Goal: Task Accomplishment & Management: Complete application form

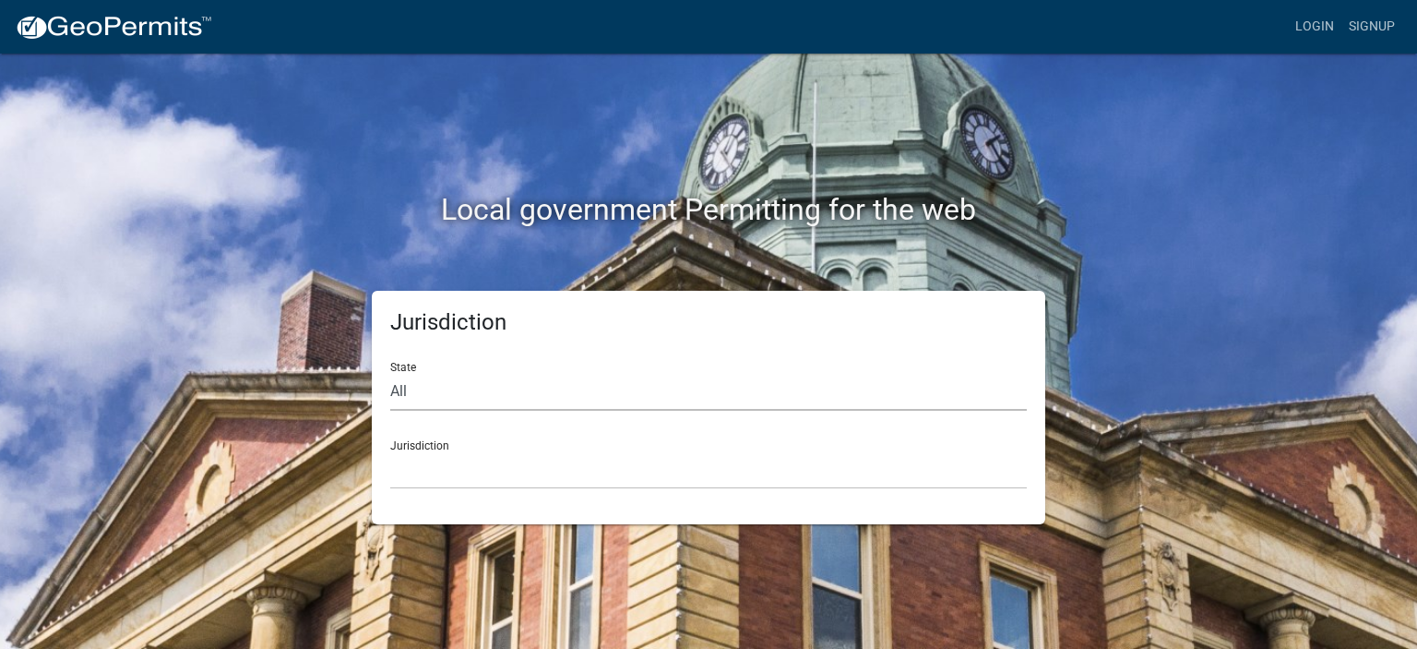
click at [522, 409] on select "All [US_STATE] [US_STATE] [US_STATE] [US_STATE] [US_STATE] [US_STATE] [US_STATE…" at bounding box center [708, 392] width 637 height 38
select select "[US_STATE]"
click at [390, 373] on select "All [US_STATE] [US_STATE] [US_STATE] [US_STATE] [US_STATE] [US_STATE] [US_STATE…" at bounding box center [708, 392] width 637 height 38
click at [460, 474] on select "[GEOGRAPHIC_DATA], [US_STATE] [GEOGRAPHIC_DATA], [US_STATE] [GEOGRAPHIC_DATA], …" at bounding box center [708, 470] width 637 height 38
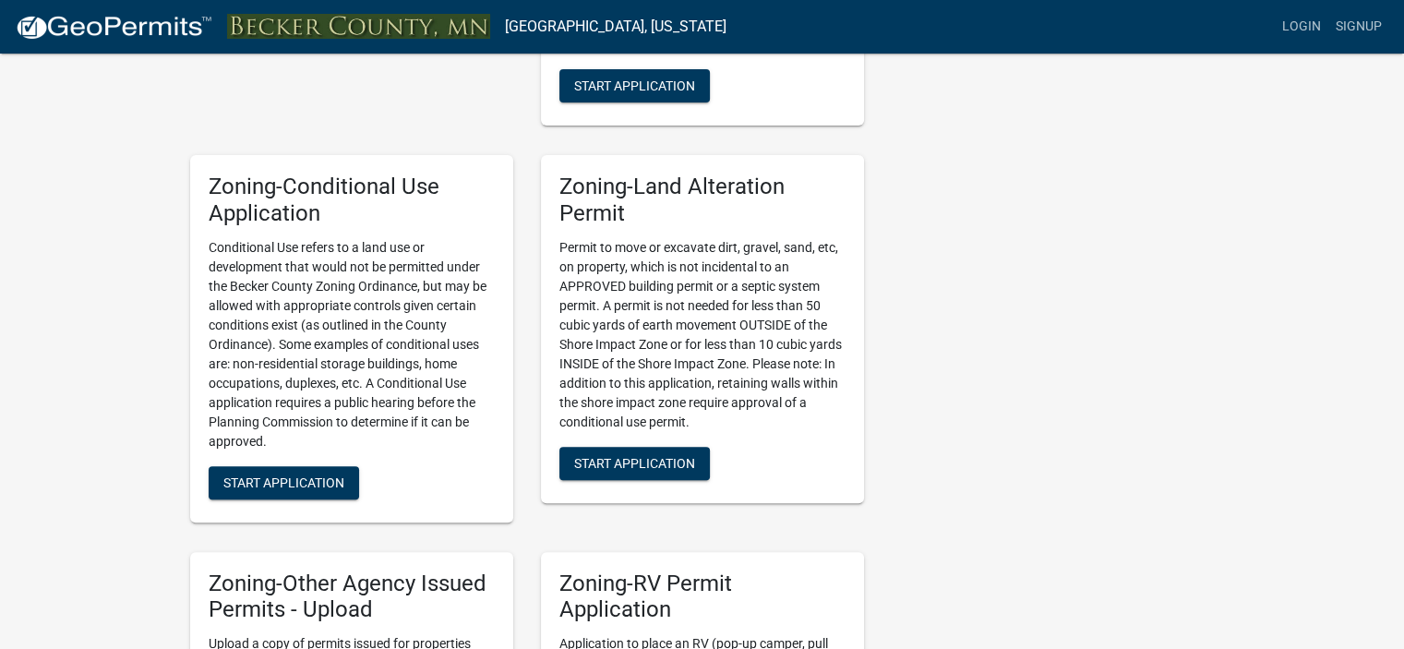
scroll to position [1135, 0]
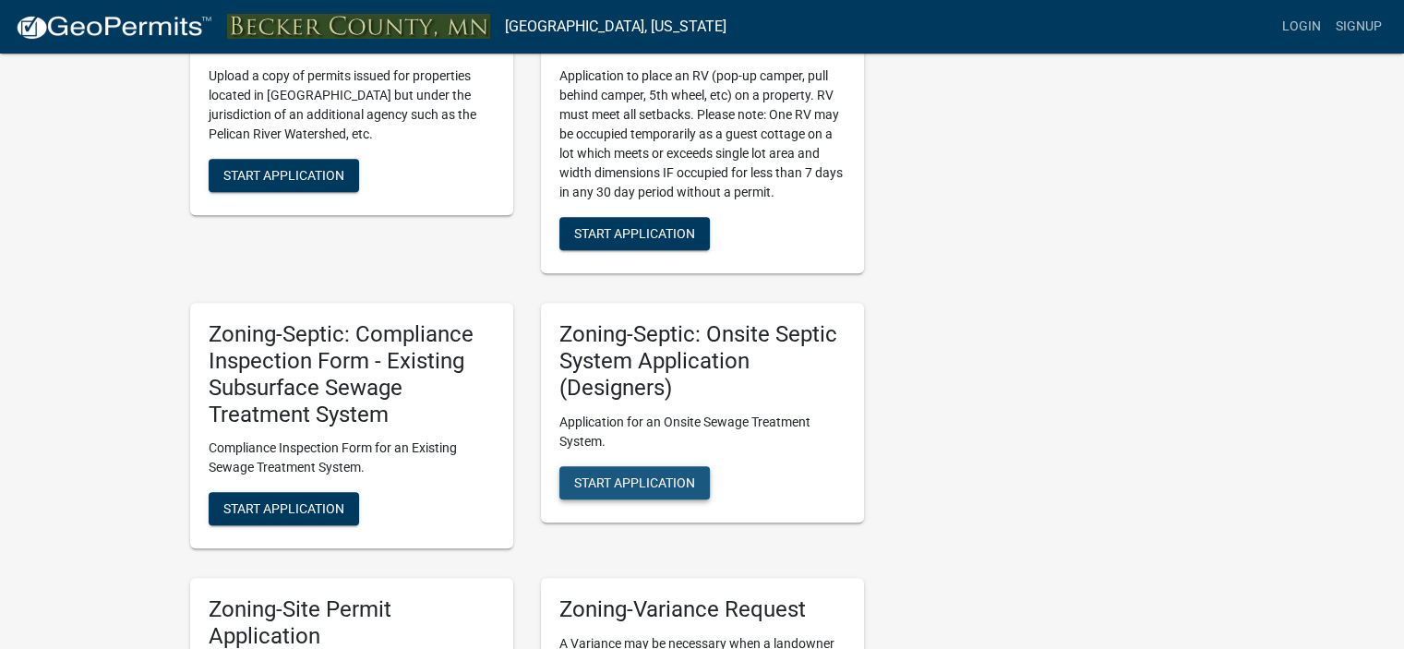
click at [675, 484] on span "Start Application" at bounding box center [634, 481] width 121 height 15
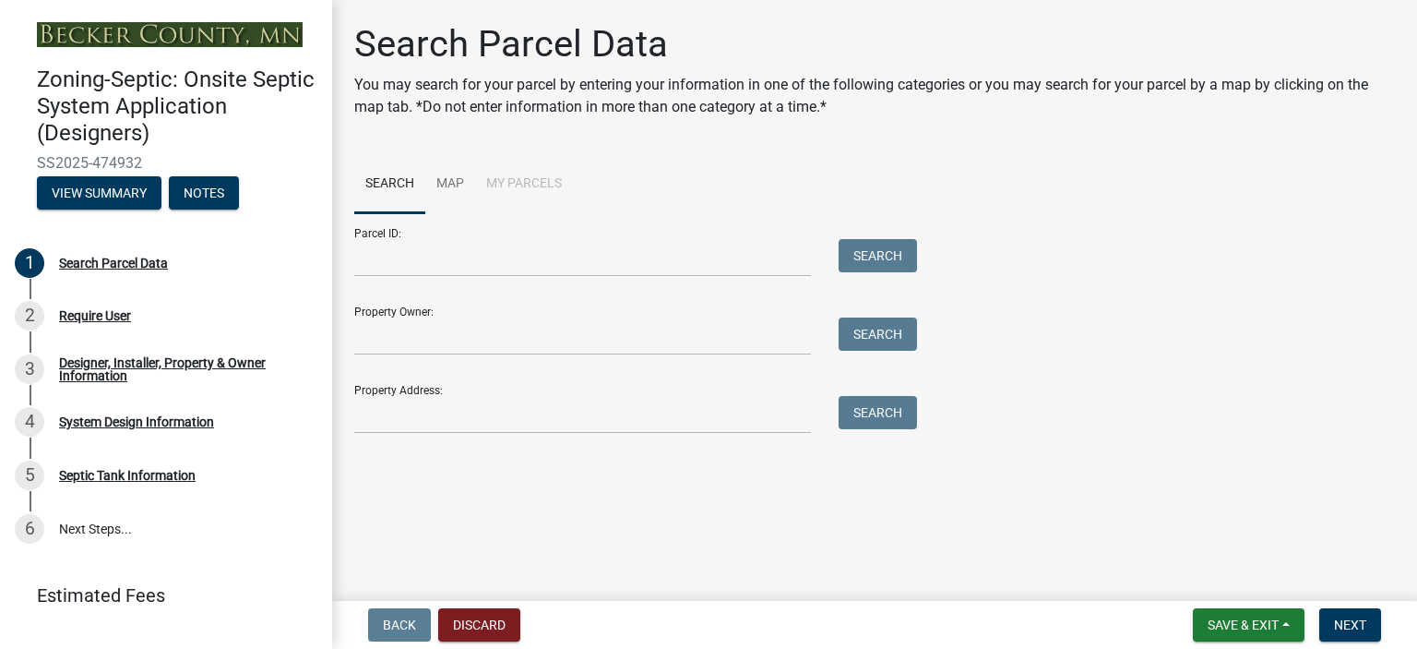
click at [473, 234] on div "Parcel ID: Search" at bounding box center [631, 245] width 554 height 64
click at [474, 235] on div "Parcel ID: Search" at bounding box center [631, 245] width 554 height 64
click at [463, 264] on input "Parcel ID:" at bounding box center [582, 258] width 457 height 38
type input "200493000"
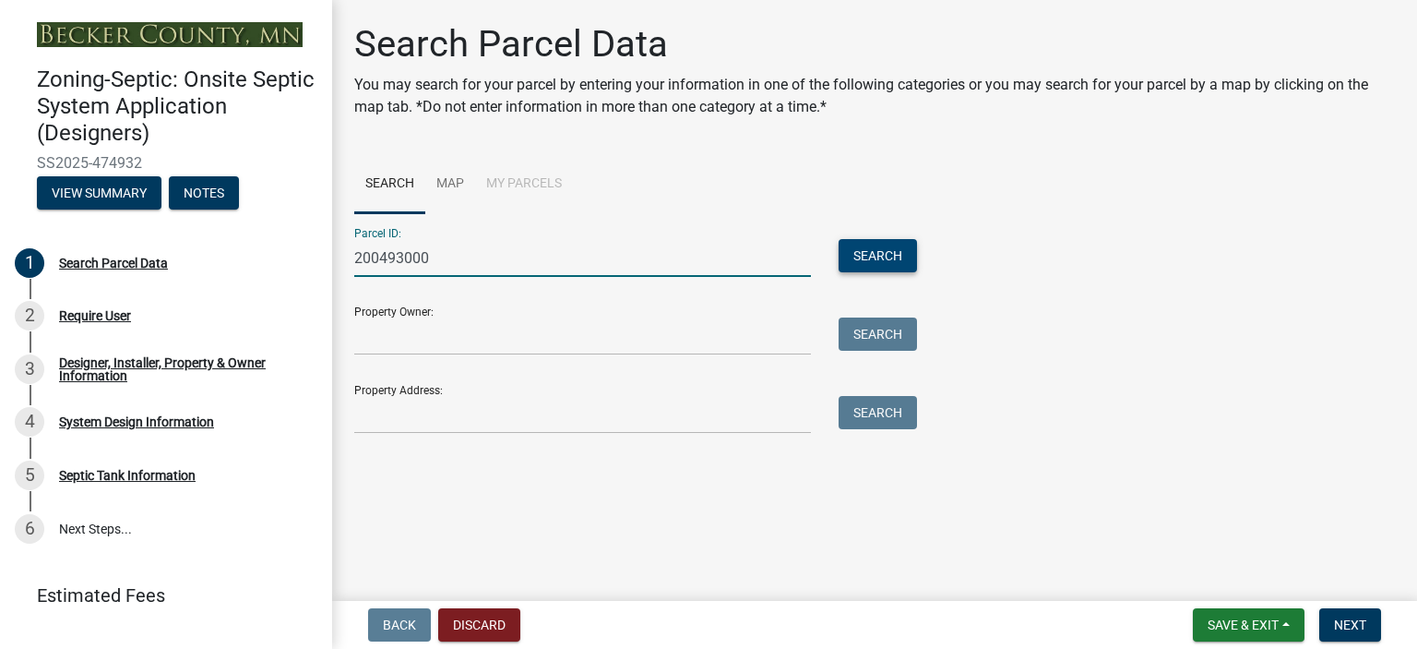
click at [886, 253] on button "Search" at bounding box center [878, 255] width 78 height 33
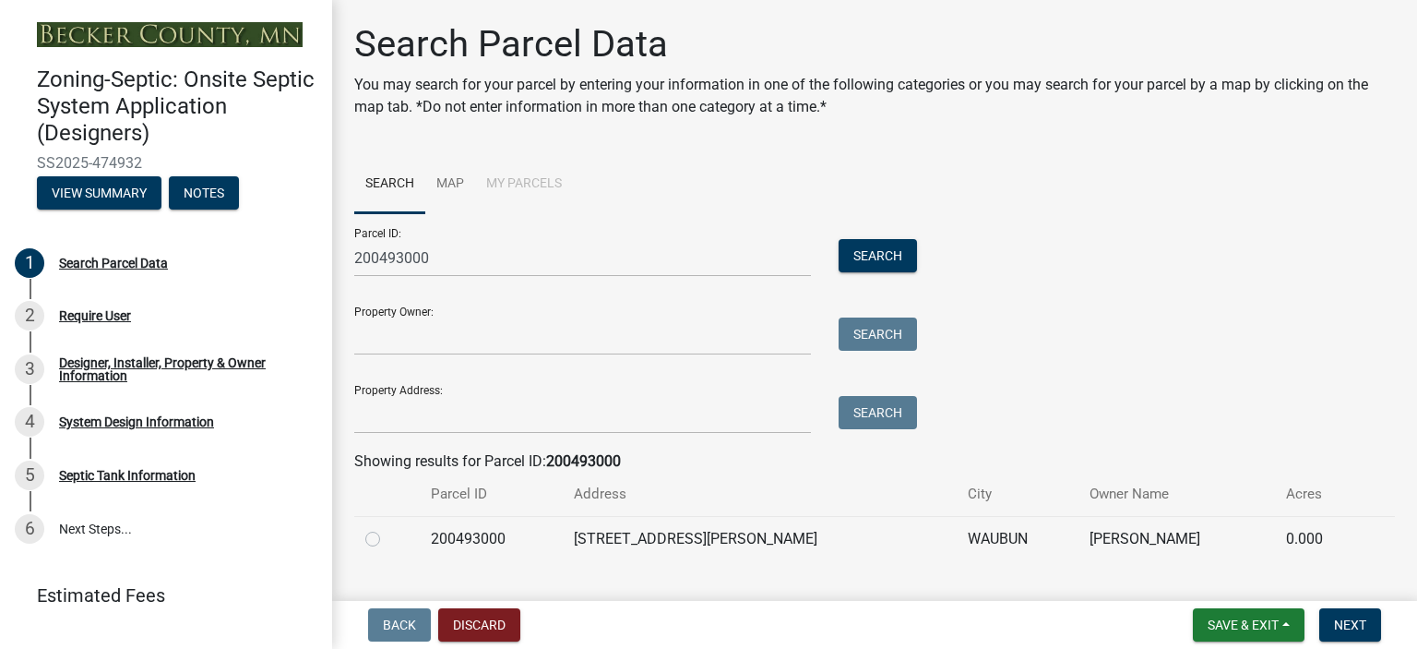
click at [388, 528] on label at bounding box center [388, 528] width 0 height 0
click at [388, 538] on input "radio" at bounding box center [394, 534] width 12 height 12
radio input "true"
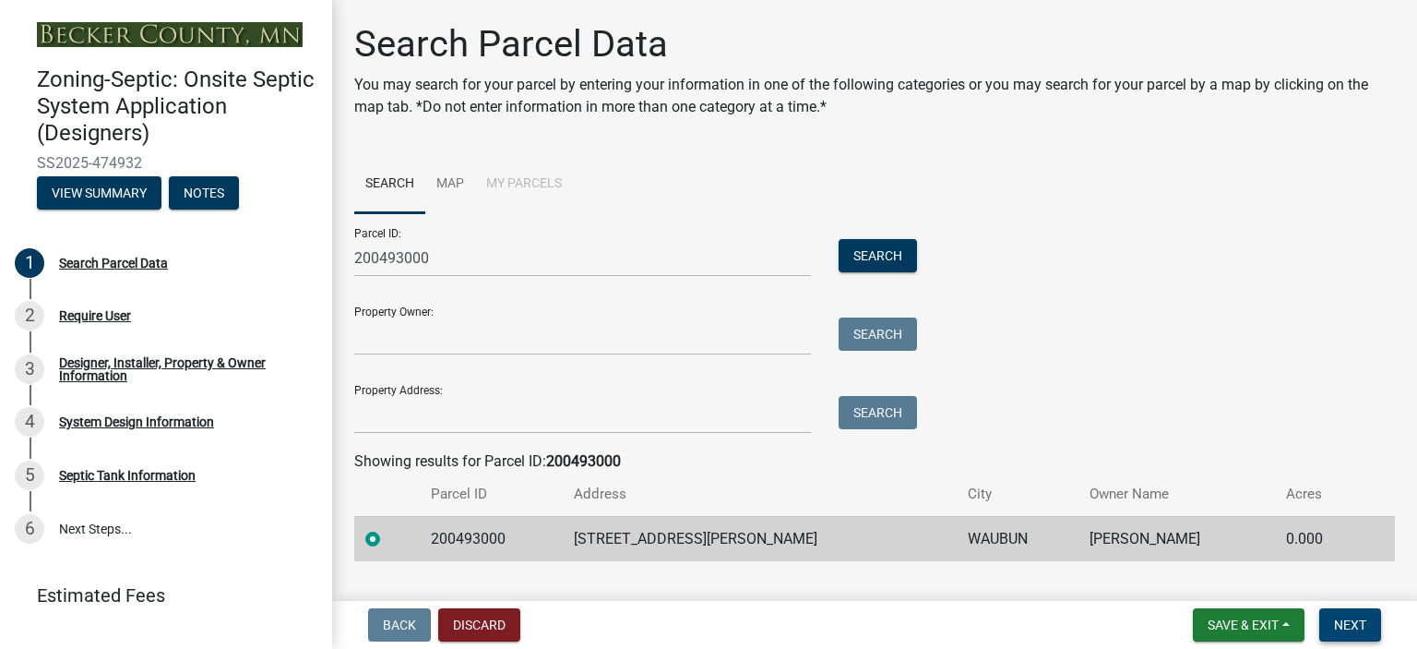
click at [1351, 622] on span "Next" at bounding box center [1350, 624] width 32 height 15
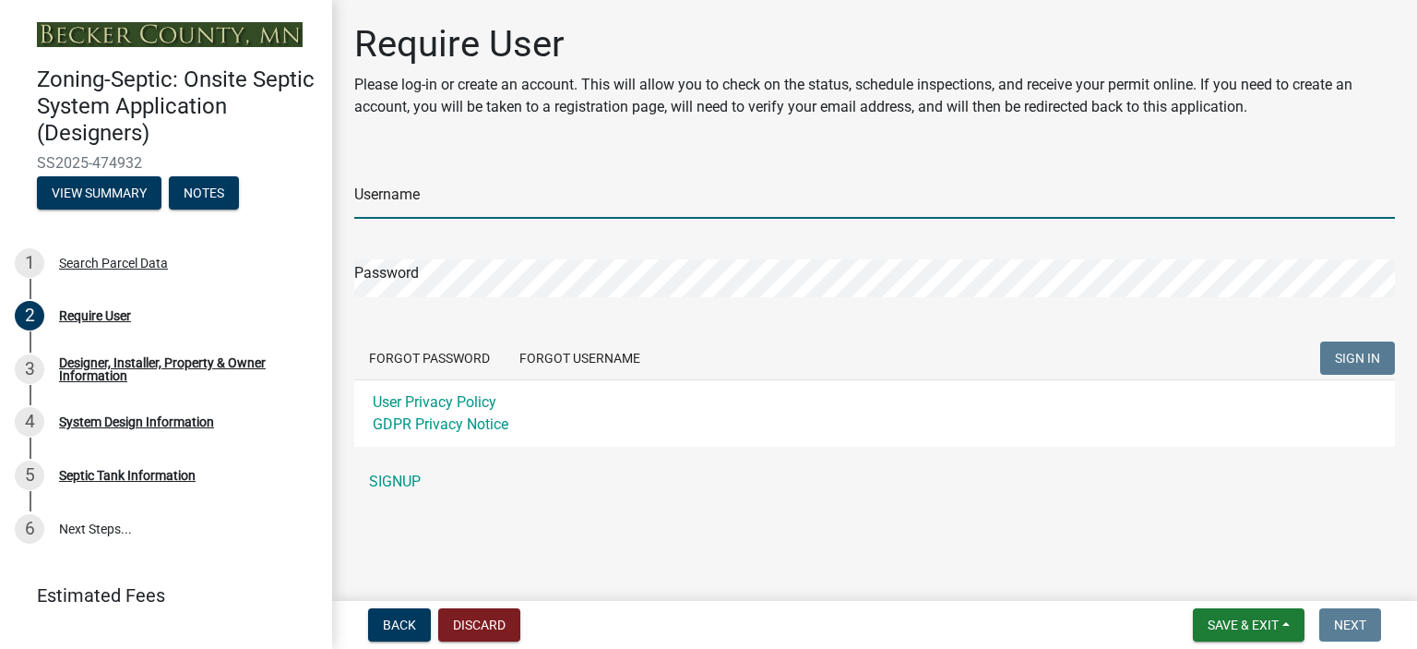
type input "[PERSON_NAME] Services LLC"
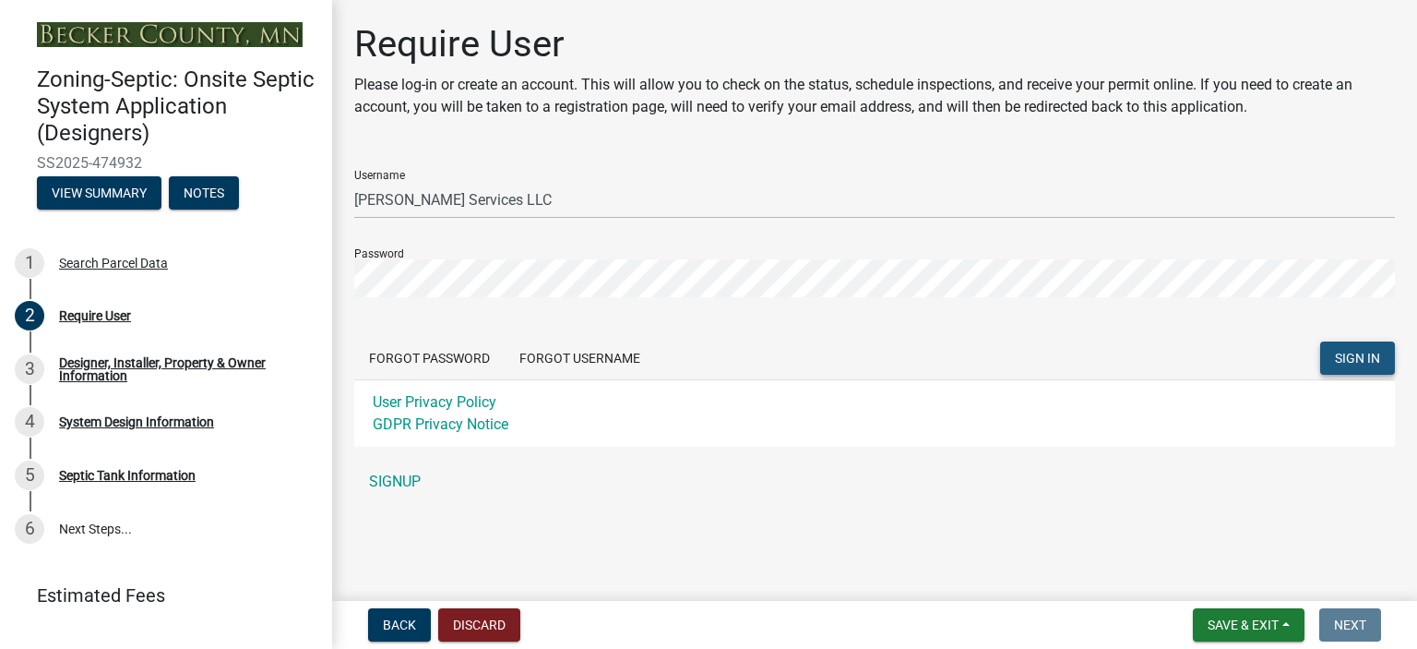
click at [1363, 363] on span "SIGN IN" at bounding box center [1357, 358] width 45 height 15
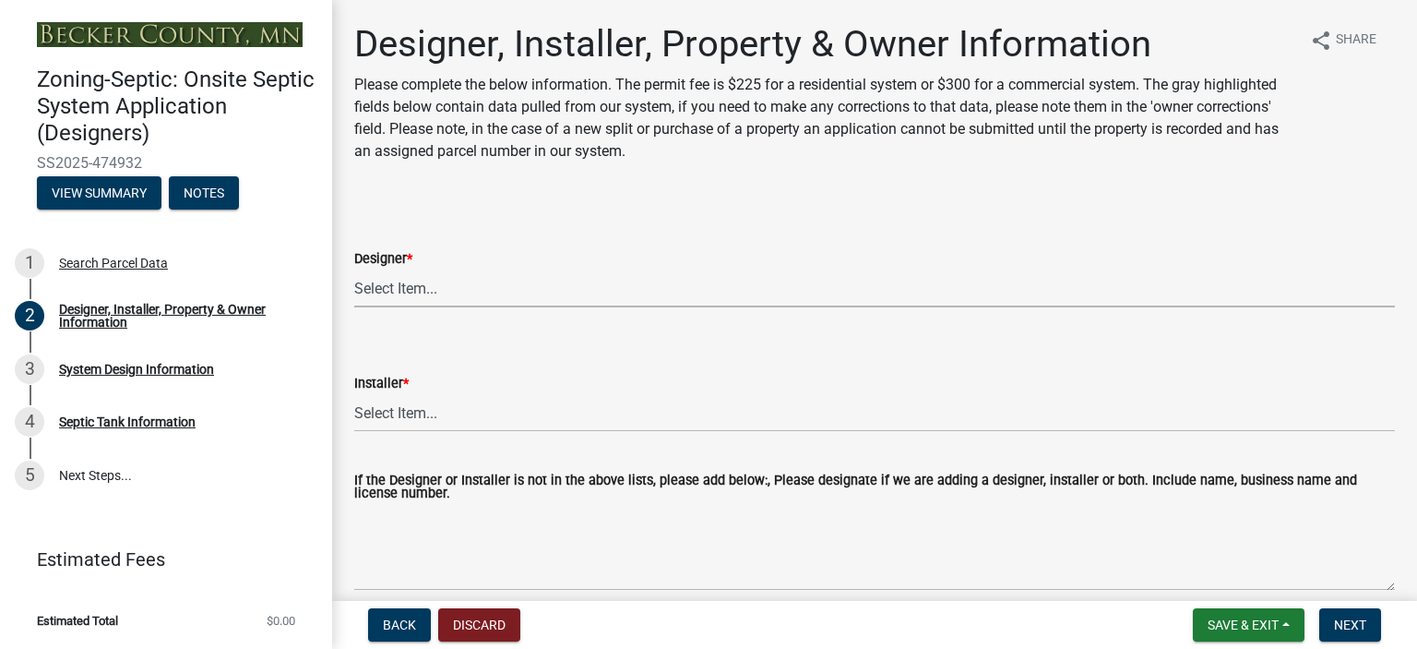
click at [687, 298] on select "Select Item... OTHER – Not listed (please add in next field and we will add to …" at bounding box center [874, 288] width 1041 height 38
click at [354, 269] on select "Select Item... OTHER – Not listed (please add in next field and we will add to …" at bounding box center [874, 288] width 1041 height 38
select select "60138064-8806-4d9b-bedf-9669809b6879"
click at [1073, 412] on select "Select Item... OTHER – Not listed (please add in next field and we will add to …" at bounding box center [874, 413] width 1041 height 38
click at [354, 394] on select "Select Item... OTHER – Not listed (please add in next field and we will add to …" at bounding box center [874, 413] width 1041 height 38
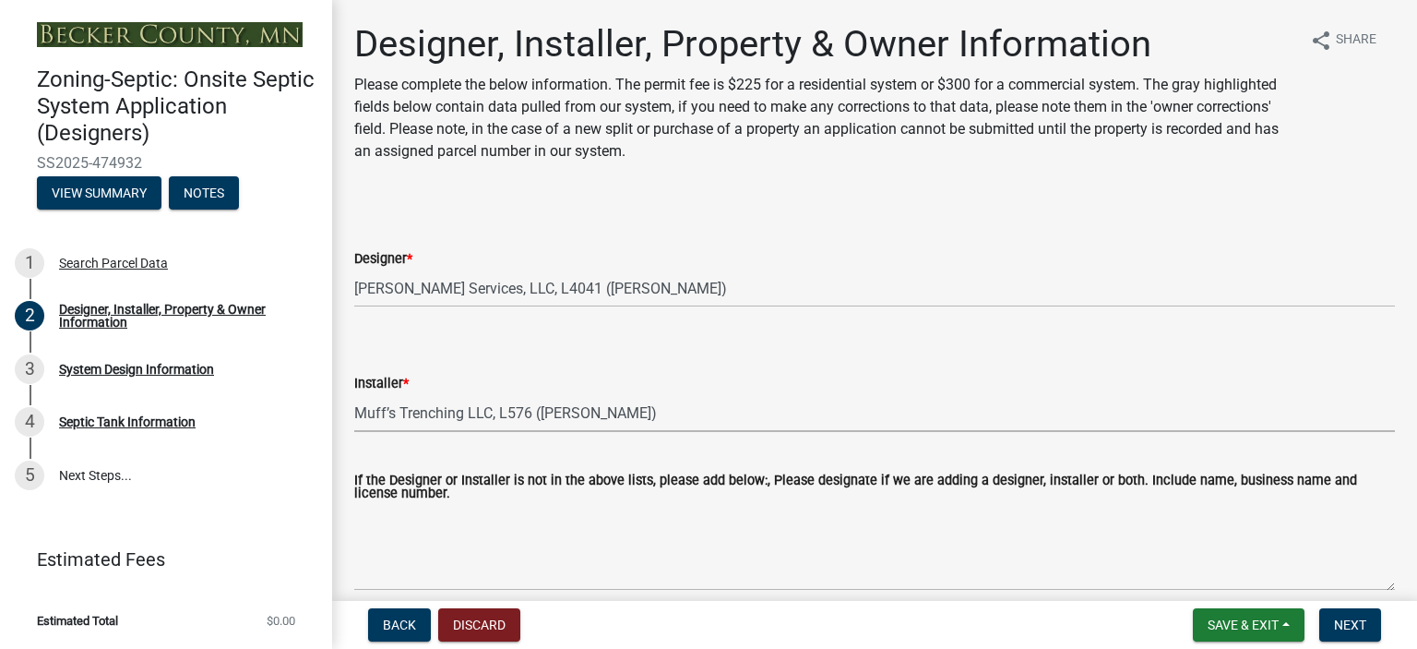
select select "f8be8ebe-2acd-4481-b862-eb2d55d24356"
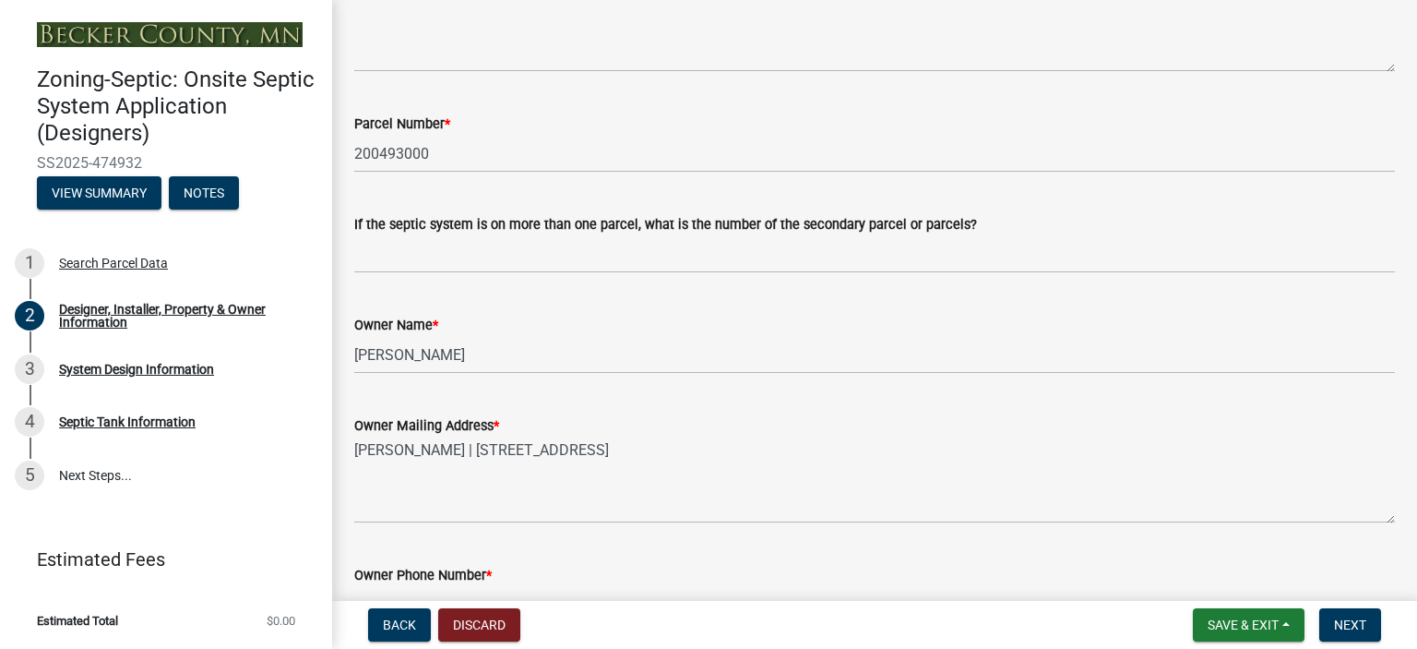
scroll to position [1037, 0]
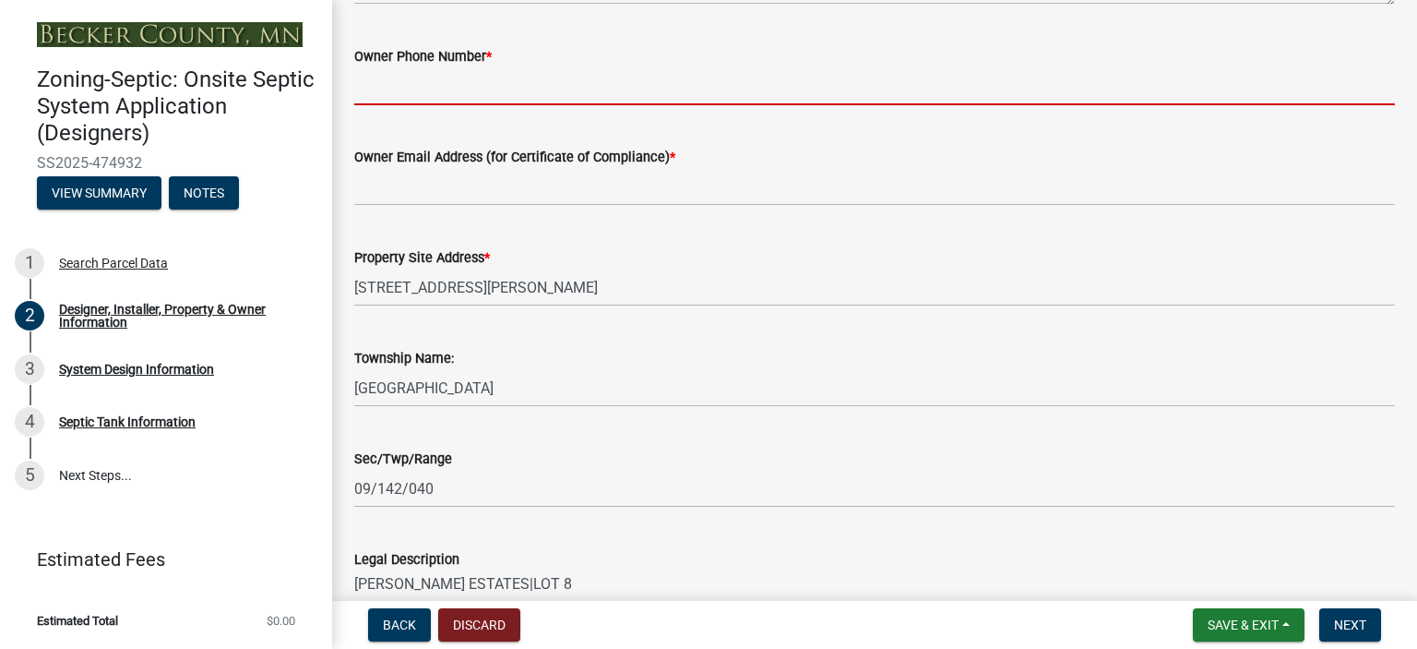
click at [447, 85] on input "Owner Phone Number *" at bounding box center [874, 86] width 1041 height 38
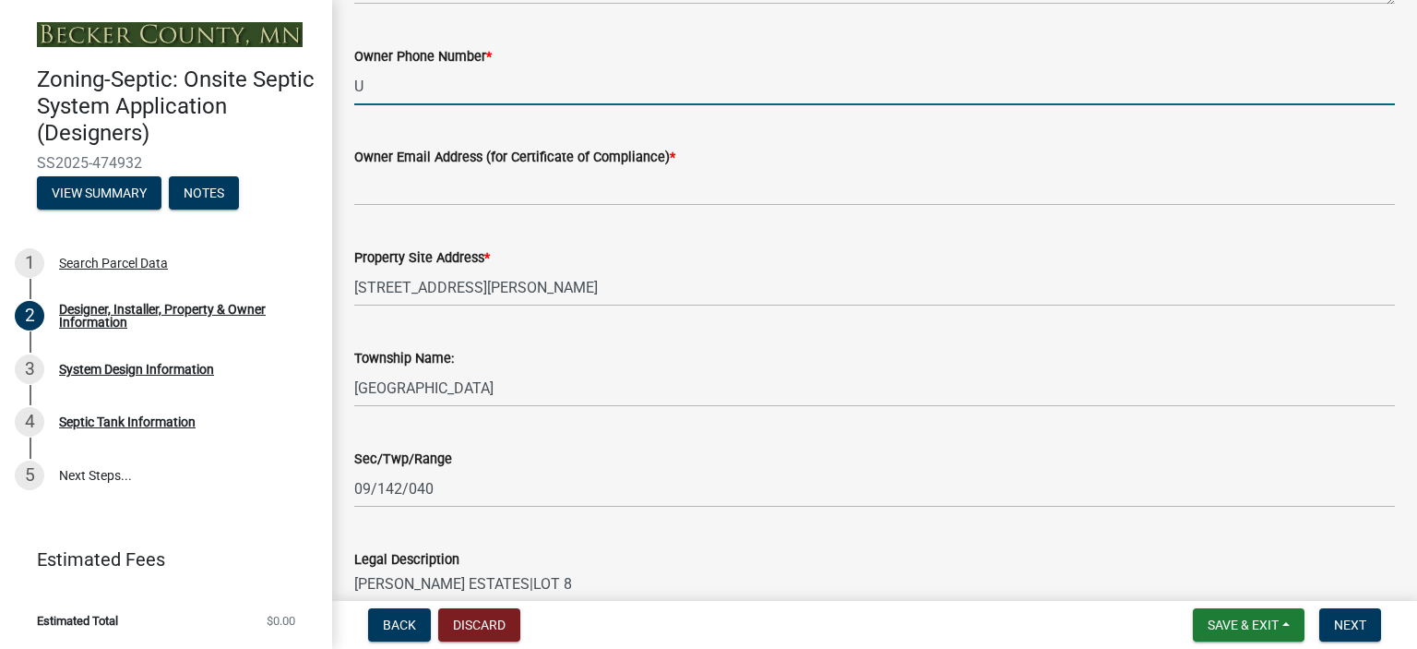
type input "UNKNOWN"
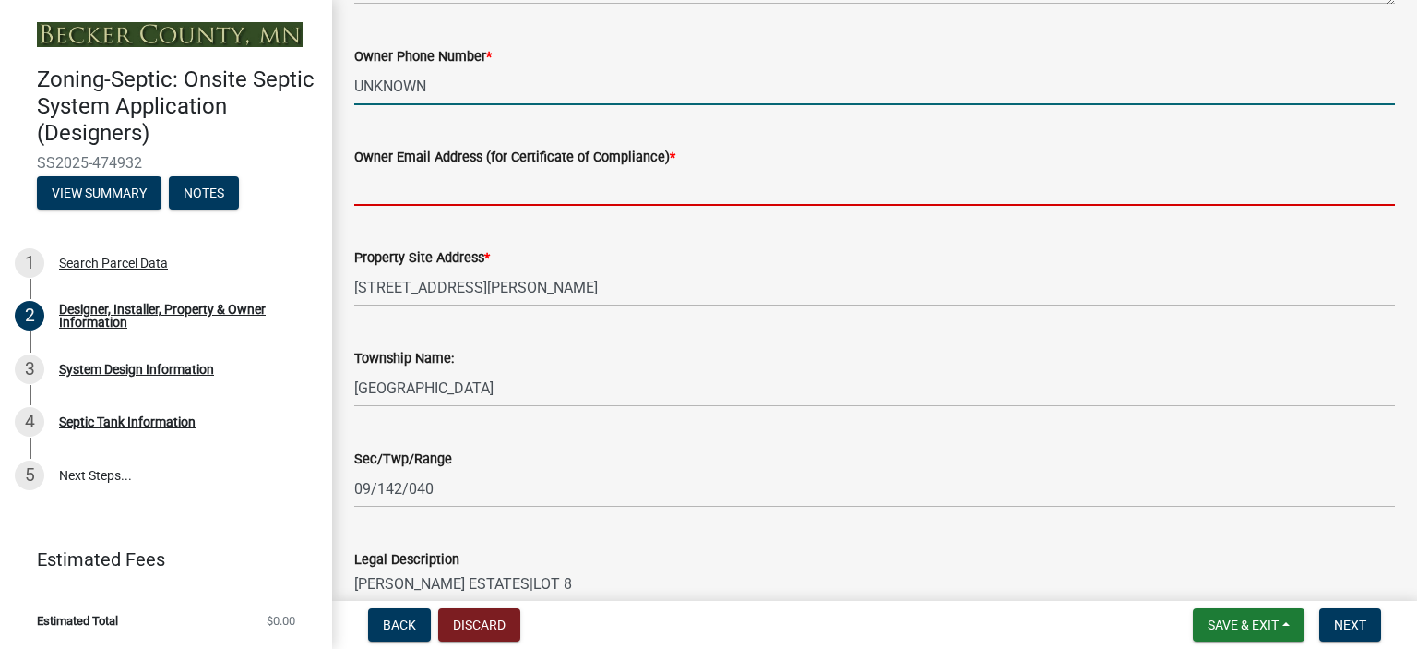
click at [499, 184] on input "Owner Email Address (for Certificate of Compliance) *" at bounding box center [874, 187] width 1041 height 38
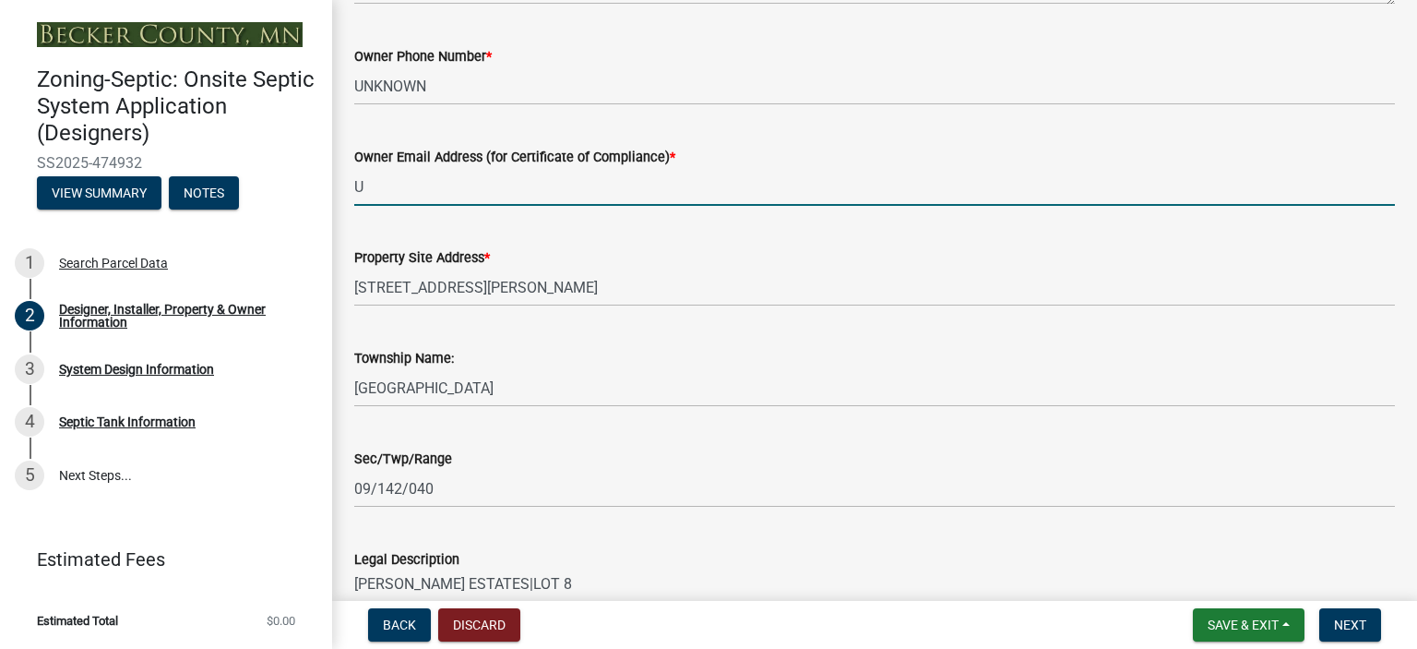
type input "UNKNOWN"
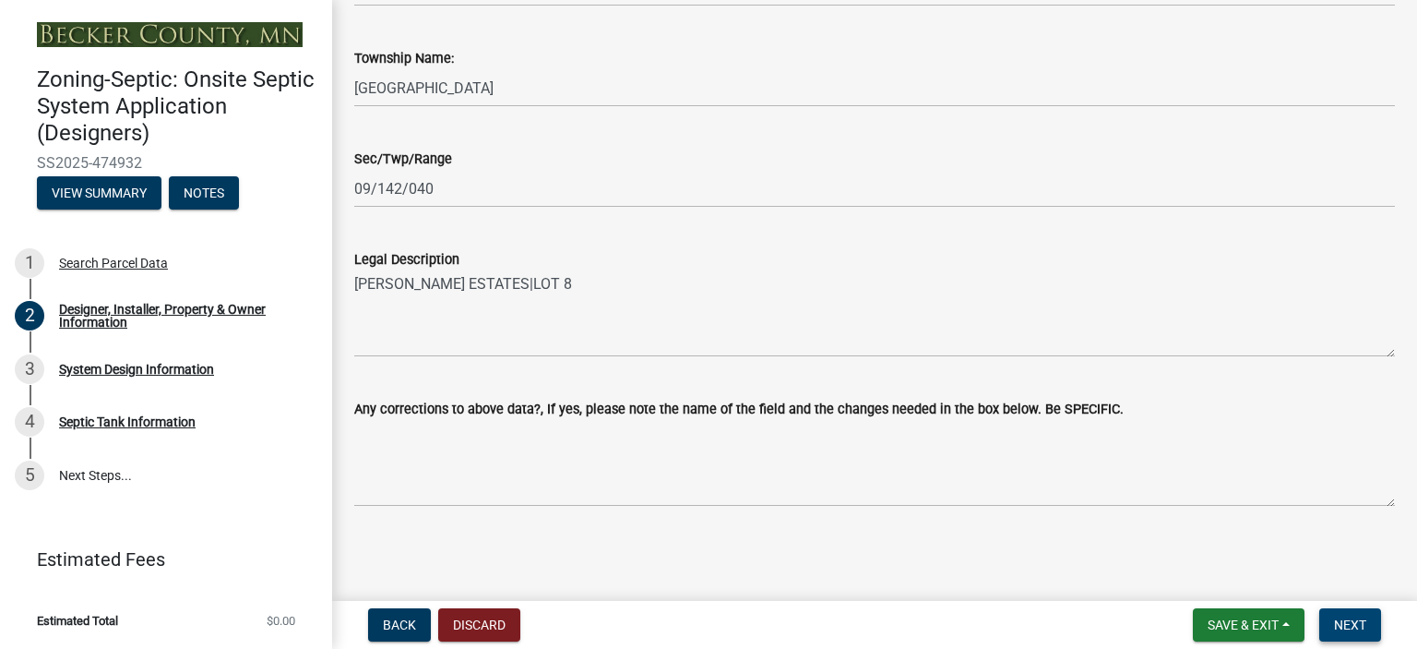
click at [1368, 615] on button "Next" at bounding box center [1351, 624] width 62 height 33
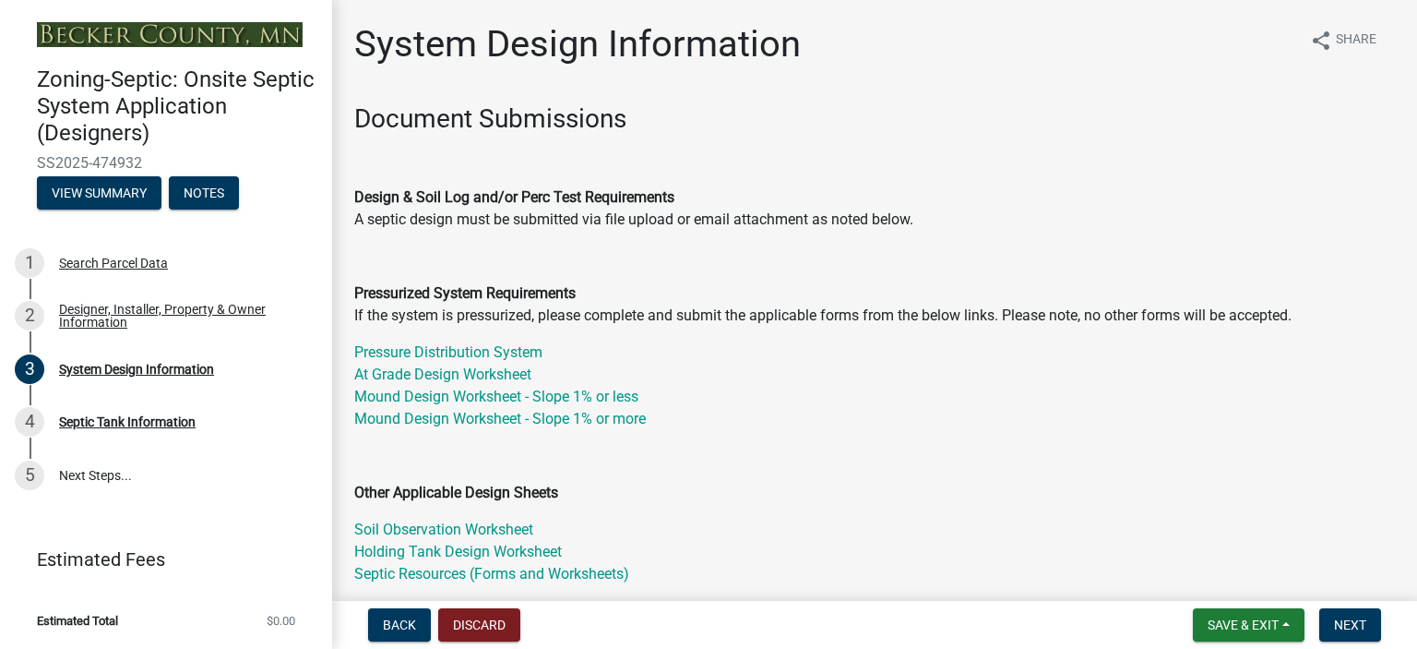
scroll to position [519, 0]
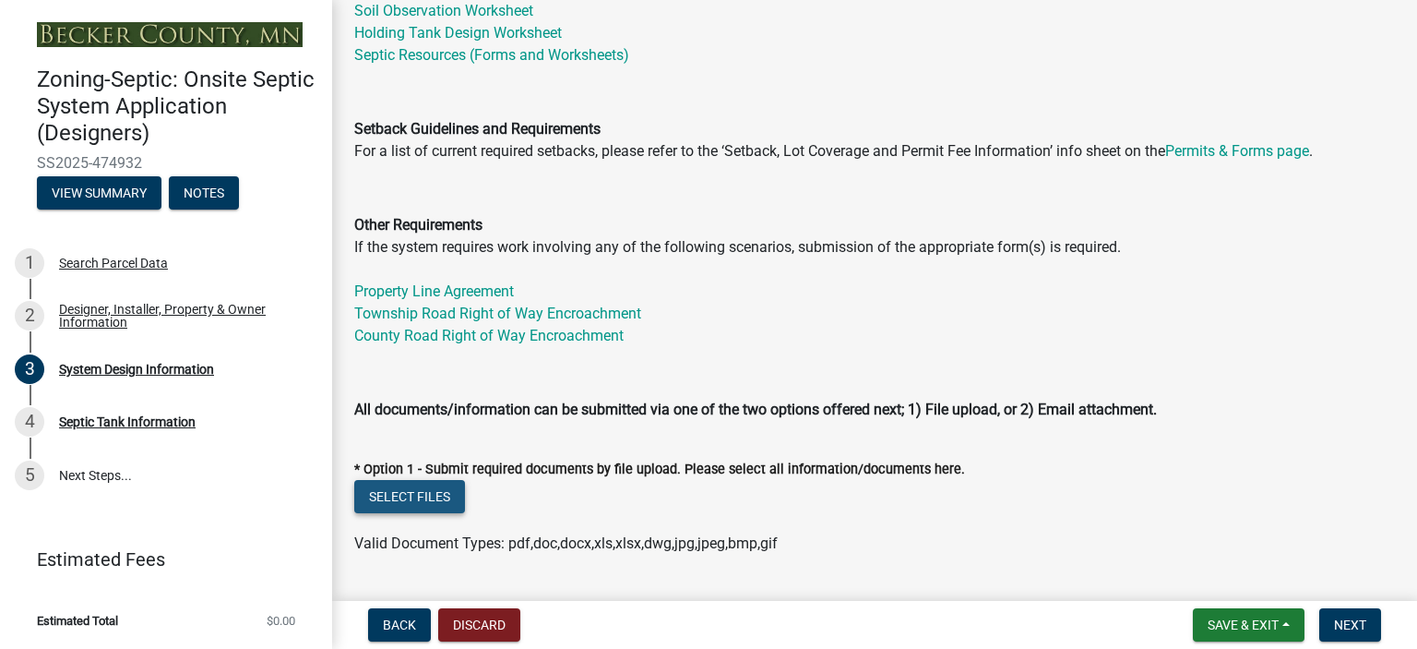
click at [445, 488] on button "Select files" at bounding box center [409, 496] width 111 height 33
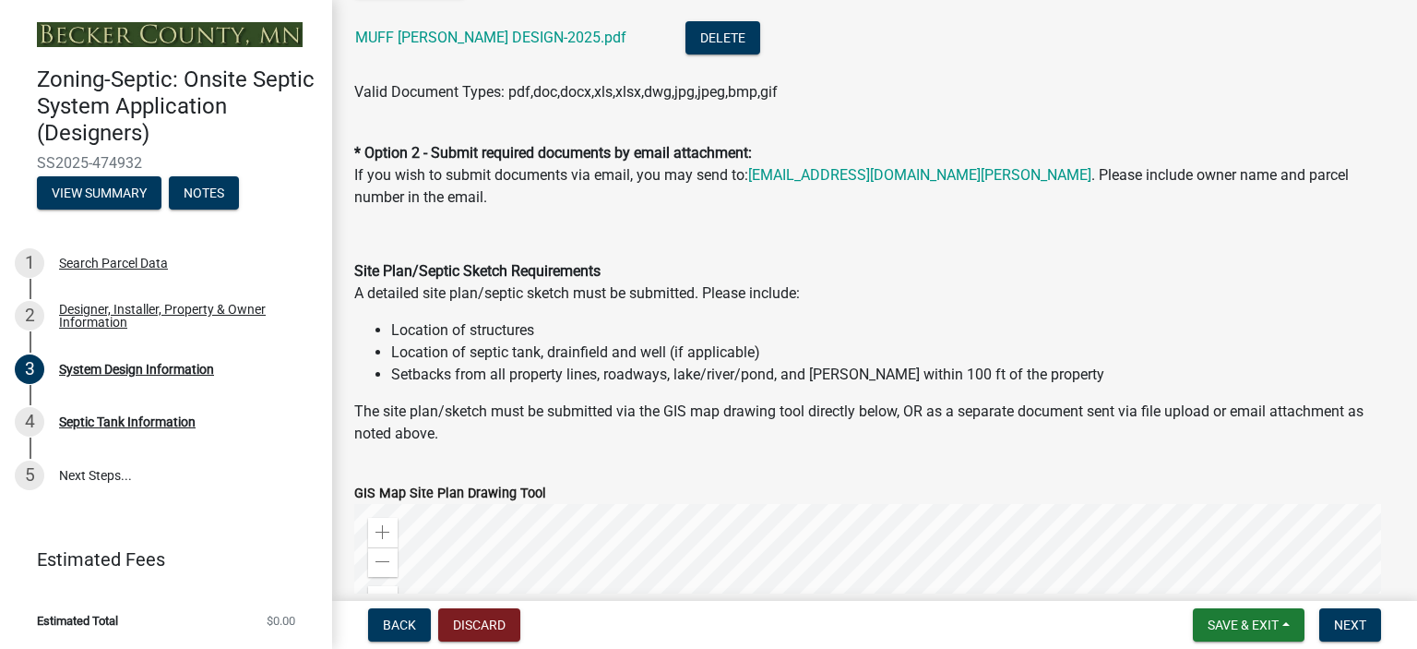
scroll to position [1557, 0]
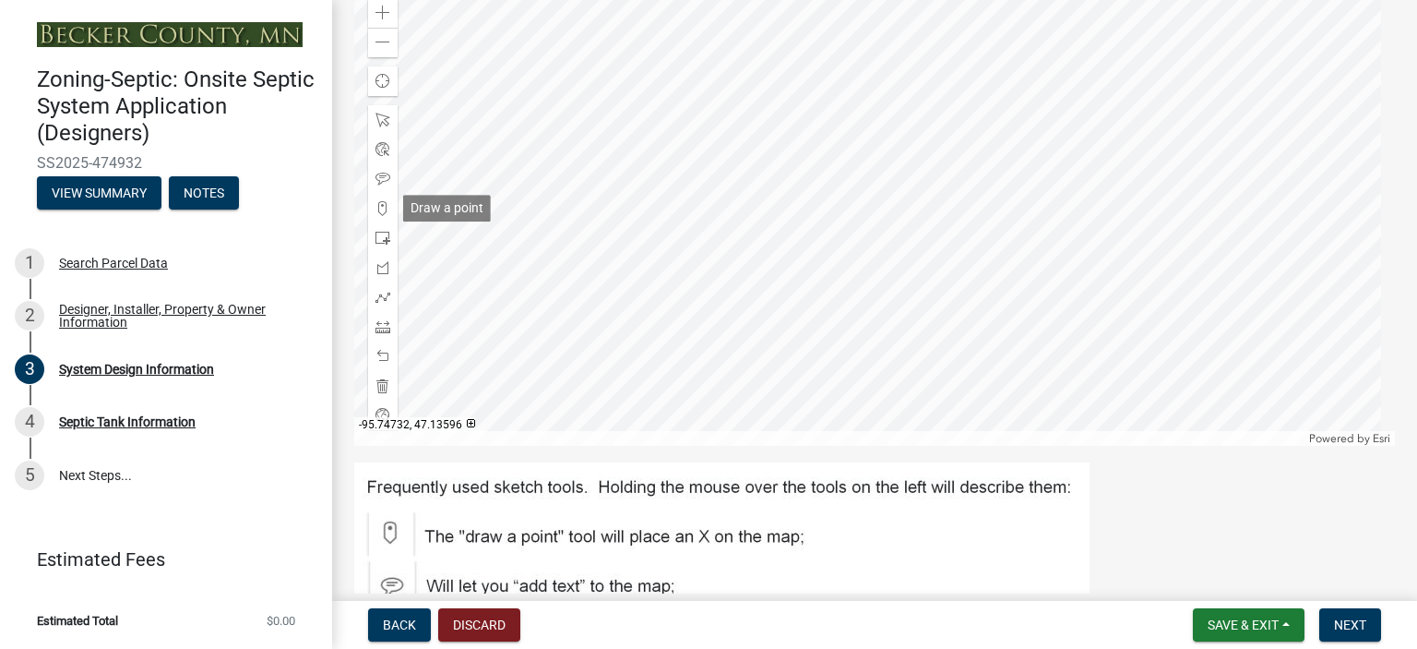
click at [382, 207] on span at bounding box center [383, 208] width 15 height 15
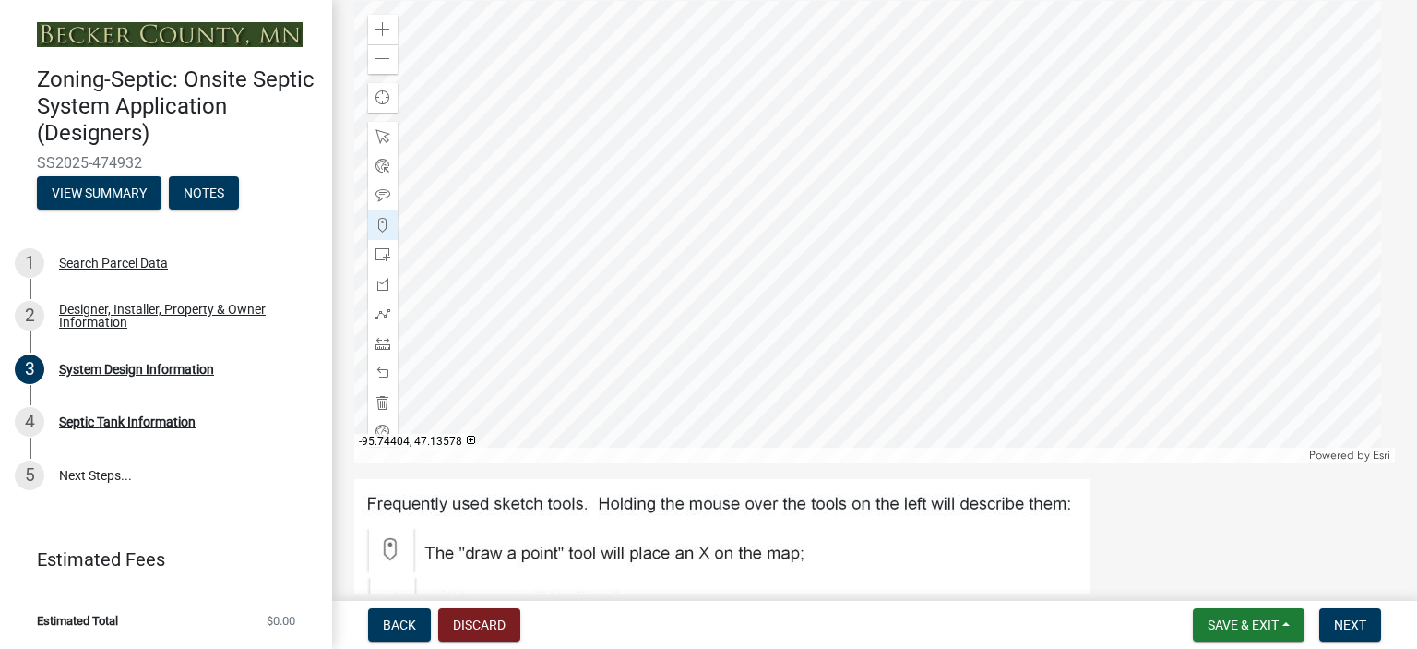
click at [926, 268] on div at bounding box center [874, 231] width 1041 height 461
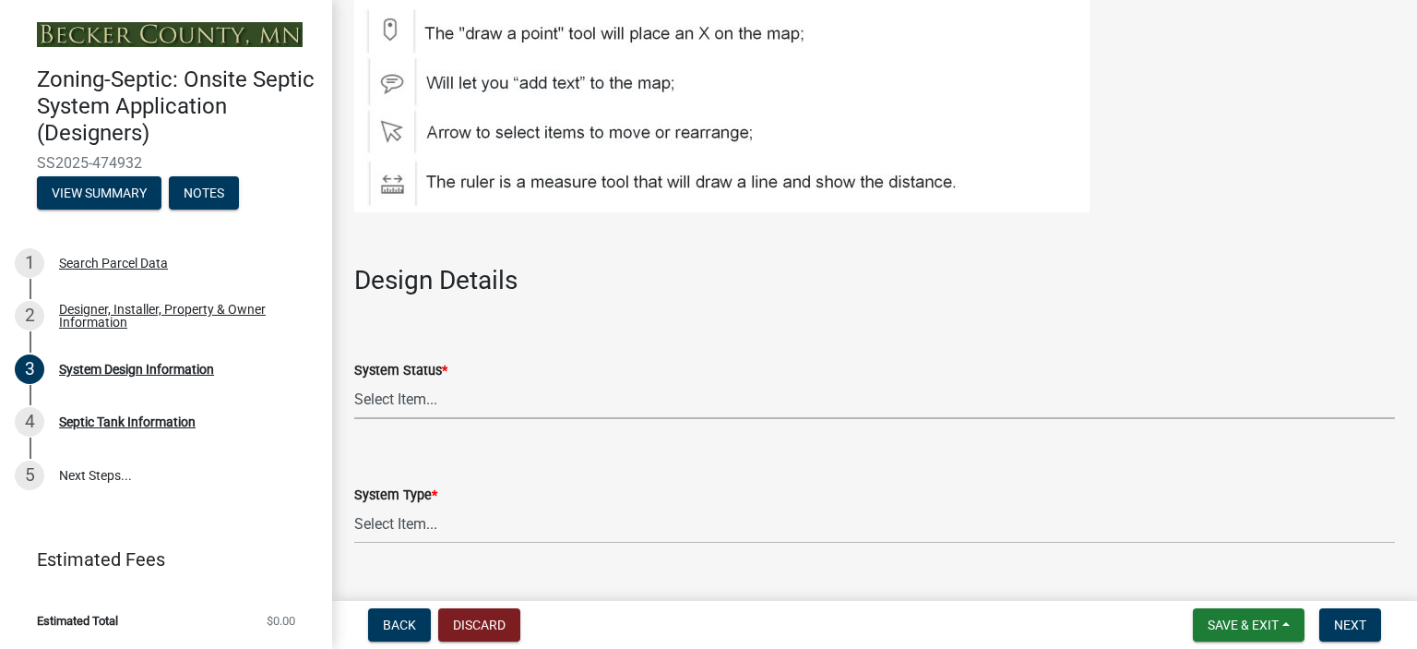
click at [413, 400] on select "Select Item... No Existing System Replacement System Failing System (Cesspool, …" at bounding box center [874, 400] width 1041 height 38
click at [354, 381] on select "Select Item... No Existing System Replacement System Failing System (Cesspool, …" at bounding box center [874, 400] width 1041 height 38
select select "8ba21533-2acf-4cc6-95e5-280e4aabd5a3"
click at [420, 520] on select "Select Item... Type I Type II Type III Type IV Type V" at bounding box center [874, 525] width 1041 height 38
click at [354, 506] on select "Select Item... Type I Type II Type III Type IV Type V" at bounding box center [874, 525] width 1041 height 38
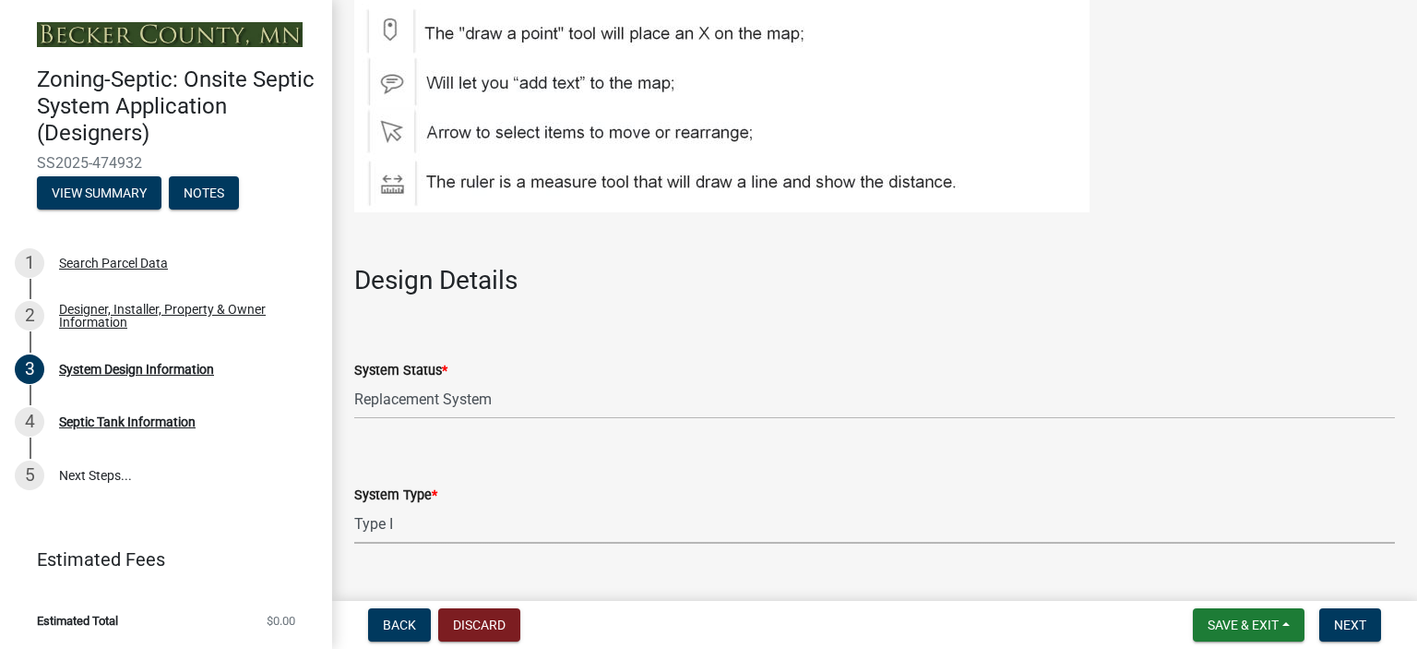
select select "25258e87-3ef9-4f1c-a5f1-75a1d463abfb"
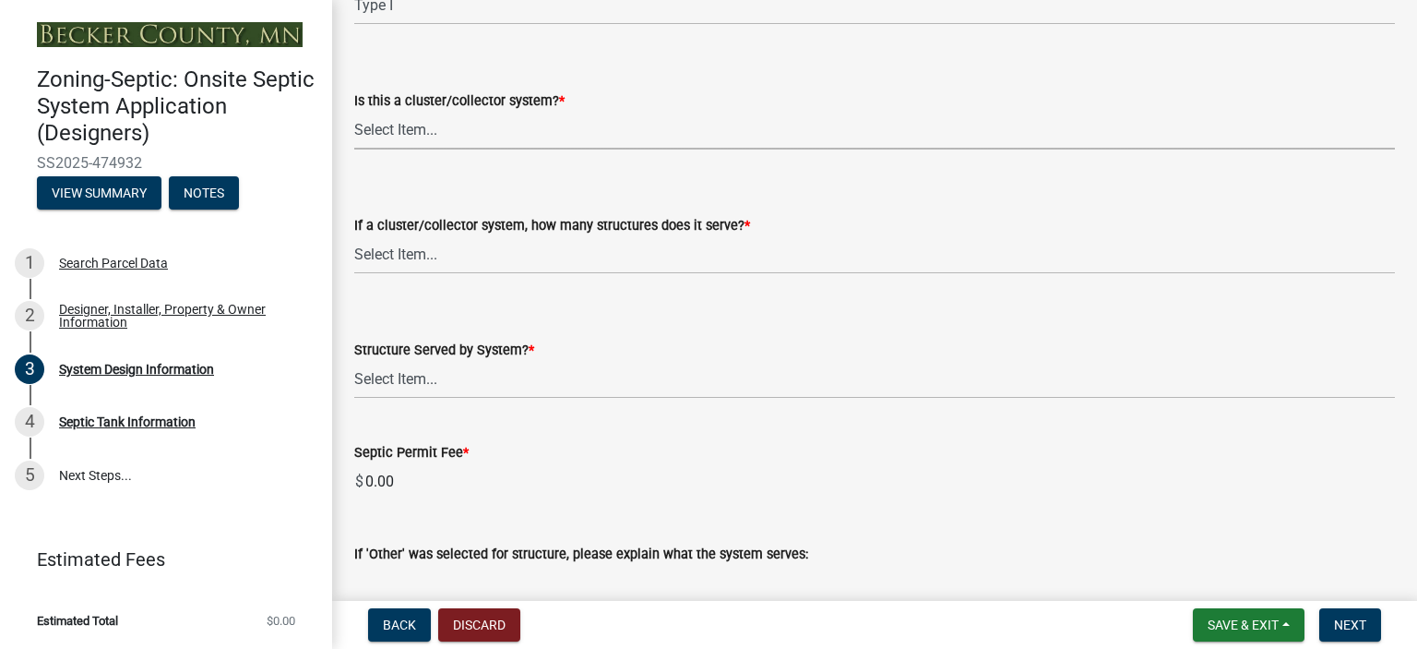
click at [395, 130] on select "Select Item... Yes No" at bounding box center [874, 131] width 1041 height 38
click at [354, 112] on select "Select Item... Yes No" at bounding box center [874, 131] width 1041 height 38
select select "011fbff4-a41d-4a75-9bd8-71c7e6c69e0d"
click at [424, 254] on select "Select Item... Not a cluster/collector system 1 2 3 4 5 6 7 8 9 10" at bounding box center [874, 255] width 1041 height 38
click at [354, 236] on select "Select Item... Not a cluster/collector system 1 2 3 4 5 6 7 8 9 10" at bounding box center [874, 255] width 1041 height 38
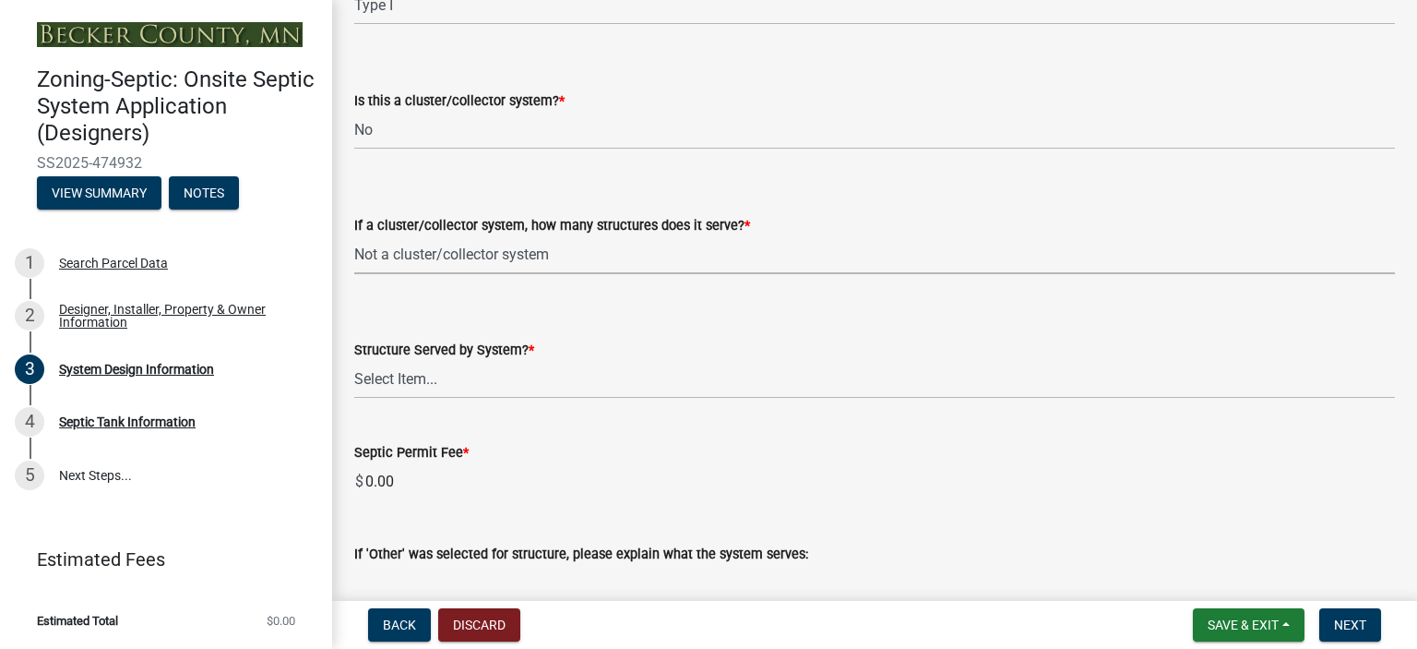
select select "85fdfef2-2683-4311-b5d5-5505f6411127"
click at [443, 385] on select "Select Item... Commercial Resort Commercial - Non Resort Other Full-Time Dwelli…" at bounding box center [874, 380] width 1041 height 38
click at [354, 361] on select "Select Item... Commercial Resort Commercial - Non Resort Other Full-Time Dwelli…" at bounding box center [874, 380] width 1041 height 38
click at [468, 376] on select "Select Item... Commercial Resort Commercial - Non Resort Other Full-Time Dwelli…" at bounding box center [874, 380] width 1041 height 38
click at [354, 361] on select "Select Item... Commercial Resort Commercial - Non Resort Other Full-Time Dwelli…" at bounding box center [874, 380] width 1041 height 38
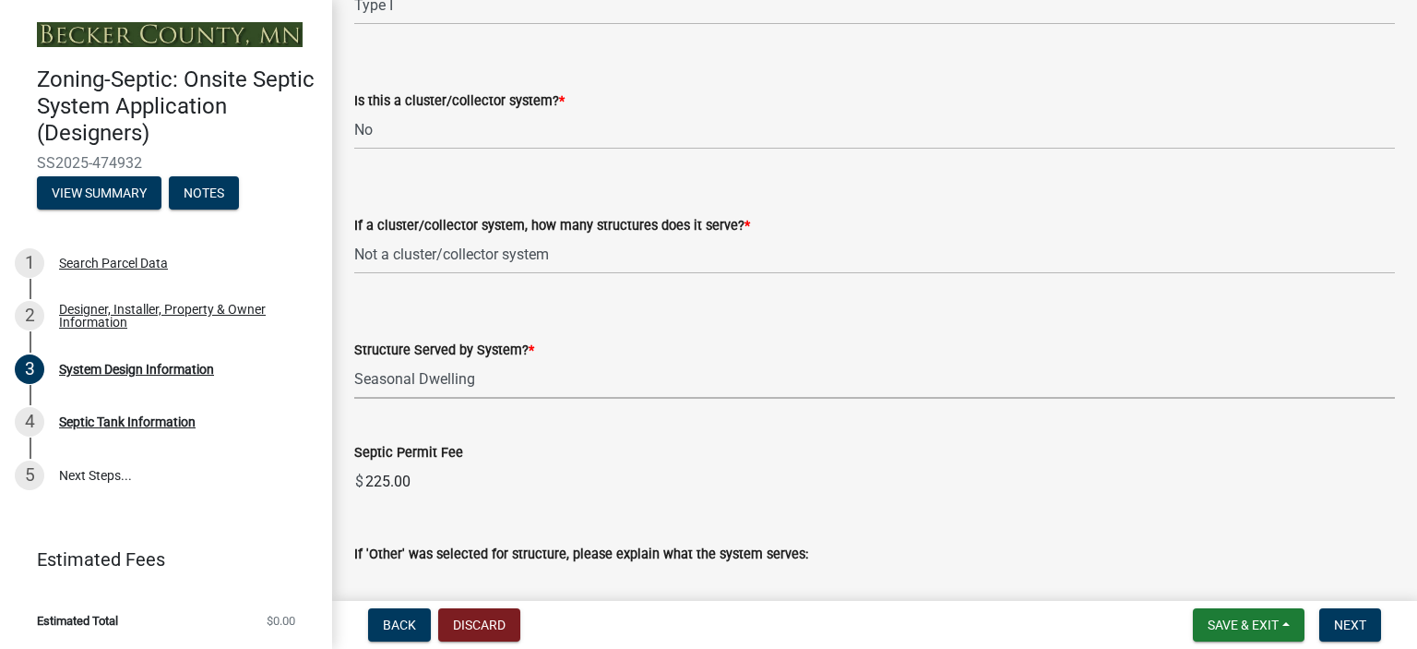
select select "bbba294c-e7e6-4483-b1a0-88fbc7e04017"
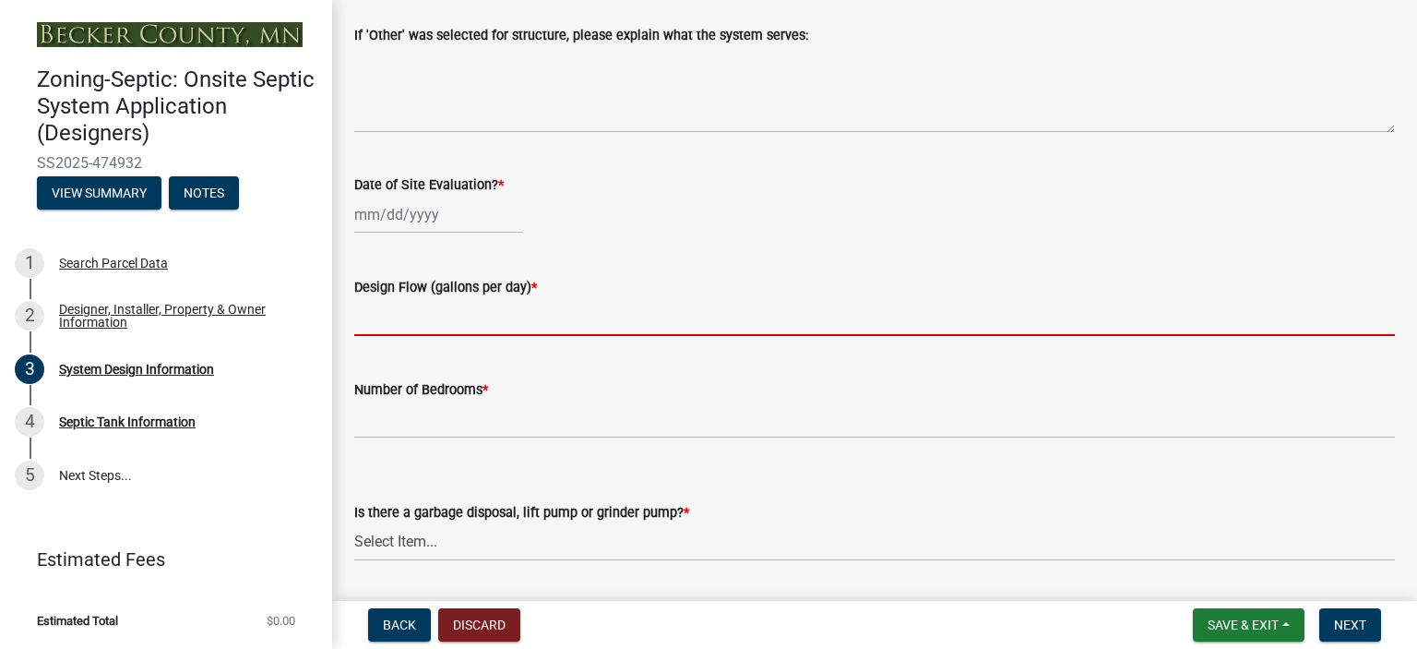
click at [419, 328] on input "text" at bounding box center [874, 317] width 1041 height 38
type input "600"
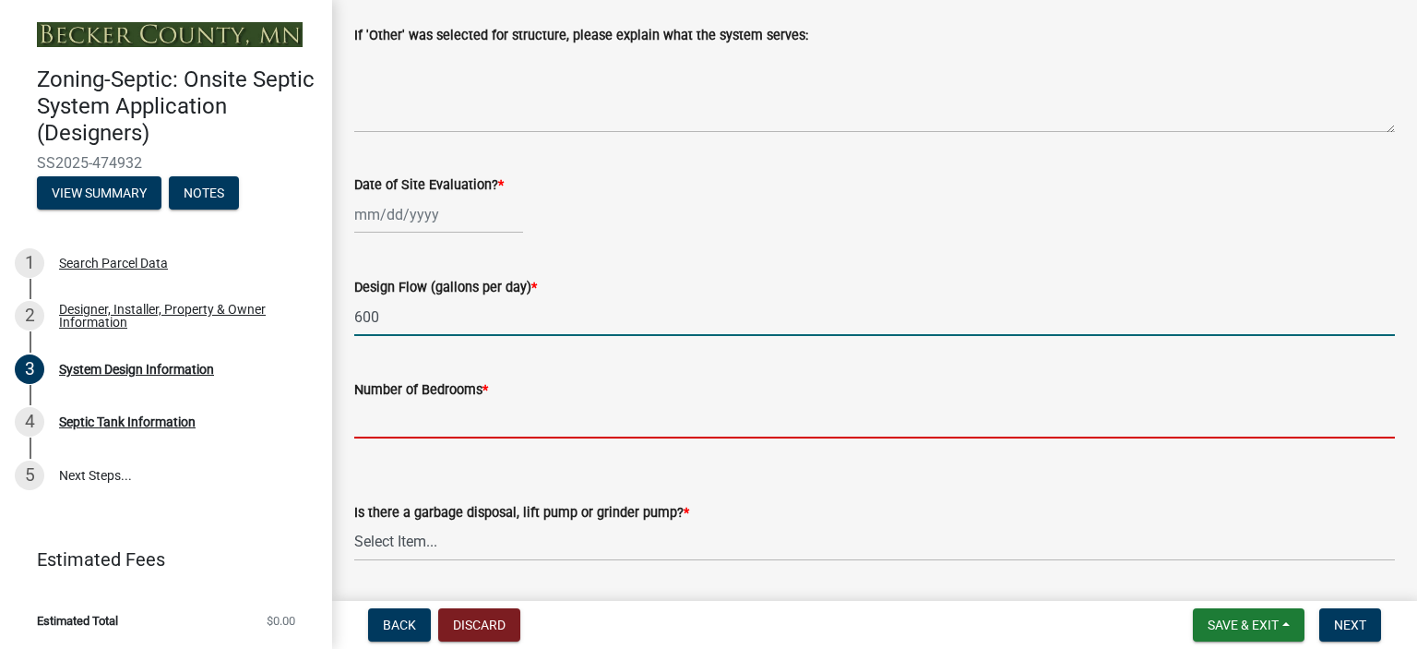
click at [399, 404] on input "Number of Bedrooms *" at bounding box center [874, 419] width 1041 height 38
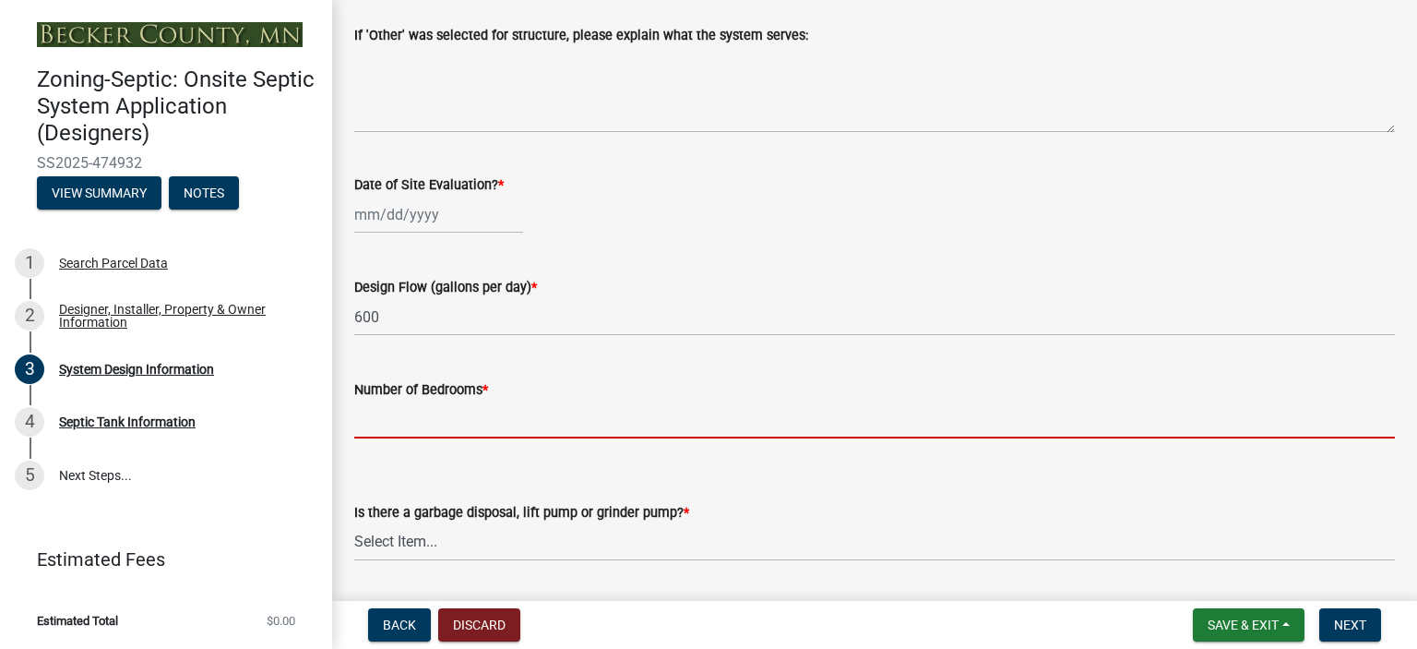
type input "4"
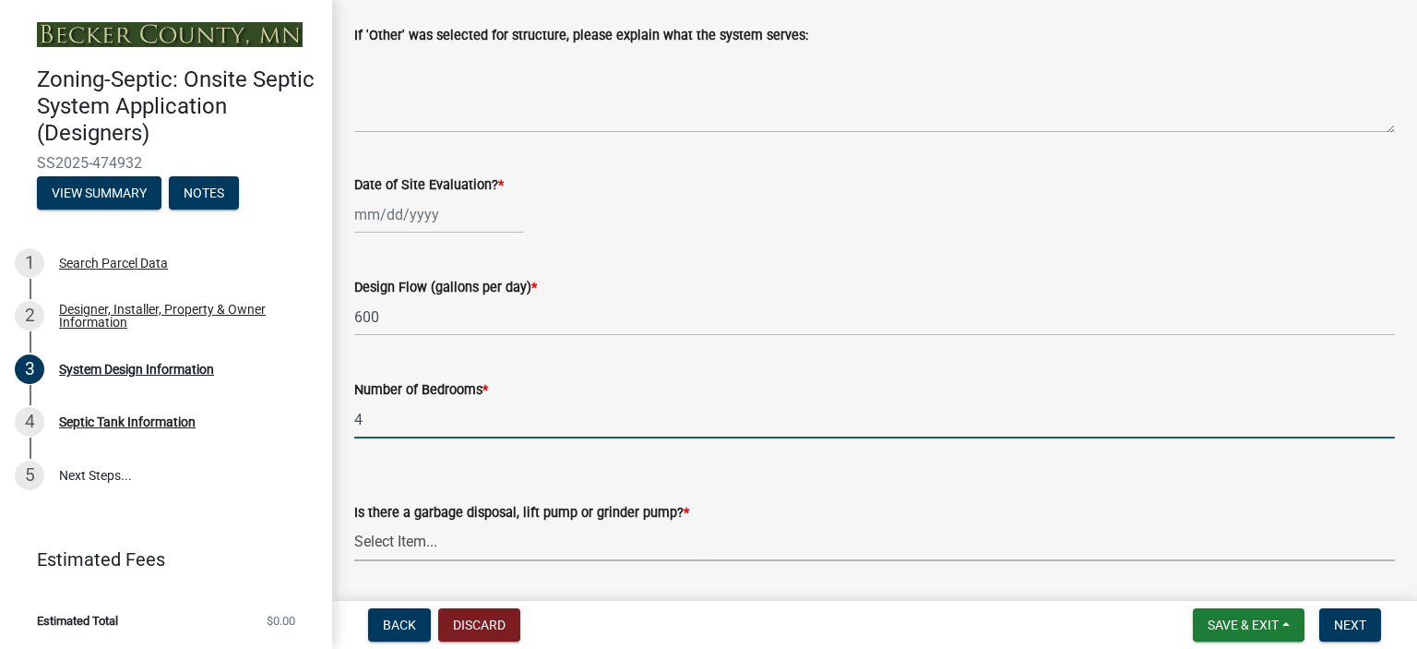
click at [430, 541] on select "Select Item... Yes No" at bounding box center [874, 542] width 1041 height 38
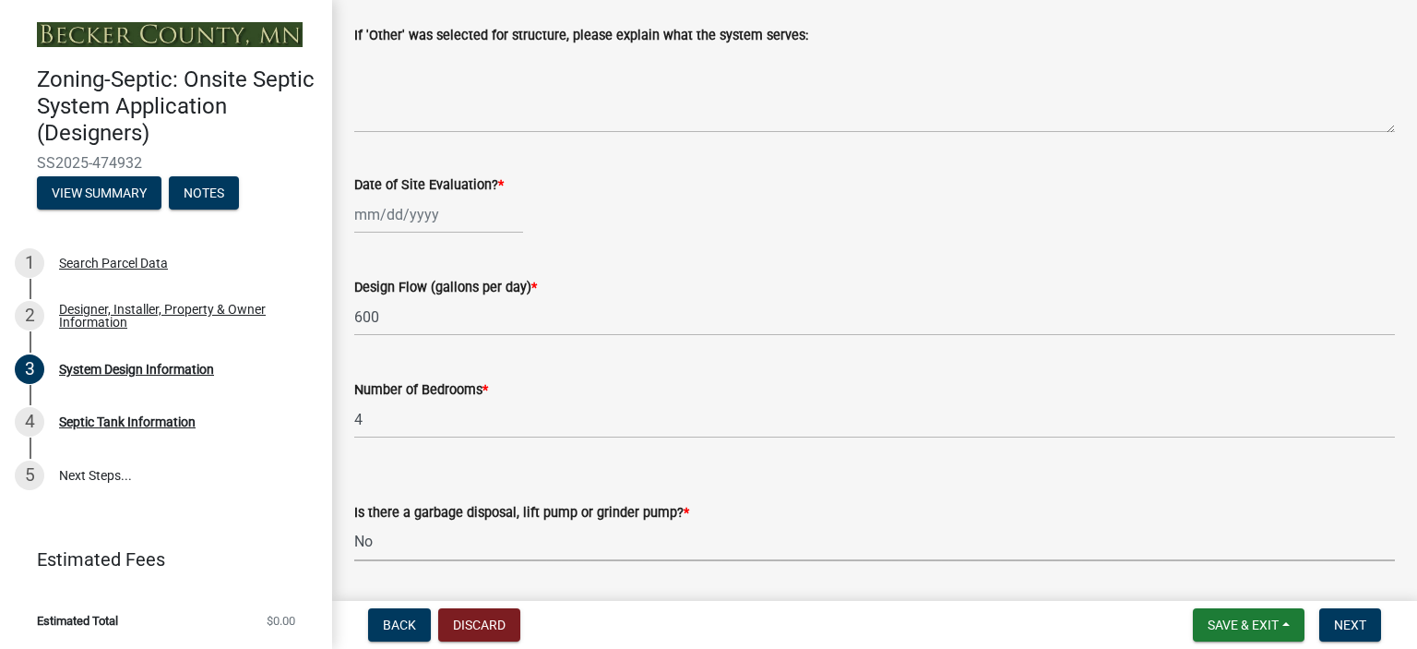
click at [354, 523] on select "Select Item... Yes No" at bounding box center [874, 542] width 1041 height 38
select select "ba735beb-519e-40f0-ae20-62d65fc4c46b"
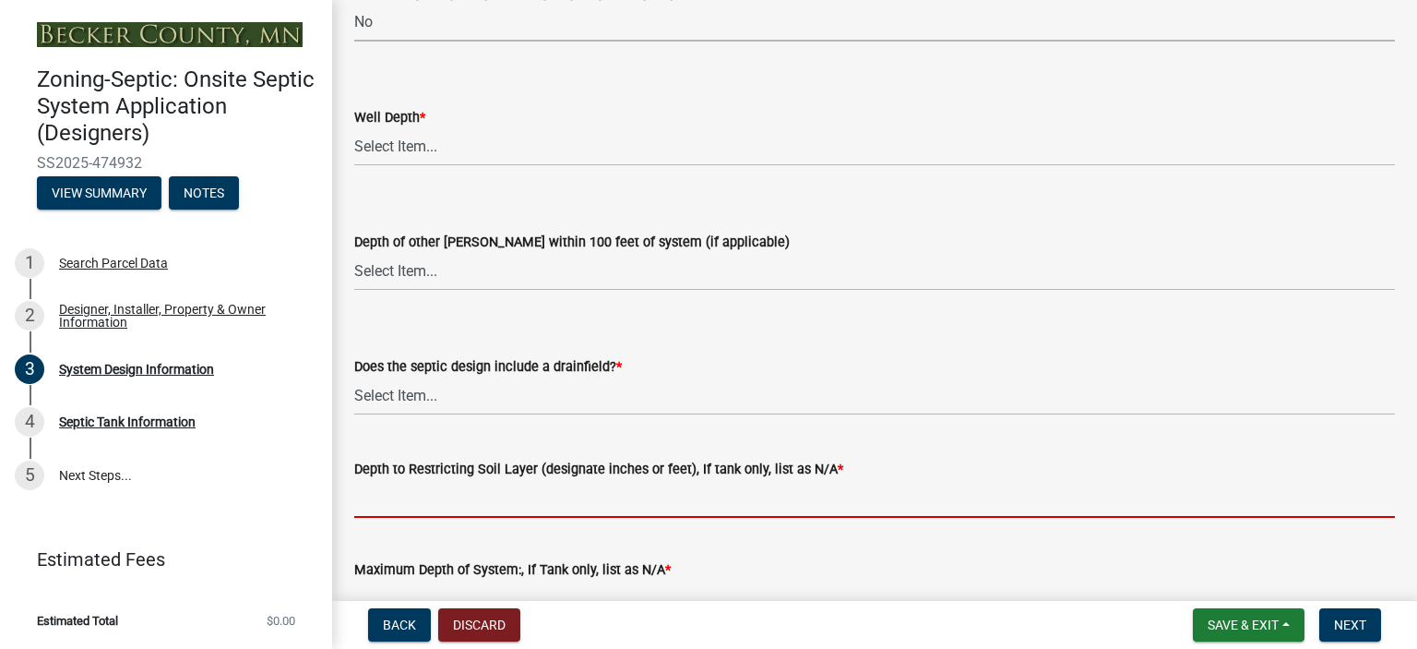
click at [417, 505] on input "Depth to Restricting Soil Layer (designate inches or feet), If tank only, list …" at bounding box center [874, 499] width 1041 height 38
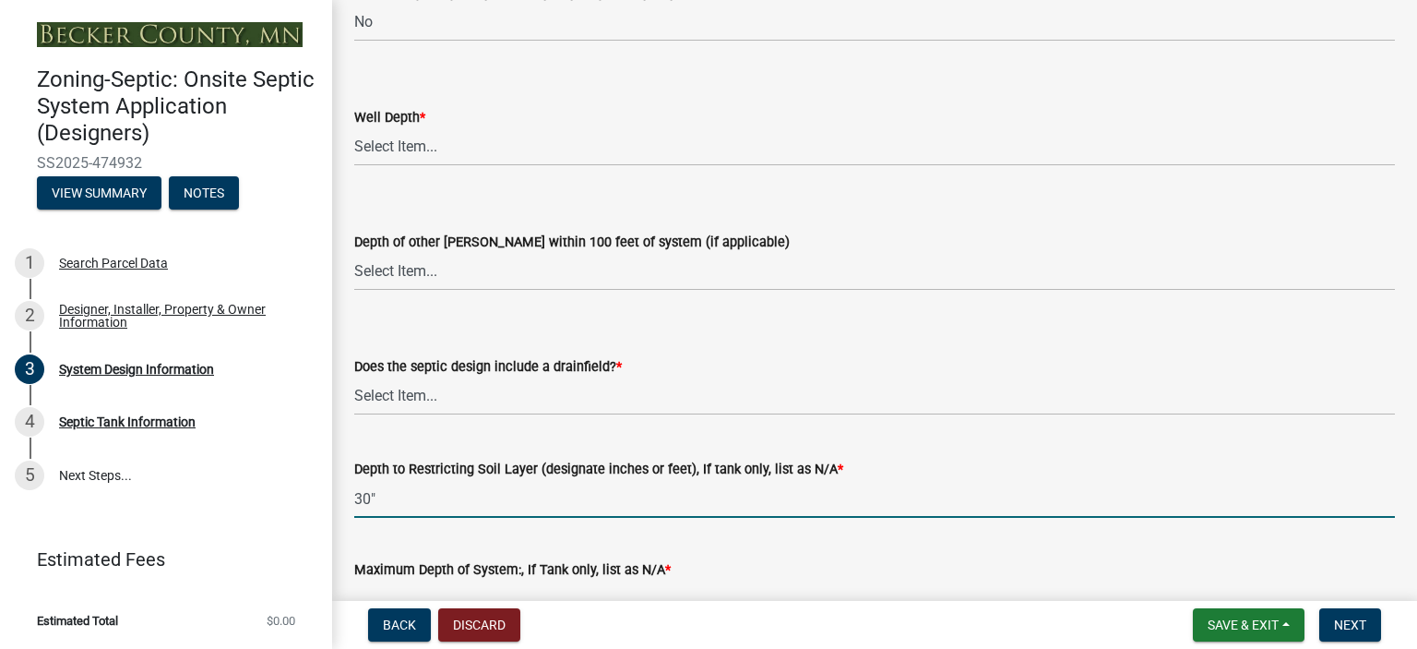
scroll to position [3727, 0]
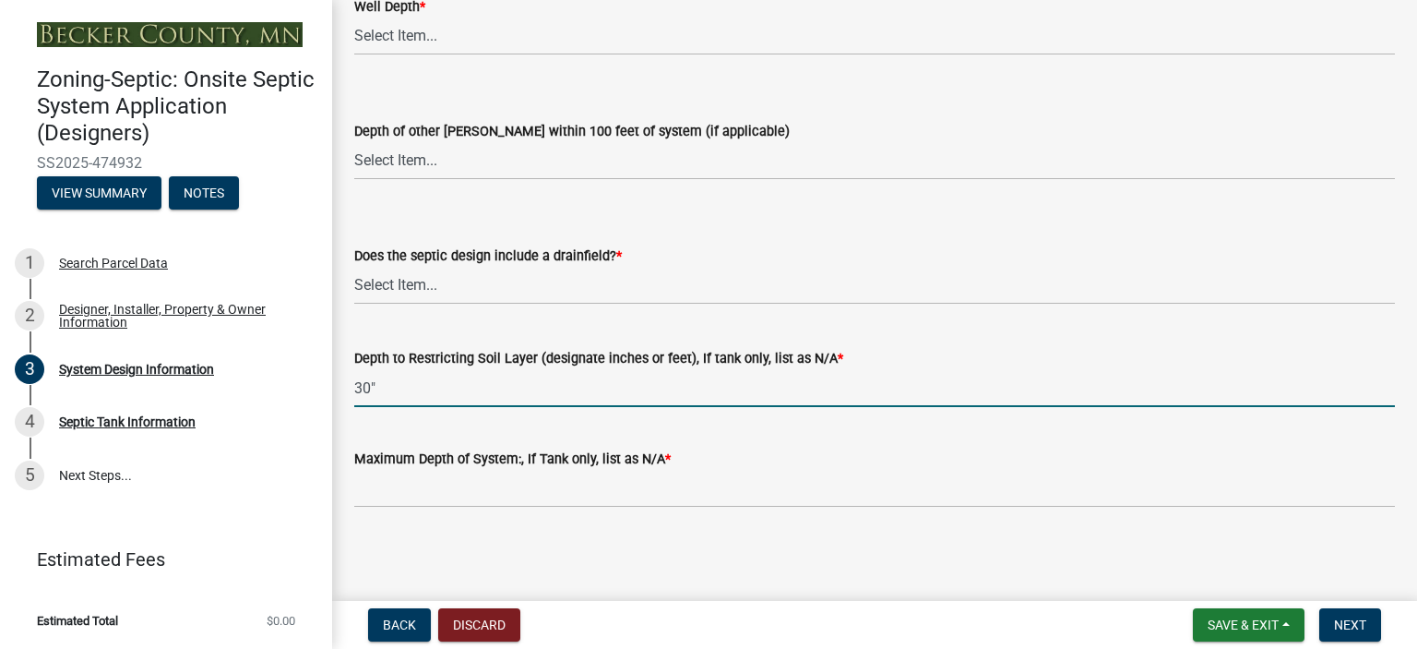
type input "30""
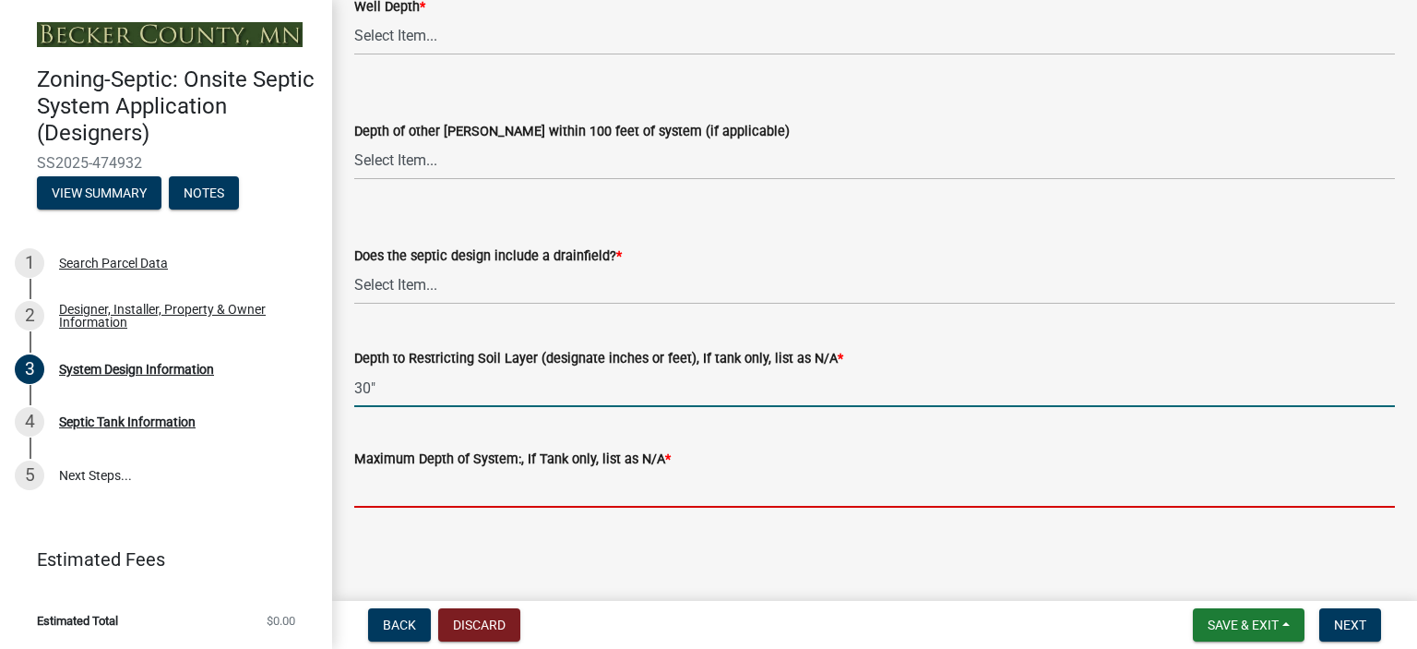
click at [415, 473] on input "Maximum Depth of System:, If Tank only, list as N/A *" at bounding box center [874, 489] width 1041 height 38
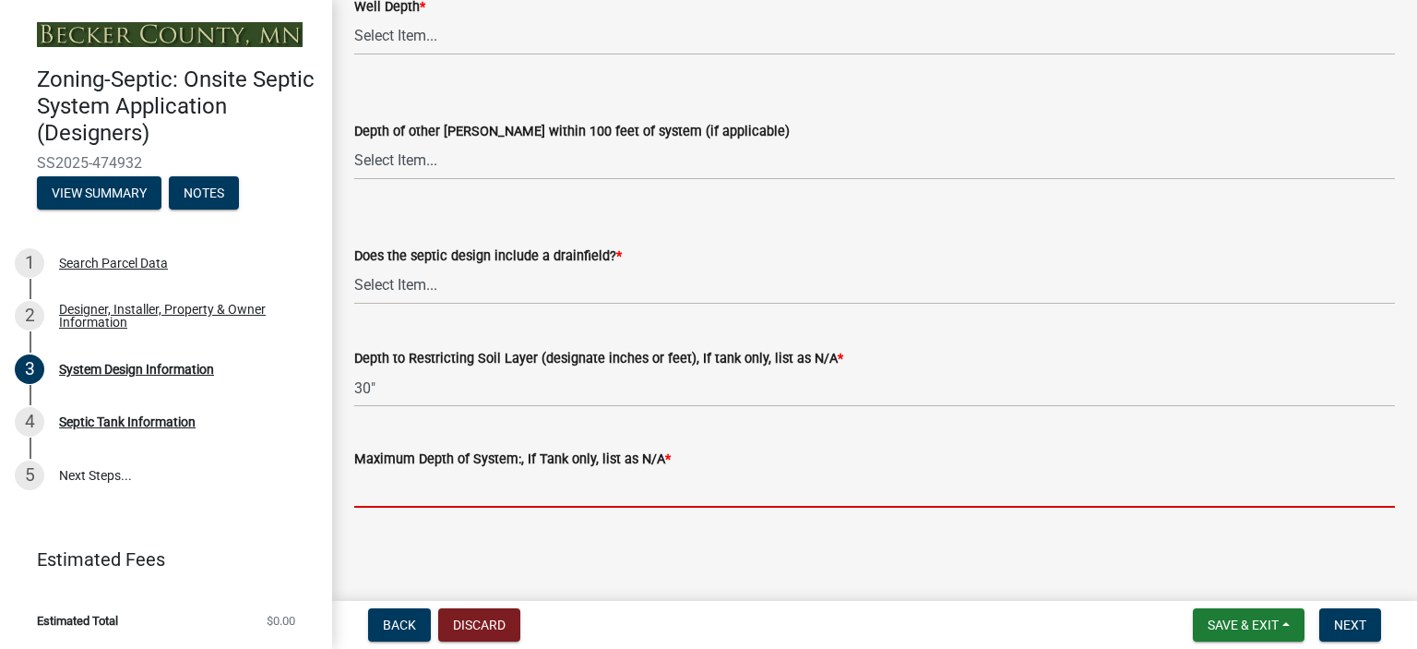
type input "-12""
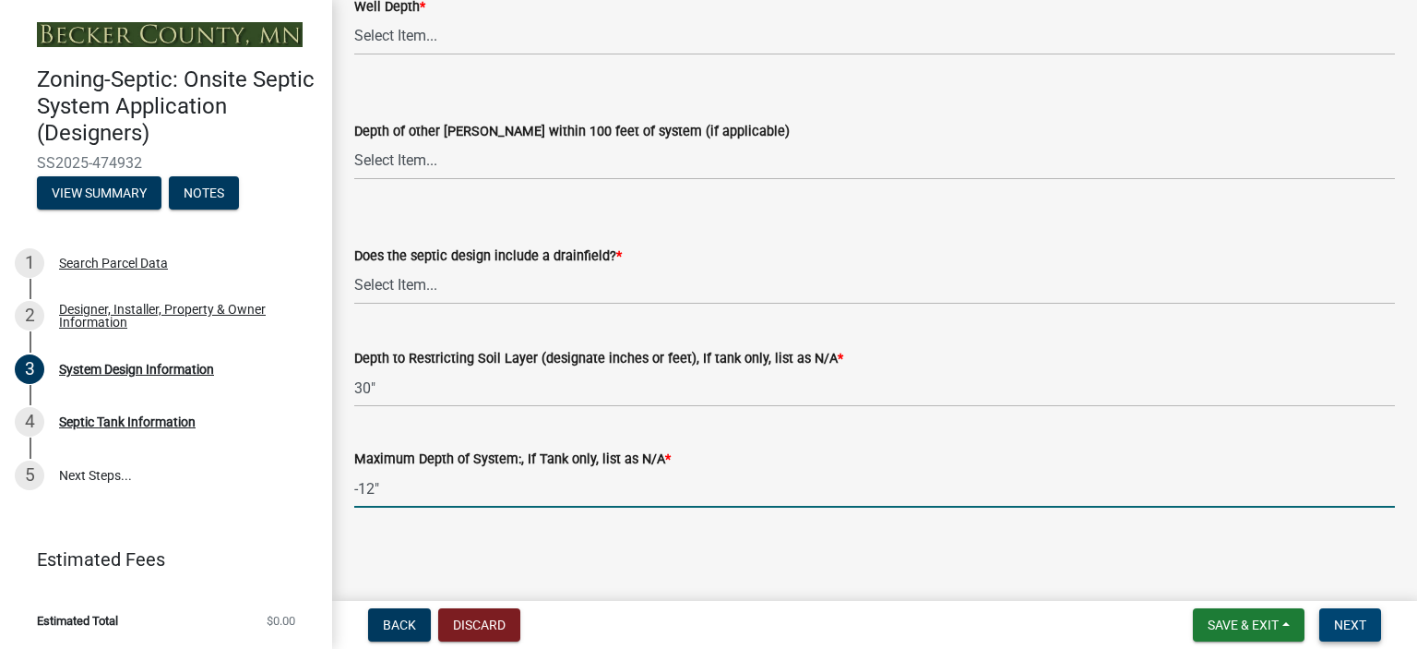
click at [1355, 617] on span "Next" at bounding box center [1350, 624] width 32 height 15
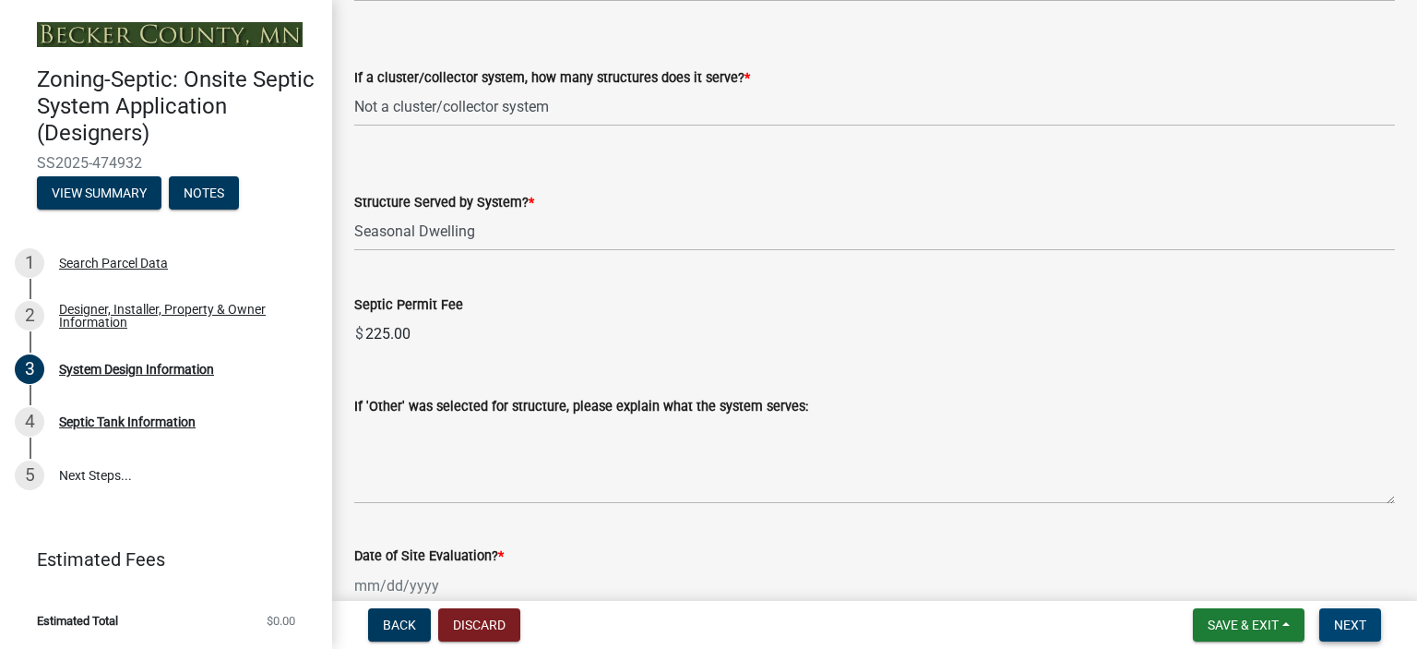
scroll to position [3244, 0]
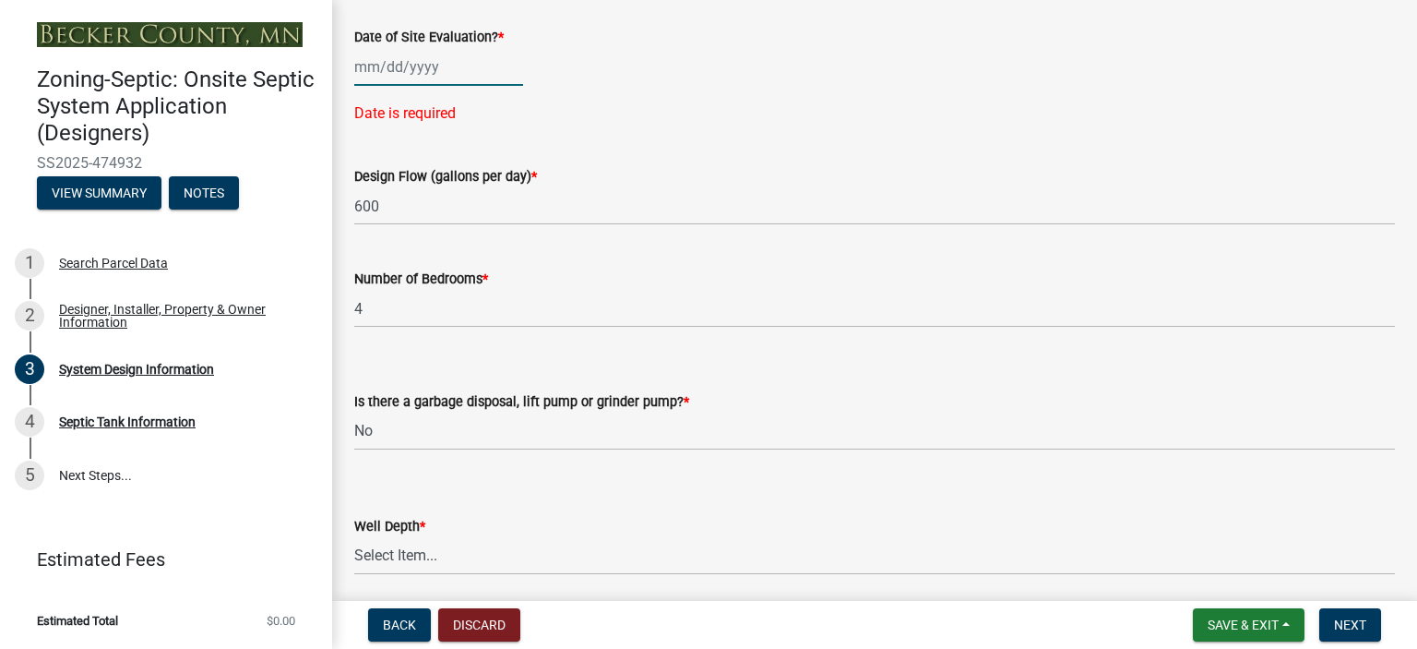
click at [369, 54] on div at bounding box center [438, 67] width 169 height 38
select select "9"
select select "2025"
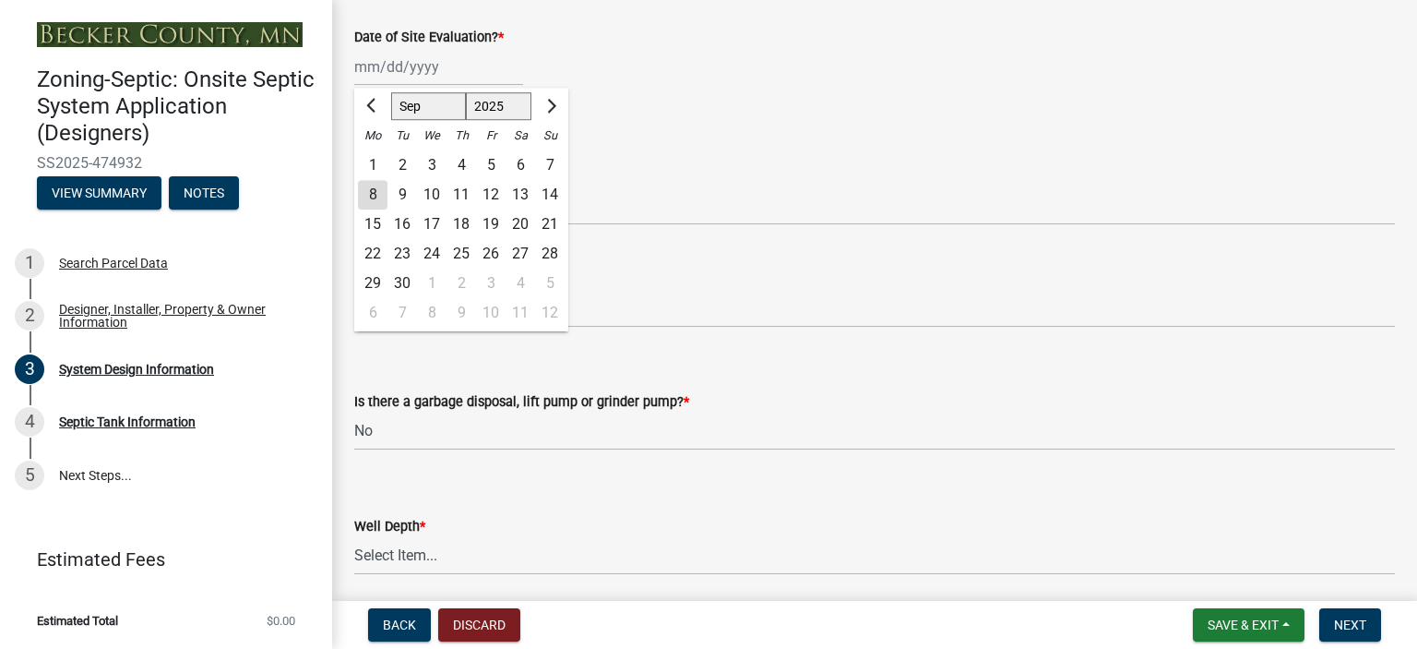
click at [493, 161] on div "5" at bounding box center [491, 165] width 30 height 30
type input "[DATE]"
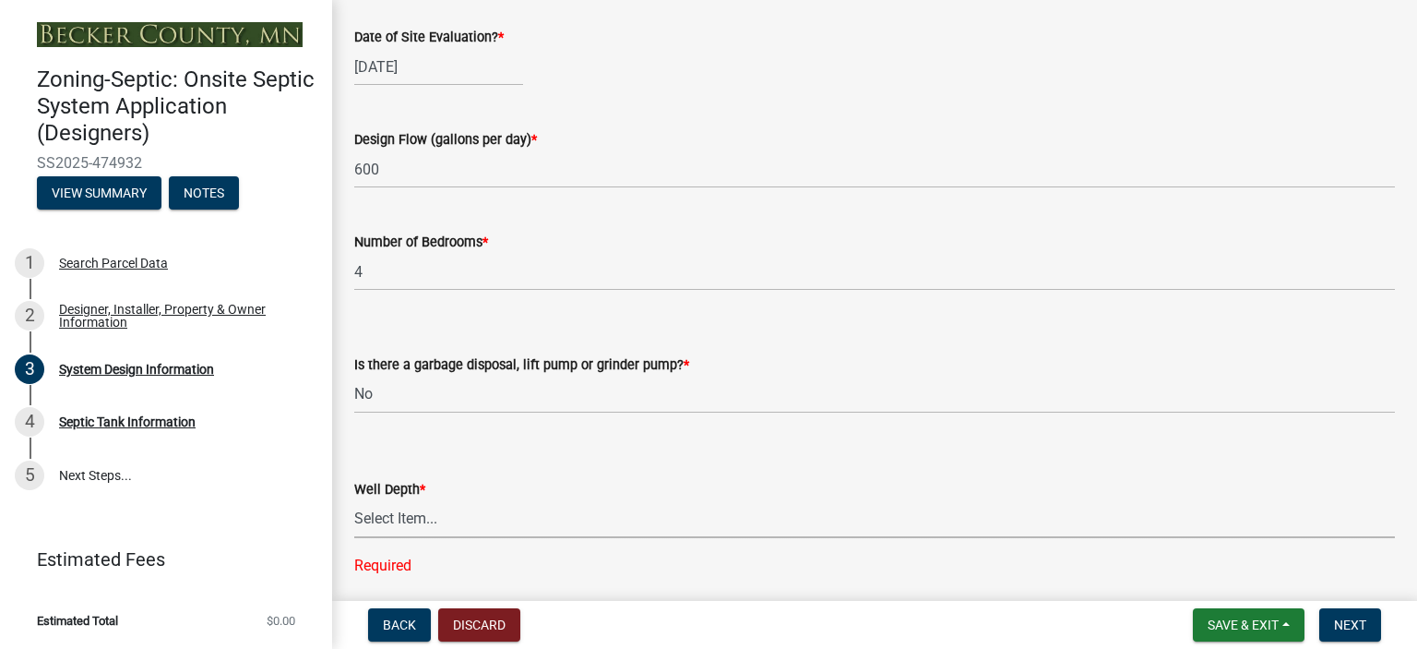
click at [421, 515] on select "Select Item... Deep Well Shallow Well Well not yet installed - To be drilled No…" at bounding box center [874, 519] width 1041 height 38
click at [354, 500] on select "Select Item... Deep Well Shallow Well Well not yet installed - To be drilled No…" at bounding box center [874, 519] width 1041 height 38
select select "ef698bf5-6172-44c1-9ffb-522c07469aed"
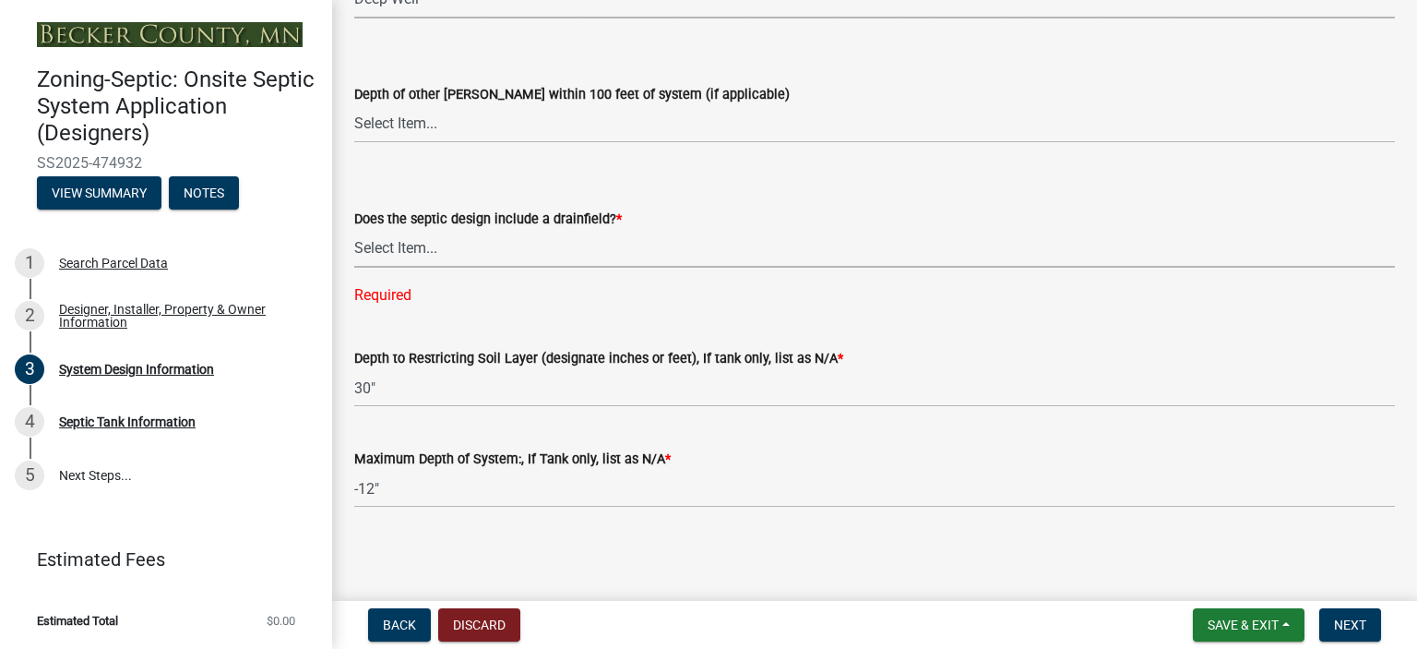
click at [409, 243] on select "Select Item... Yes No Existing - COC must by submitted" at bounding box center [874, 249] width 1041 height 38
click at [354, 266] on select "Select Item... Yes No Existing - COC must by submitted" at bounding box center [874, 249] width 1041 height 38
select select "a0c59fcd-b61c-4c3a-90a8-e70849750c47"
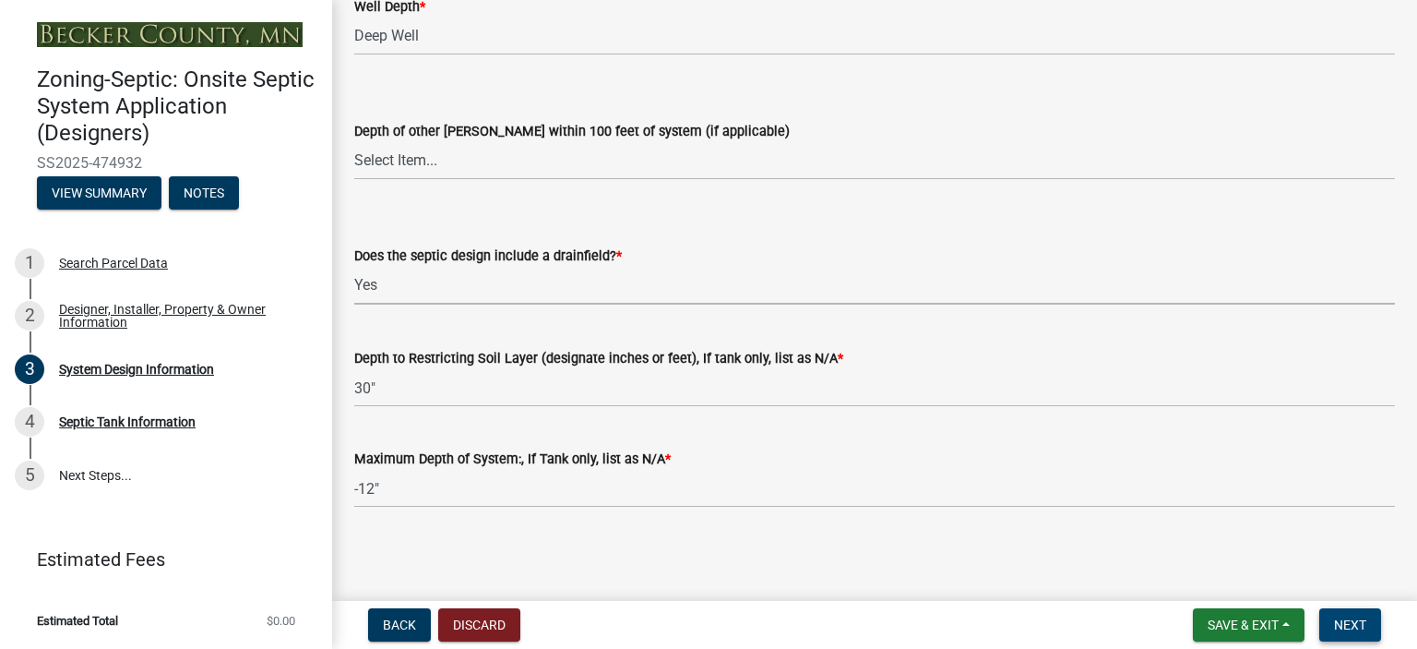
click at [1351, 625] on span "Next" at bounding box center [1350, 624] width 32 height 15
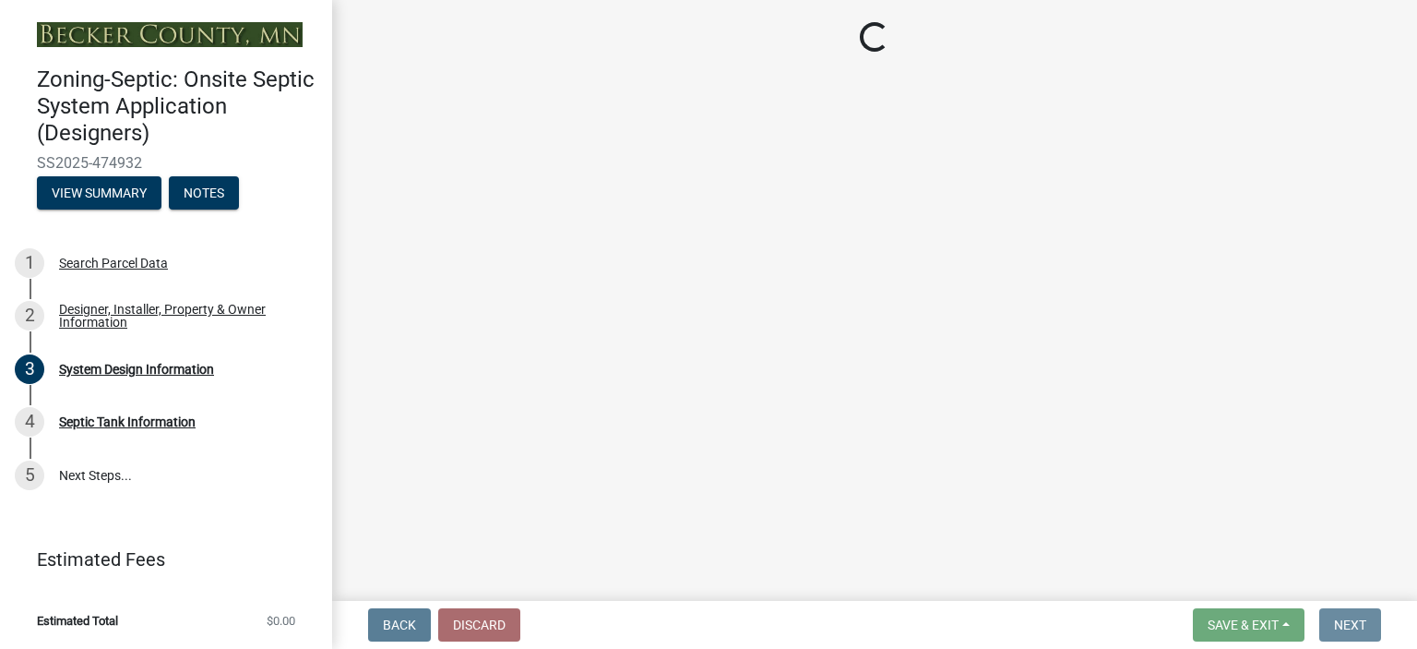
scroll to position [0, 0]
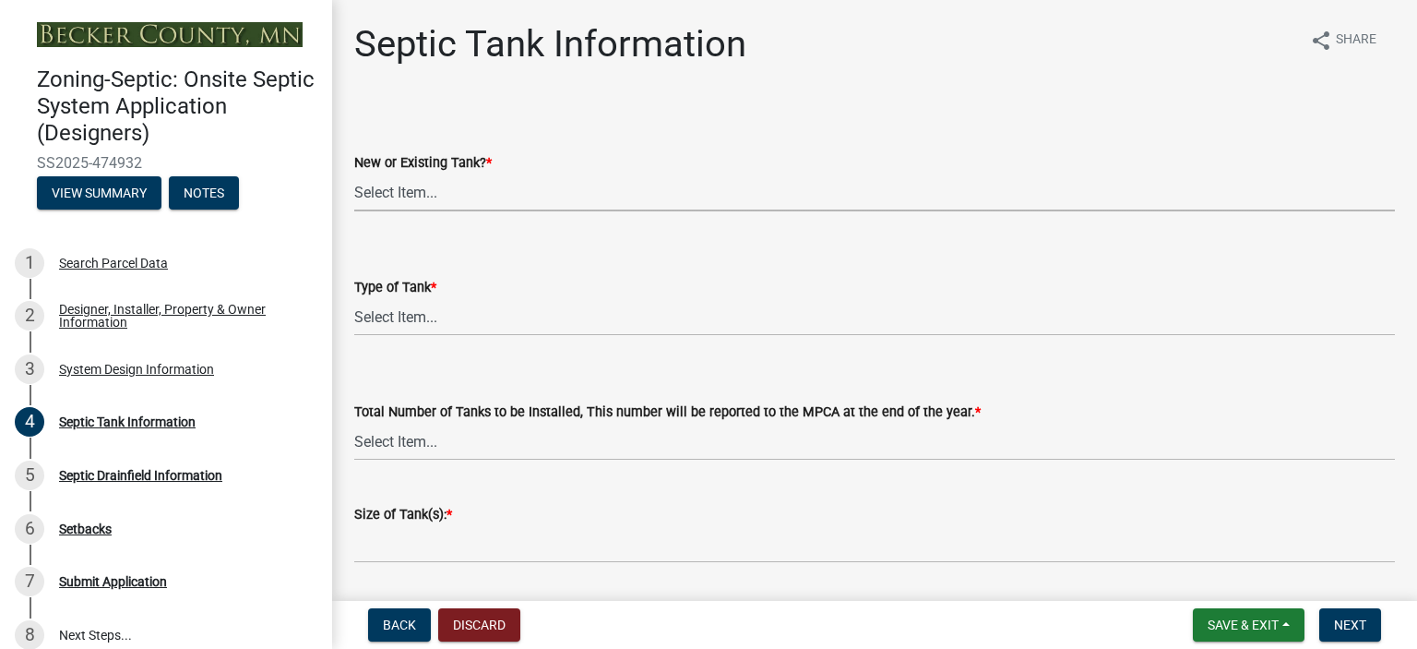
click at [388, 180] on select "Select Item... New Existing Both -New and Existing Tank" at bounding box center [874, 192] width 1041 height 38
click at [354, 173] on select "Select Item... New Existing Both -New and Existing Tank" at bounding box center [874, 192] width 1041 height 38
select select "f9fbe67c-c1cf-4a63-8ad4-799ce56b7f21"
click at [391, 187] on select "Select Item... New Existing Both -New and Existing Tank" at bounding box center [874, 192] width 1041 height 38
click at [392, 187] on select "Select Item... New Existing Both -New and Existing Tank" at bounding box center [874, 192] width 1041 height 38
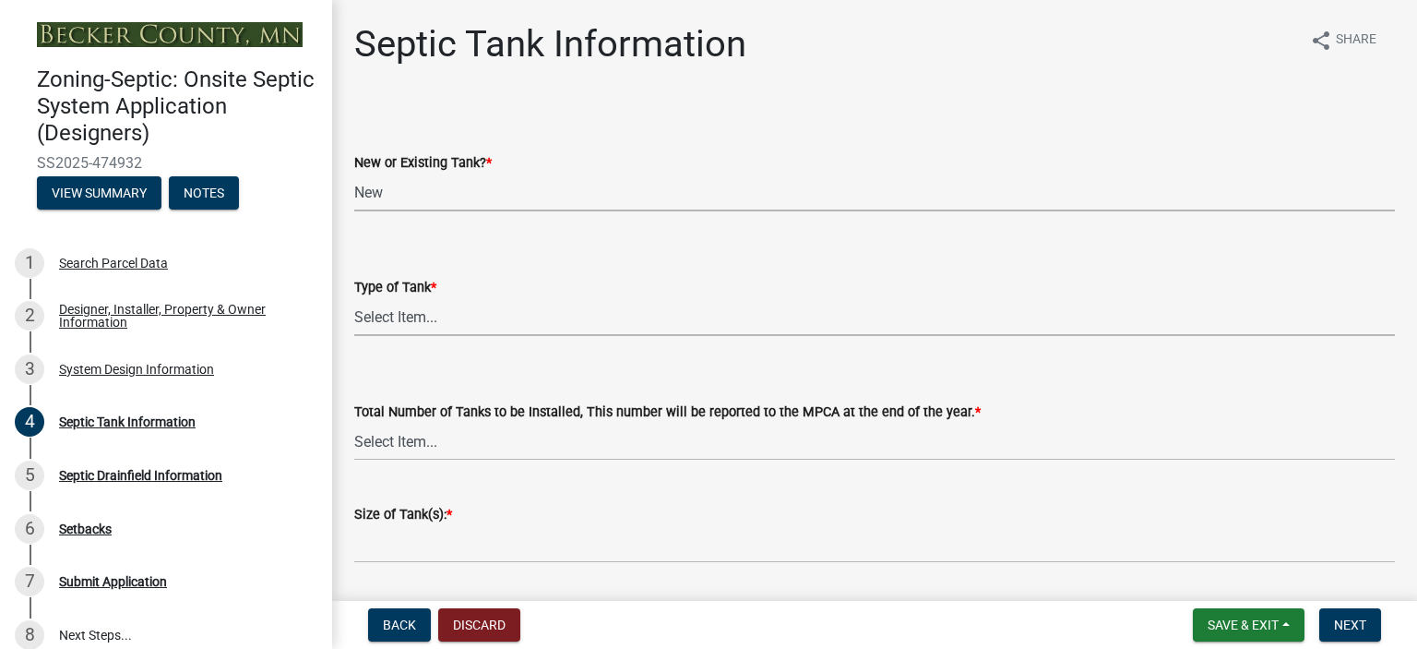
click at [414, 317] on select "Select Item... Single Septic Tank Compartmented Tank Single Tank plus Compartme…" at bounding box center [874, 317] width 1041 height 38
click at [354, 298] on select "Select Item... Single Septic Tank Compartmented Tank Single Tank plus Compartme…" at bounding box center [874, 317] width 1041 height 38
click at [503, 317] on select "Select Item... Single Septic Tank Compartmented Tank Single Tank plus Compartme…" at bounding box center [874, 317] width 1041 height 38
click at [354, 298] on select "Select Item... Single Septic Tank Compartmented Tank Single Tank plus Compartme…" at bounding box center [874, 317] width 1041 height 38
select select "755580e7-6a23-4f31-b987-1fba436fc27e"
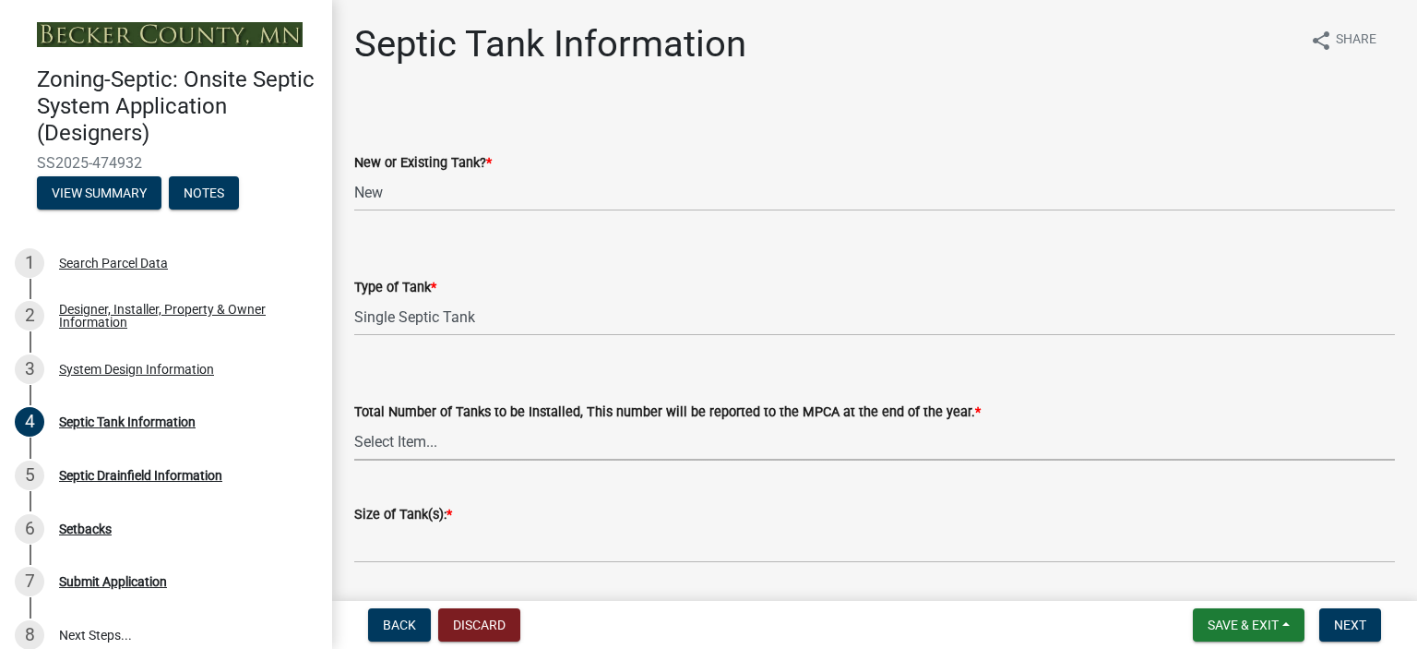
click at [444, 443] on select "Select Item... 0 1 2 3 4" at bounding box center [874, 442] width 1041 height 38
click at [354, 423] on select "Select Item... 0 1 2 3 4" at bounding box center [874, 442] width 1041 height 38
select select "e0ee17af-48b7-4b92-9885-812dbb1428e7"
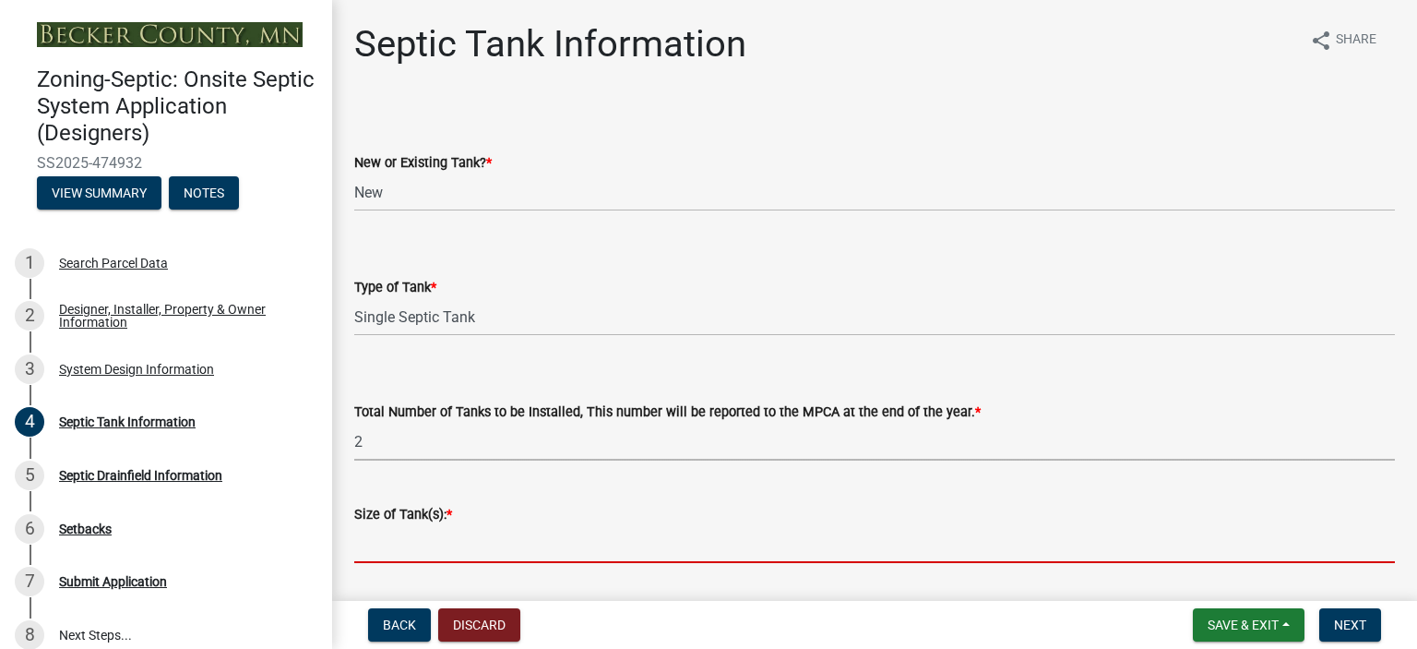
click at [400, 556] on input "Size of Tank(s): *" at bounding box center [874, 544] width 1041 height 38
type input "1500, 1000"
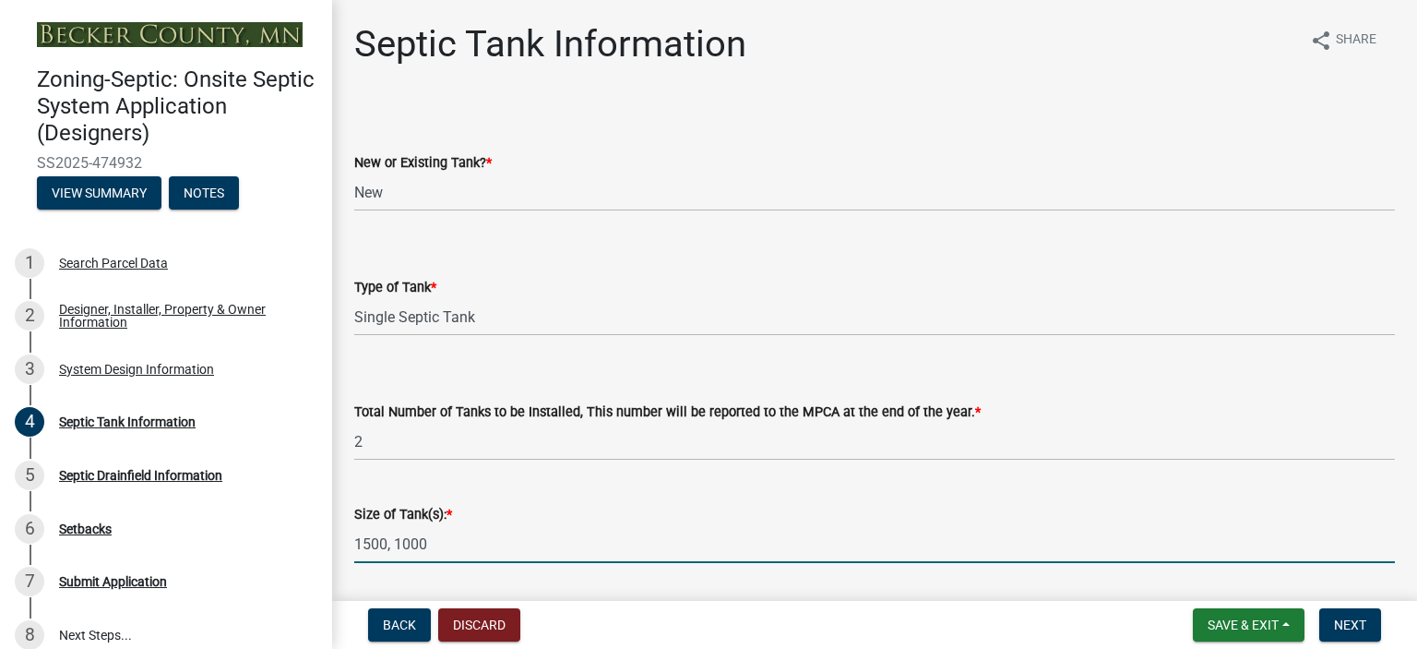
scroll to position [519, 0]
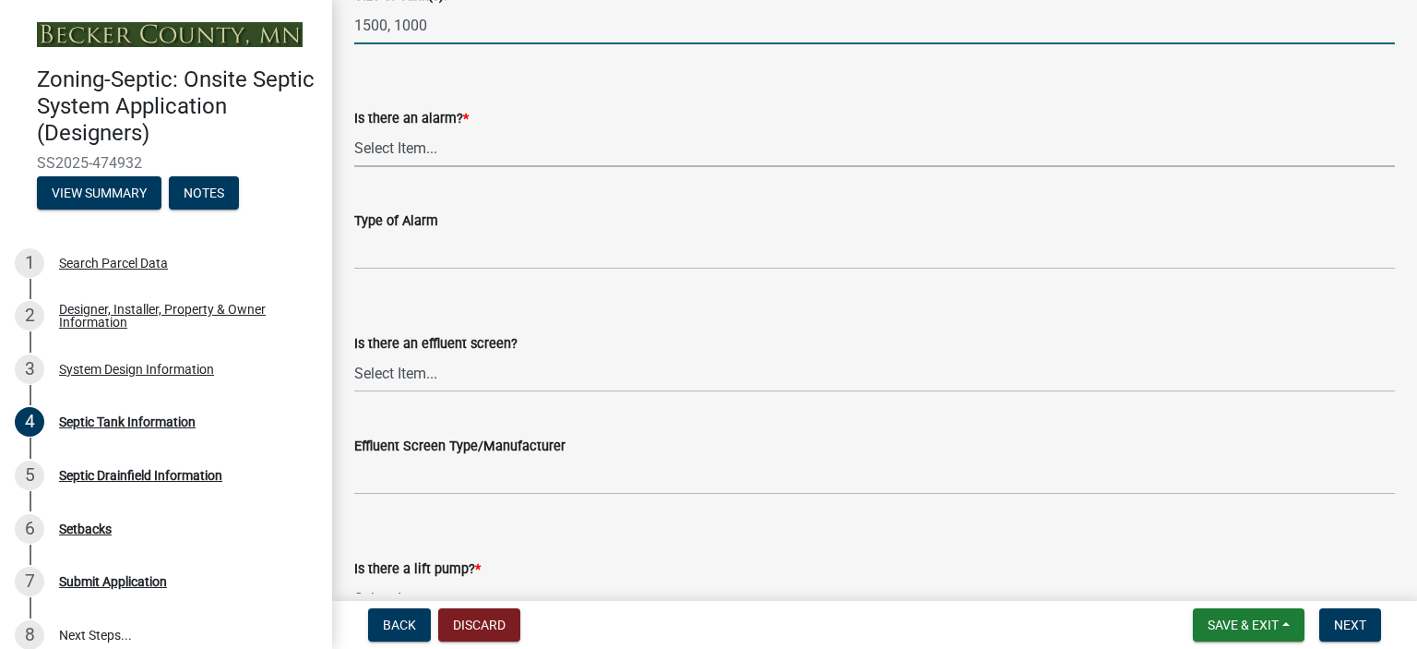
click at [395, 149] on select "Select Item... Yes No" at bounding box center [874, 148] width 1041 height 38
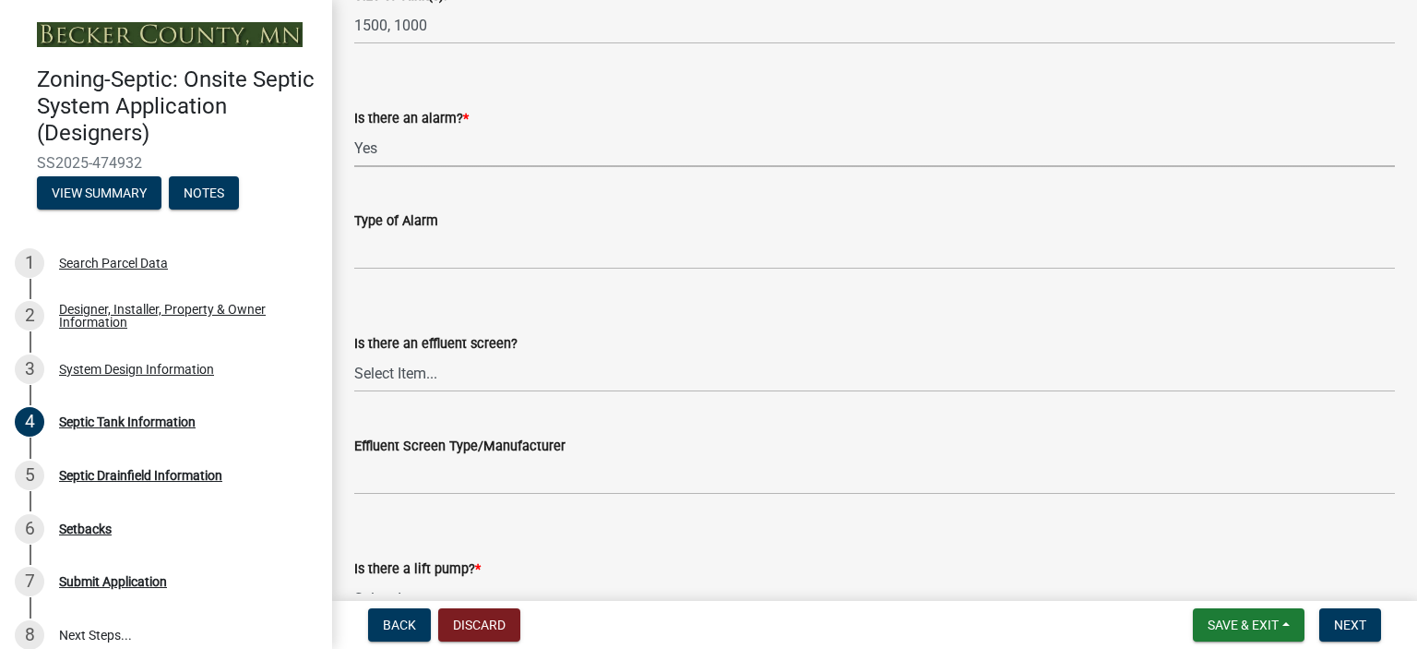
click at [354, 129] on select "Select Item... Yes No" at bounding box center [874, 148] width 1041 height 38
select select "c84d9e4c-2287-4d2e-9ef7-9874a7456ee3"
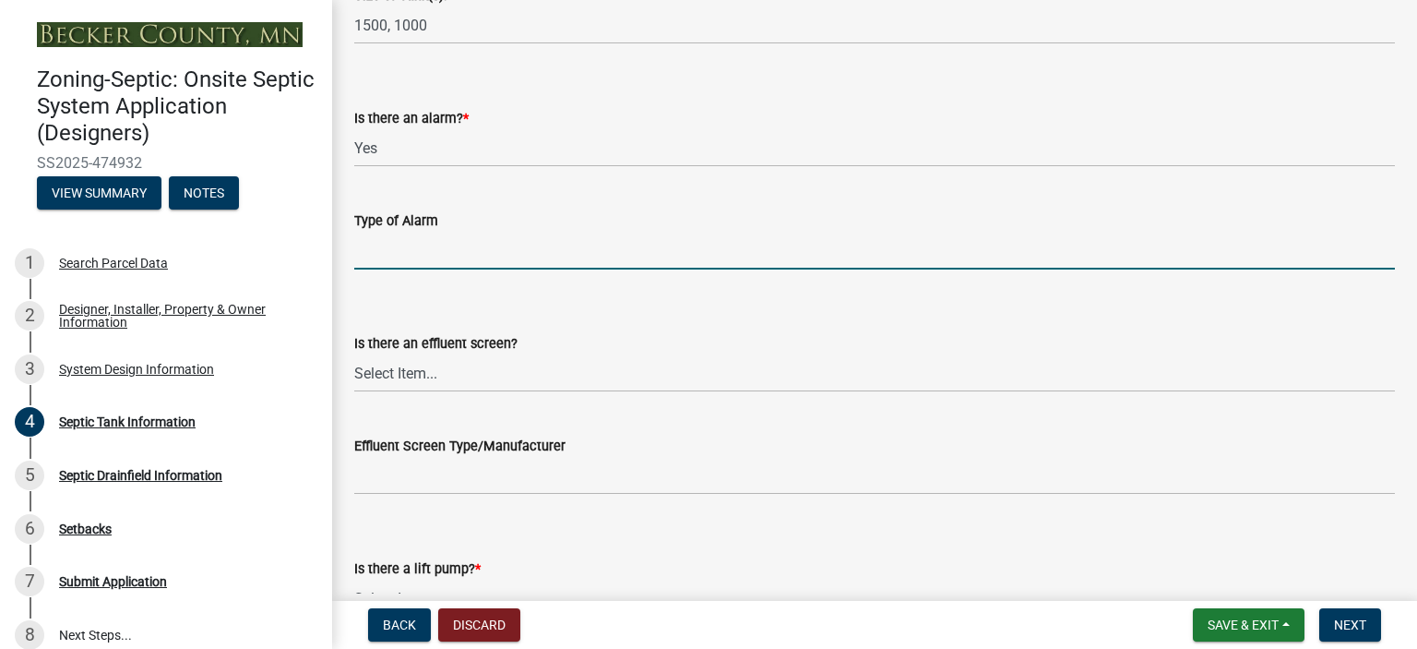
click at [400, 246] on input "Type of Alarm" at bounding box center [874, 251] width 1041 height 38
type input "ELECTRIC"
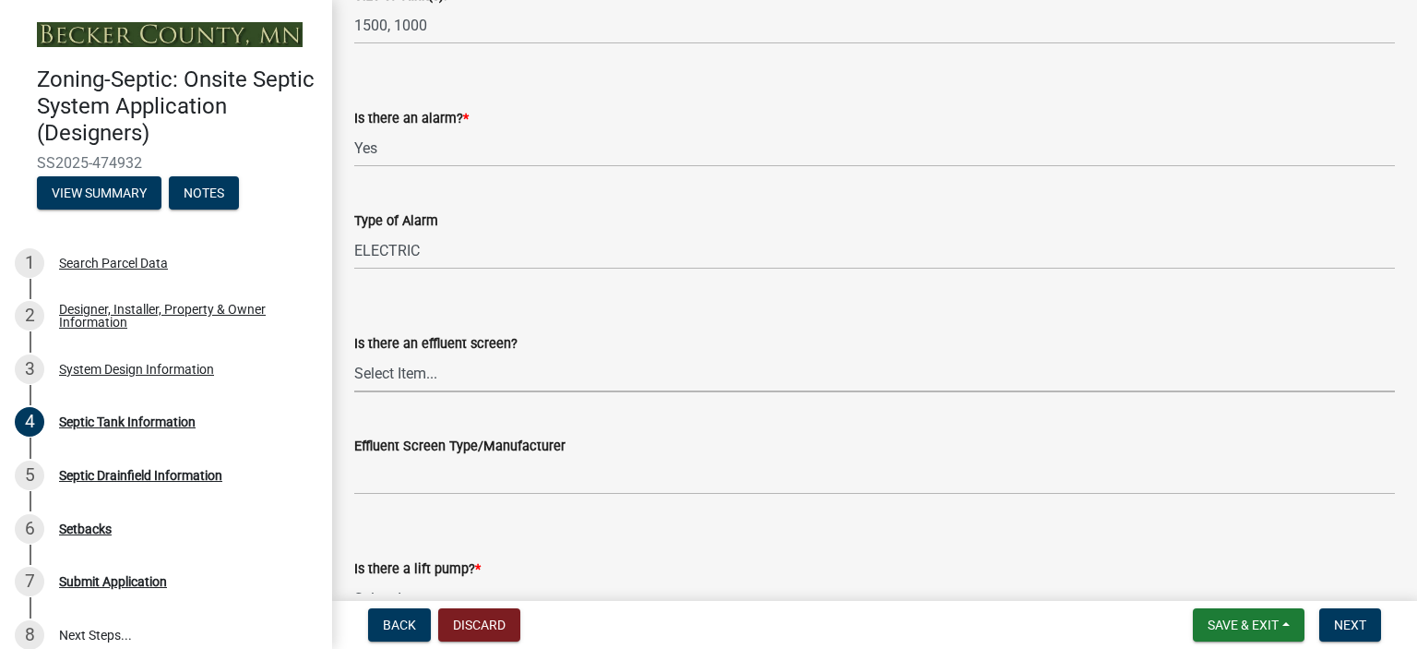
click at [417, 375] on select "Select Item... Yes No" at bounding box center [874, 373] width 1041 height 38
click at [354, 354] on select "Select Item... Yes No" at bounding box center [874, 373] width 1041 height 38
select select "a956bcdf-8f12-4f61-bfc1-a6e229dc0595"
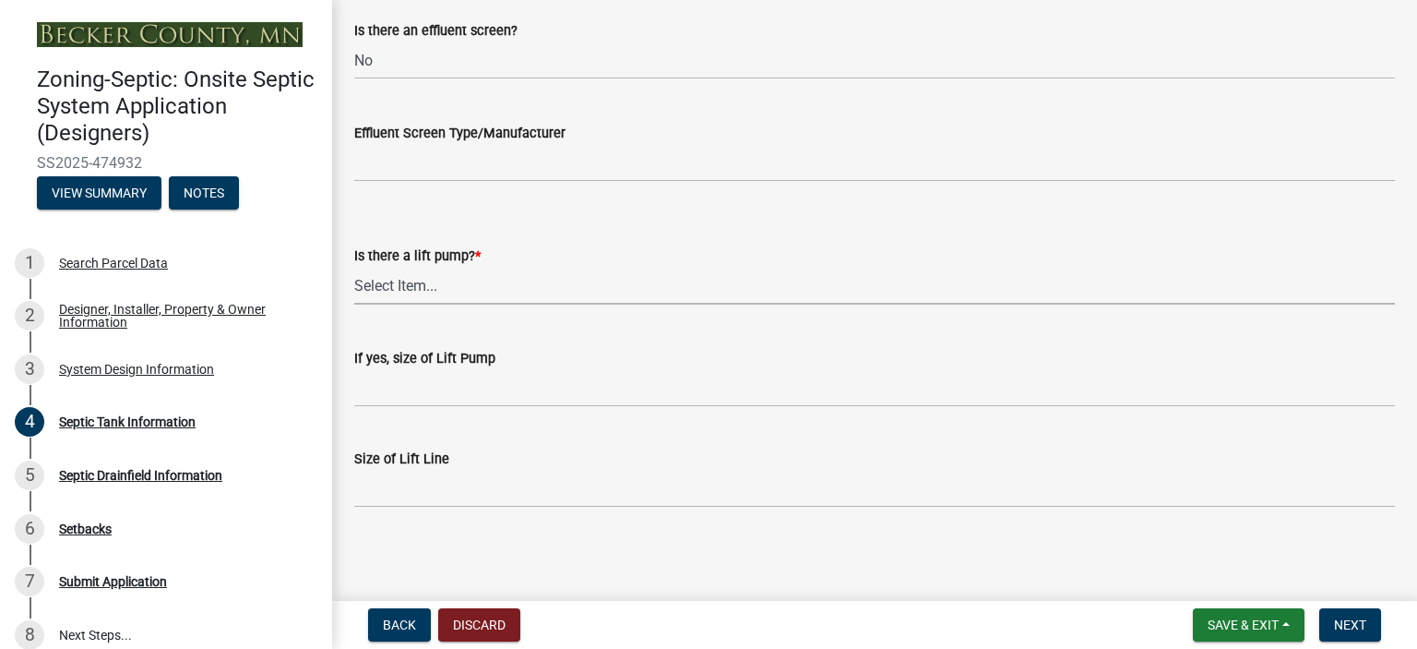
click at [408, 280] on select "Select Item... Yes No" at bounding box center [874, 286] width 1041 height 38
click at [354, 267] on select "Select Item... Yes No" at bounding box center [874, 286] width 1041 height 38
select select "7b57e397-6881-49c8-9b87-e40bdbeb8239"
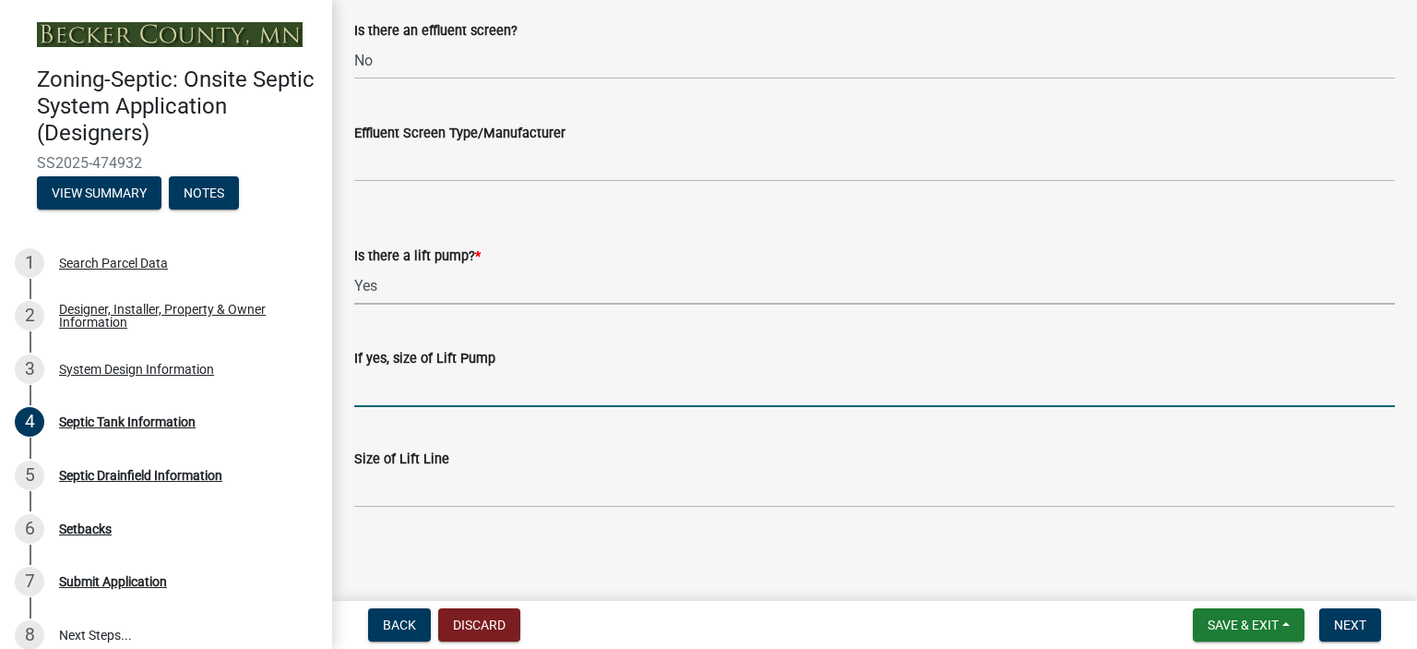
click at [399, 390] on input "If yes, size of Lift Pump" at bounding box center [874, 388] width 1041 height 38
type input "38GPM"
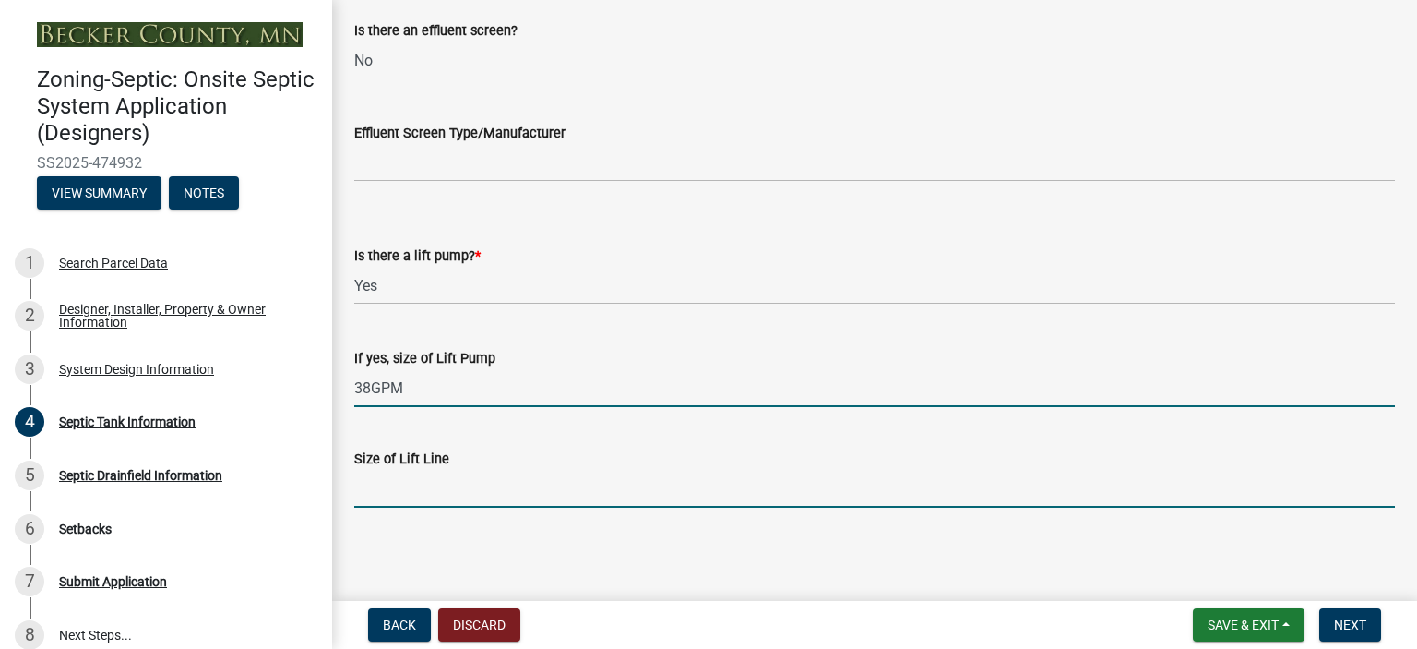
click at [398, 491] on input "Size of Lift Line" at bounding box center [874, 489] width 1041 height 38
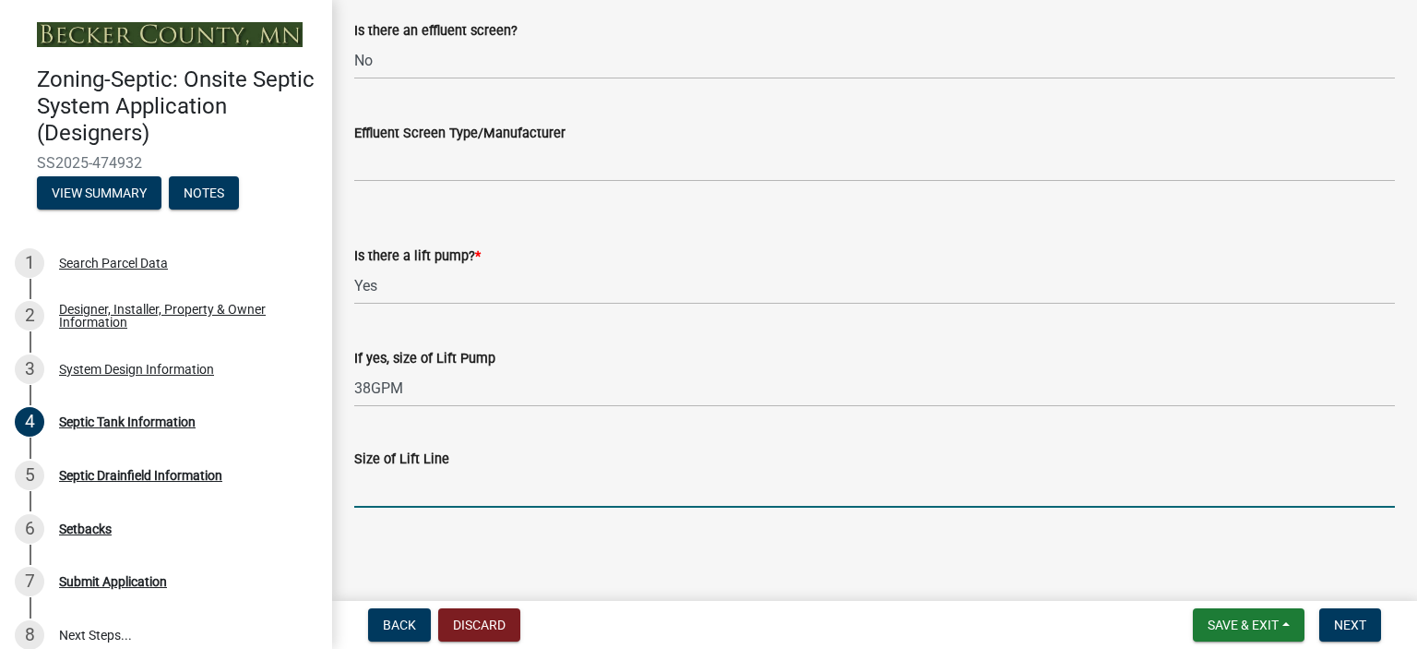
type input "2""
click at [1344, 634] on button "Next" at bounding box center [1351, 624] width 62 height 33
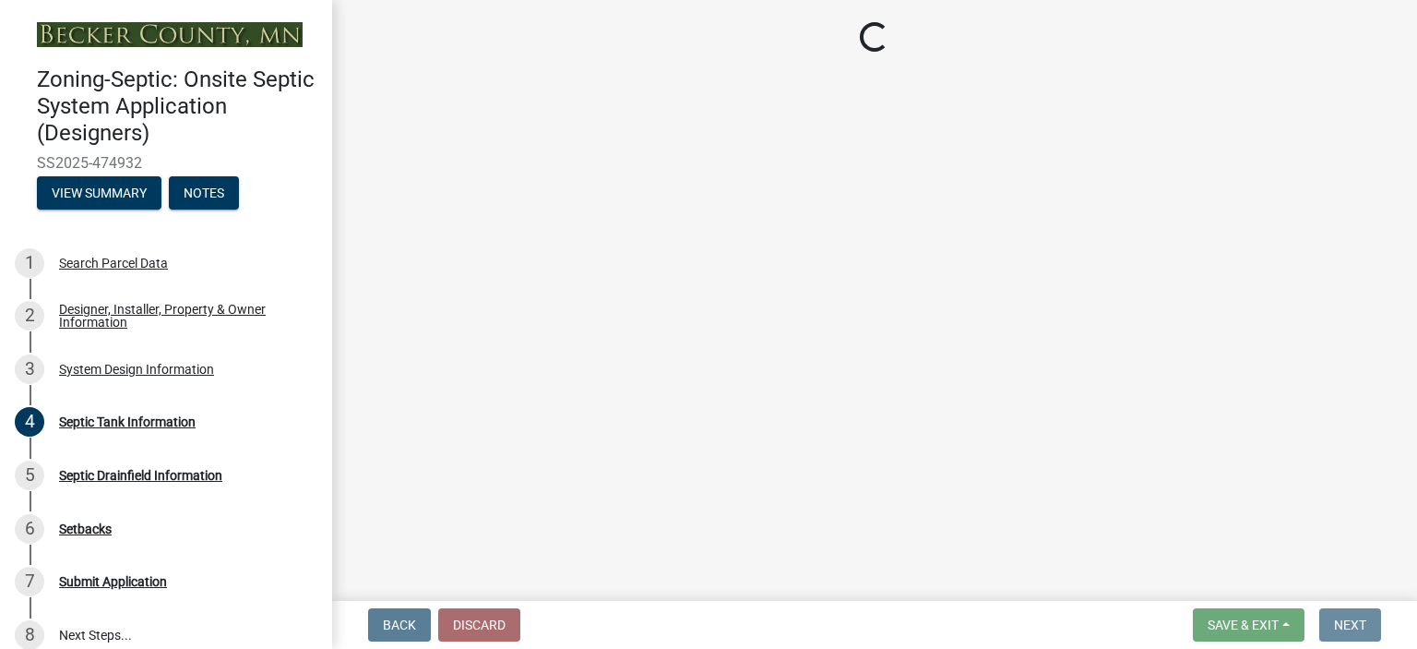
scroll to position [0, 0]
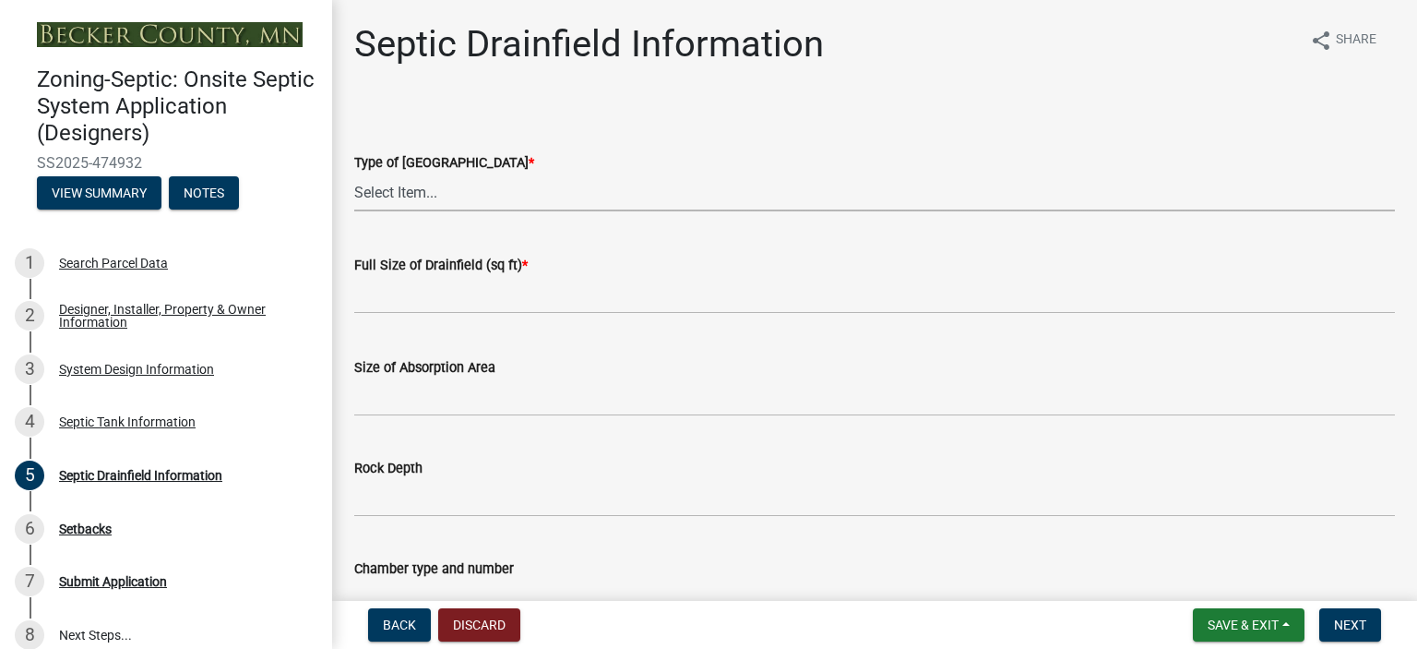
click at [400, 191] on select "Select Item... Chamber Trench Rock Trench Gravelless Mound Pressure Bed Seepage…" at bounding box center [874, 192] width 1041 height 38
click at [354, 173] on select "Select Item... Chamber Trench Rock Trench Gravelless Mound Pressure Bed Seepage…" at bounding box center [874, 192] width 1041 height 38
select select "757b77d3-357c-421c-8450-4fc78db4eecb"
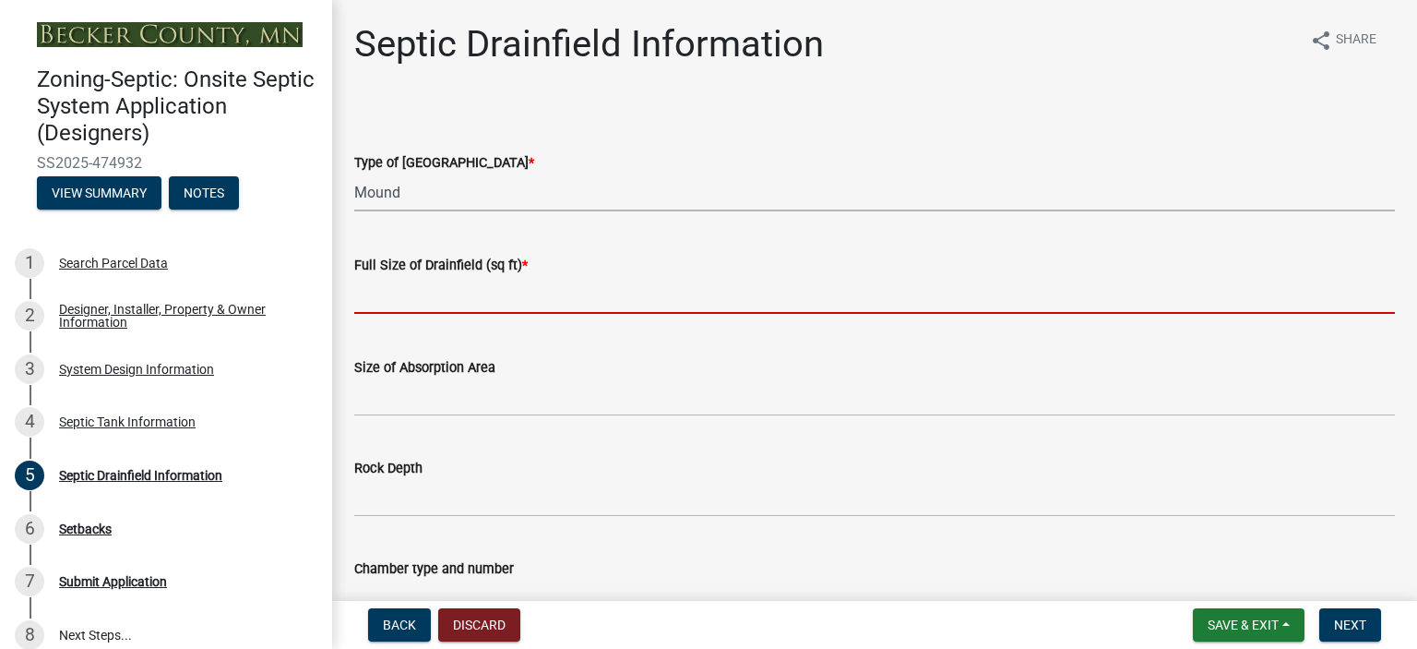
click at [407, 298] on input "text" at bounding box center [874, 295] width 1041 height 38
type input "500"
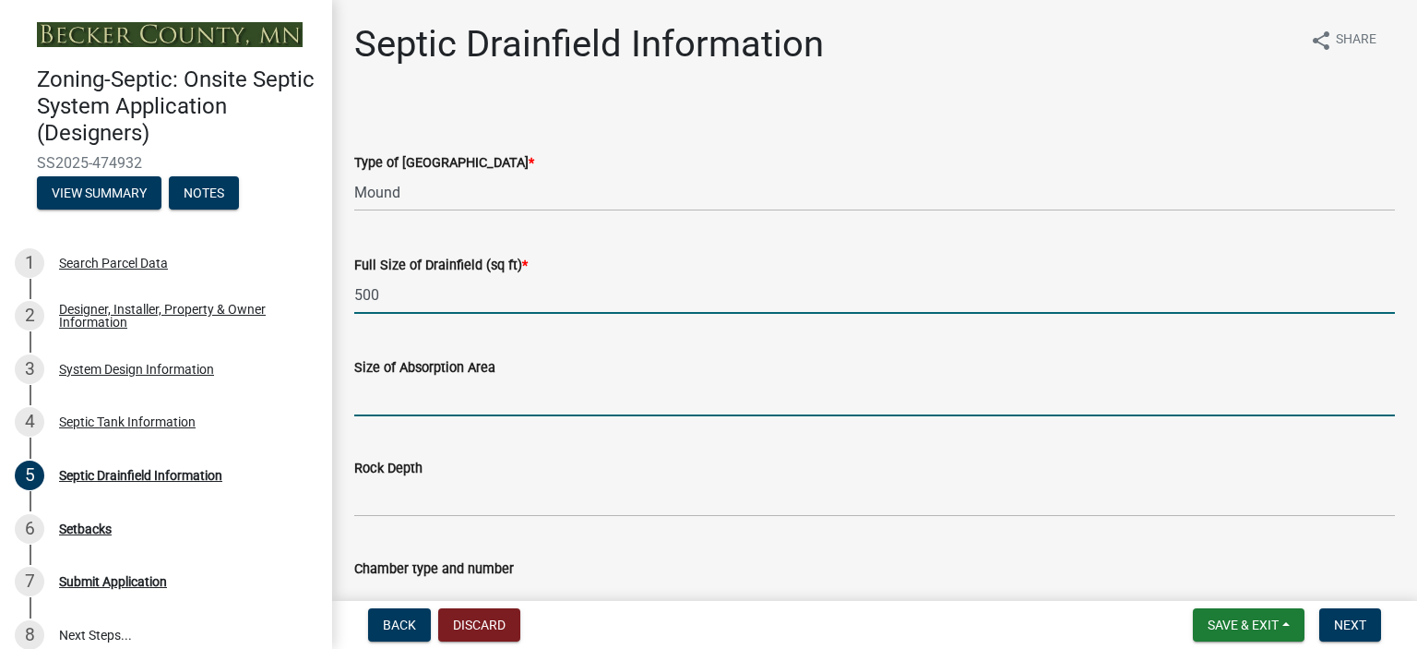
click at [417, 400] on input "Size of Absorption Area" at bounding box center [874, 397] width 1041 height 38
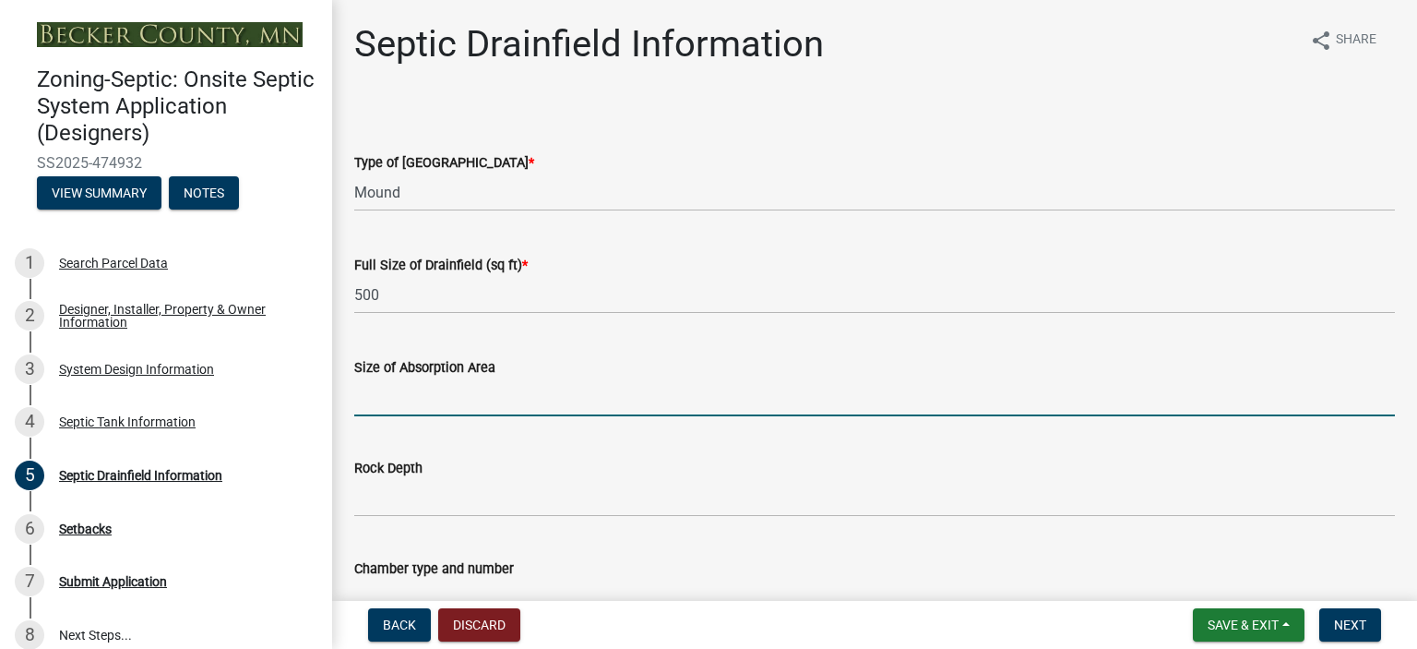
type input "500"
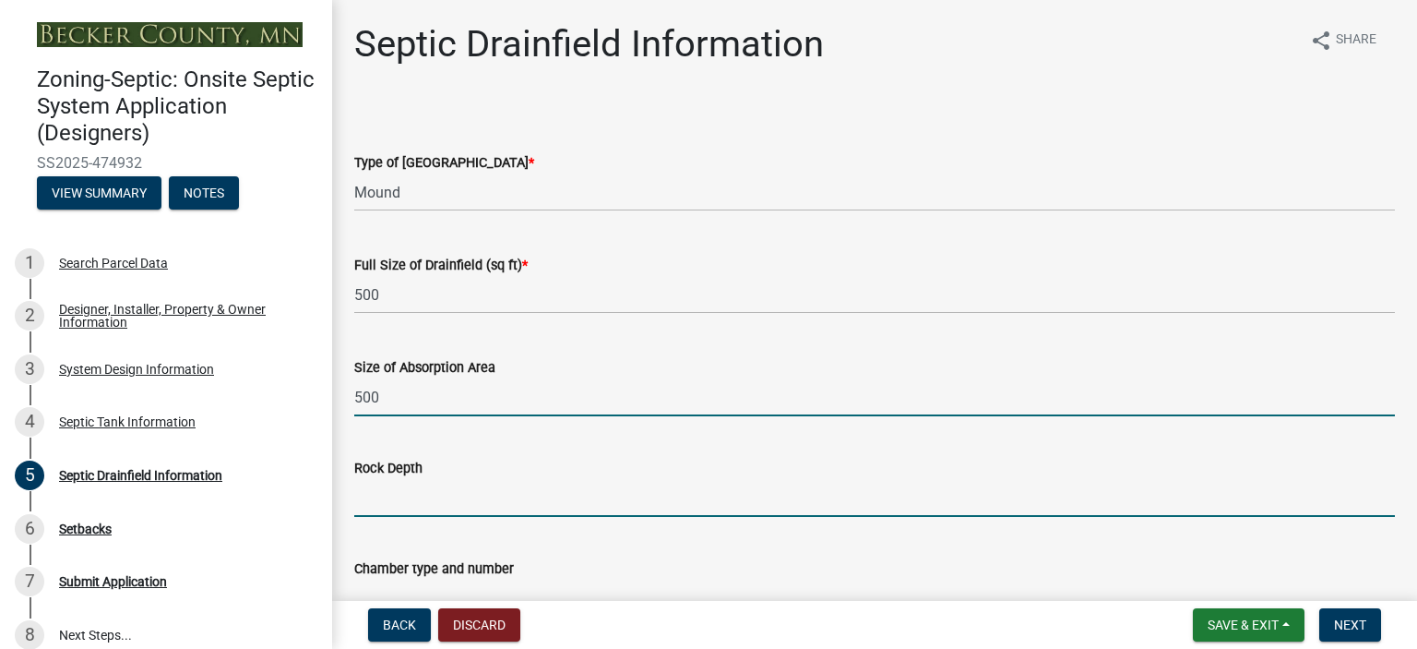
click at [388, 503] on input "Rock Depth" at bounding box center [874, 498] width 1041 height 38
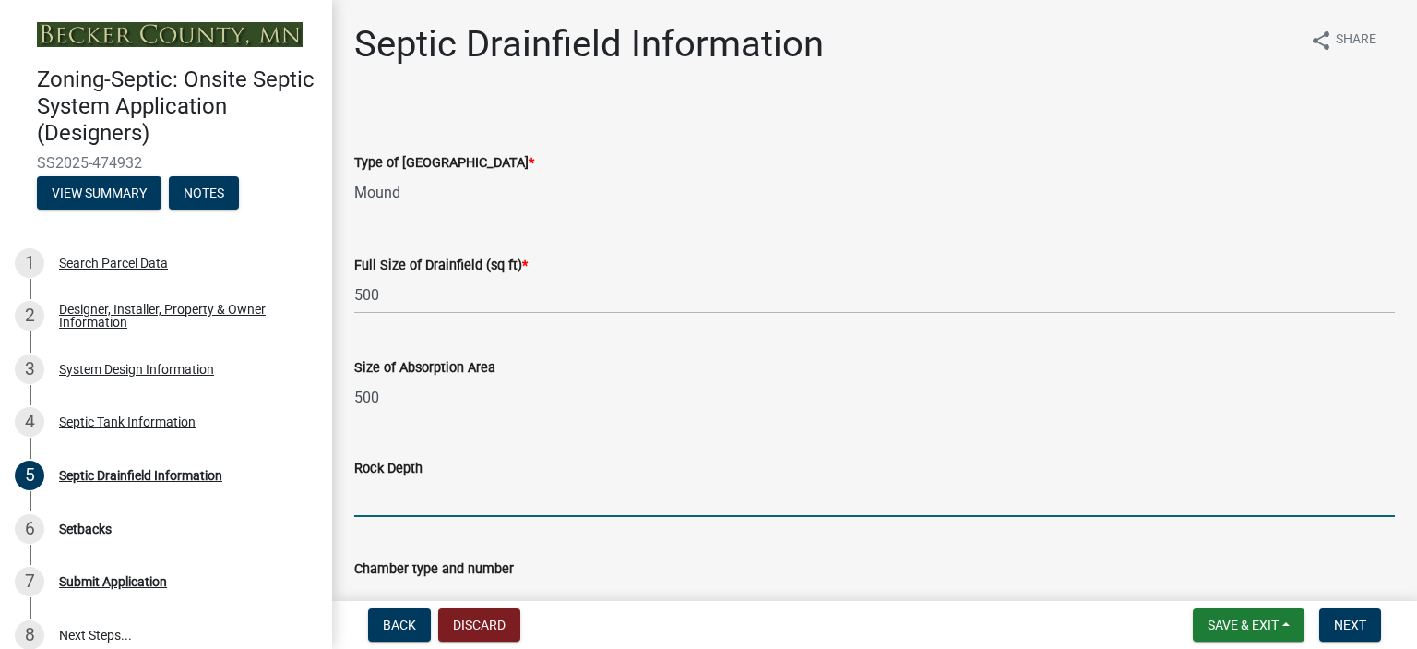
type input "6""
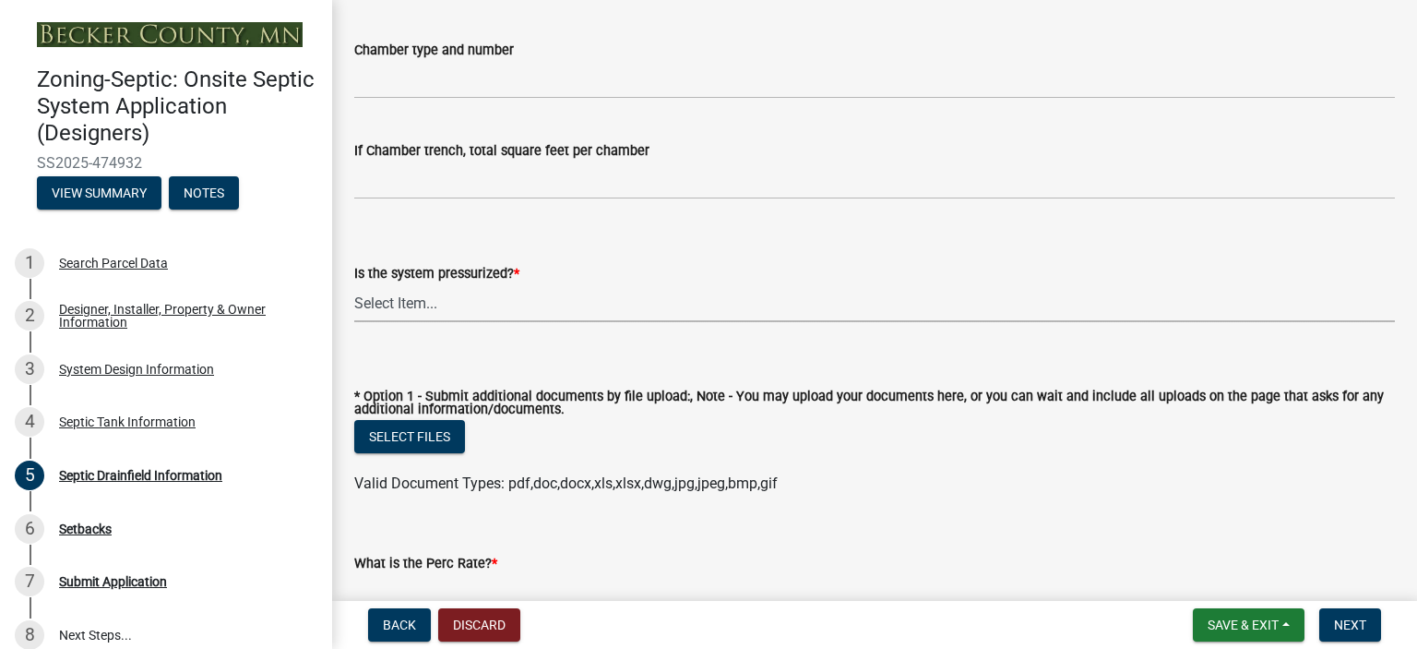
click at [414, 302] on select "Select Item... Yes No" at bounding box center [874, 303] width 1041 height 38
click at [354, 284] on select "Select Item... Yes No" at bounding box center [874, 303] width 1041 height 38
select select "366d546d-8bc3-42fb-bca7-8a9455861f61"
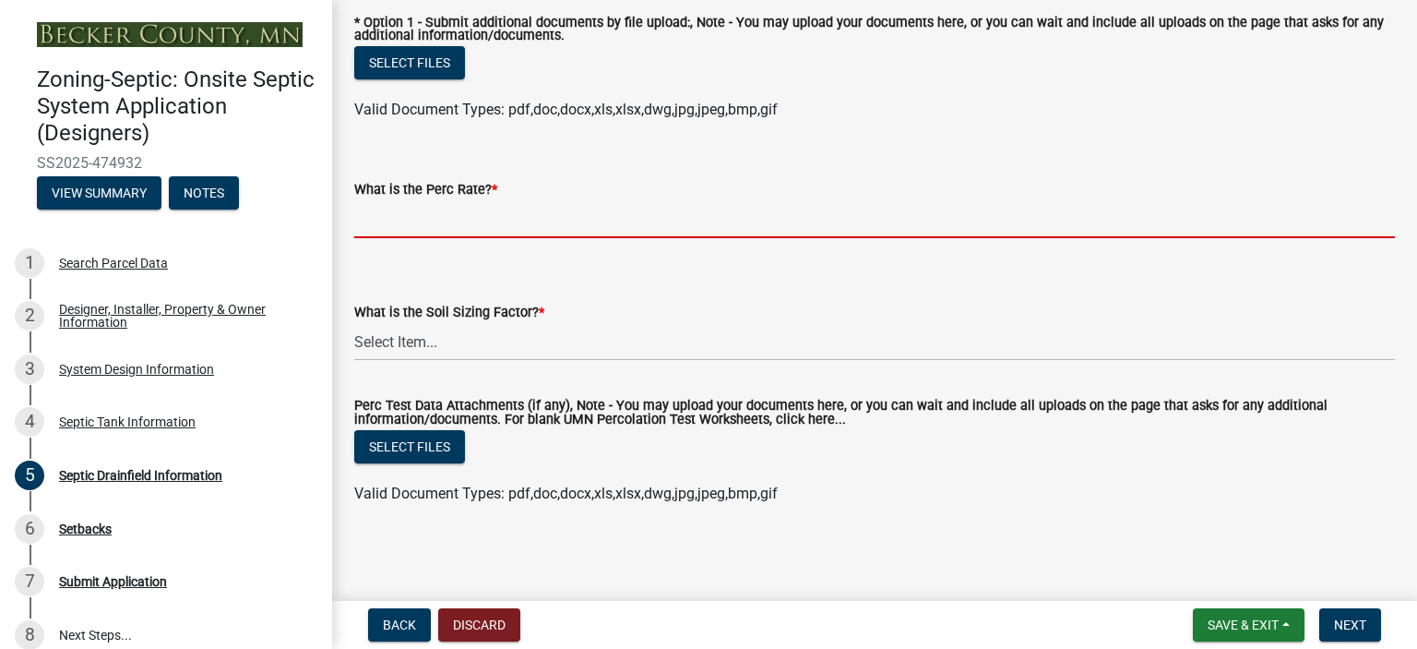
click at [436, 206] on input "What is the Perc Rate? *" at bounding box center [874, 219] width 1041 height 38
type input ".1-5"
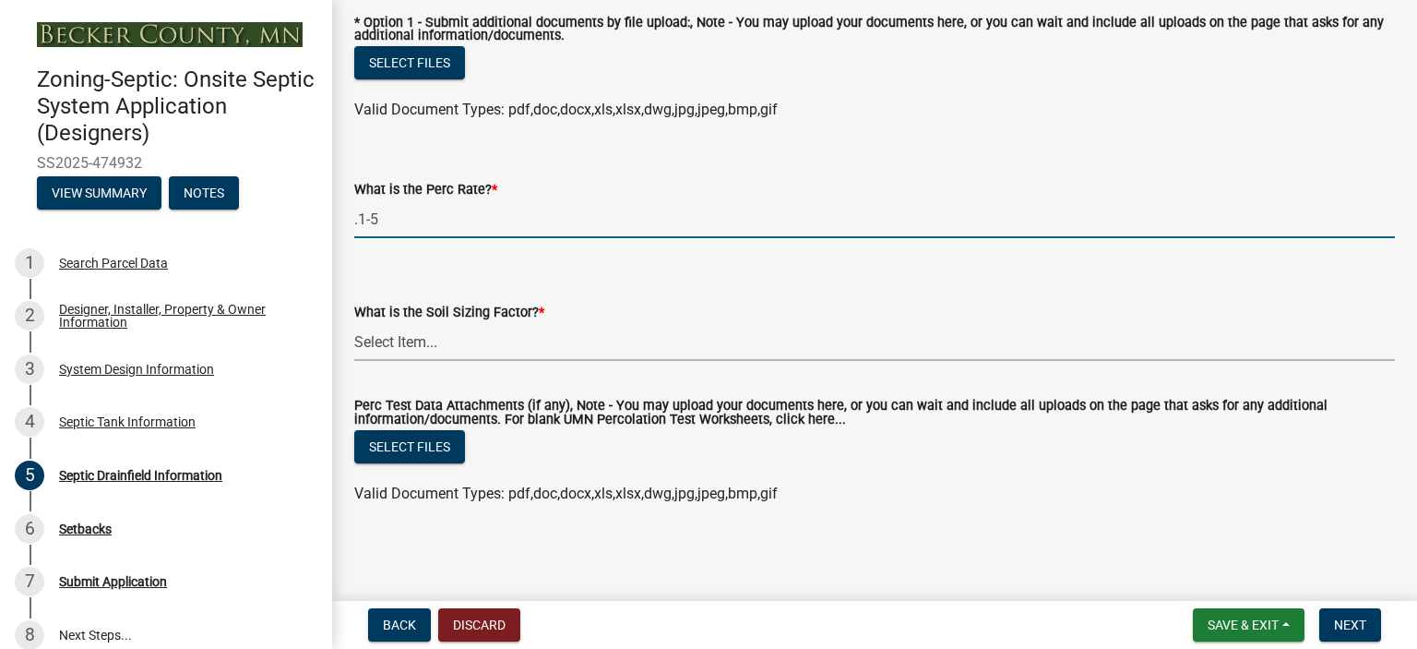
click at [444, 327] on select "Select Item... 0.00 0.24 0.45 0.50 0.60 0.78 .83 1.27 1.67" at bounding box center [874, 342] width 1041 height 38
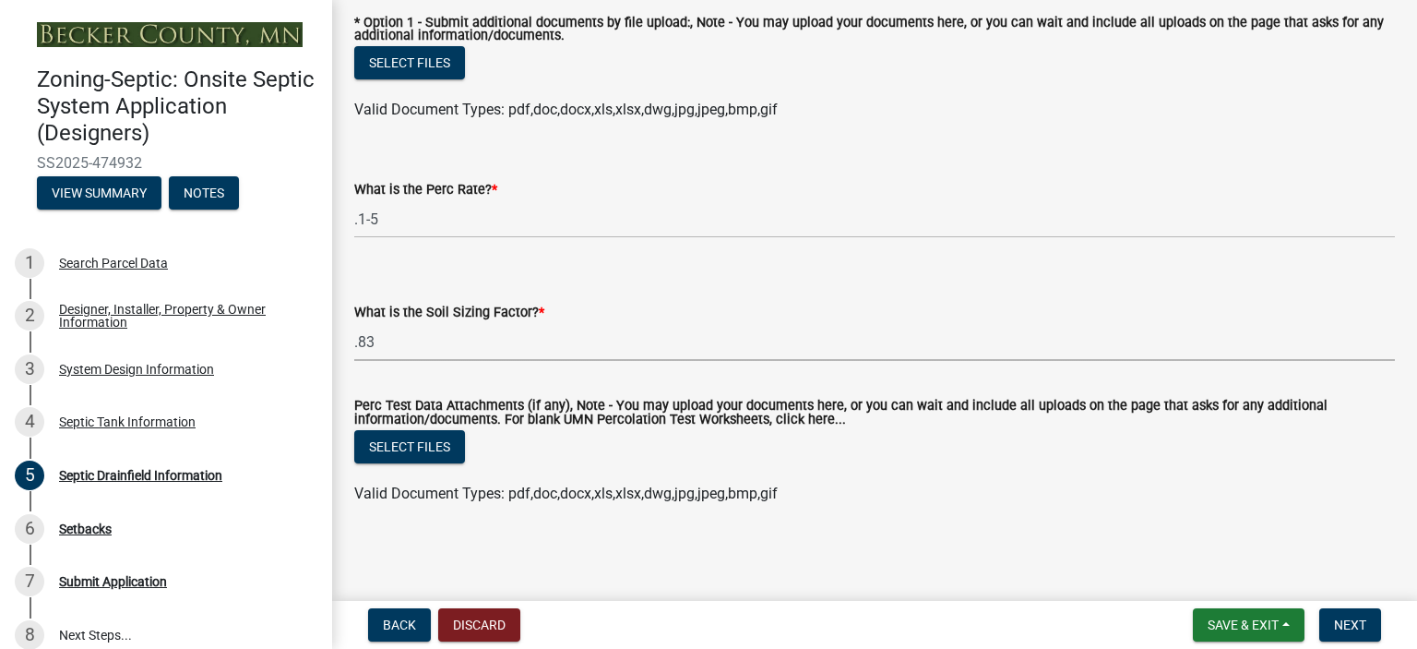
click at [354, 323] on select "Select Item... 0.00 0.24 0.45 0.50 0.60 0.78 .83 1.27 1.67" at bounding box center [874, 342] width 1041 height 38
select select "dac4ac35-55b4-499a-b025-a1e3fbf96bb4"
click at [1360, 617] on span "Next" at bounding box center [1350, 624] width 32 height 15
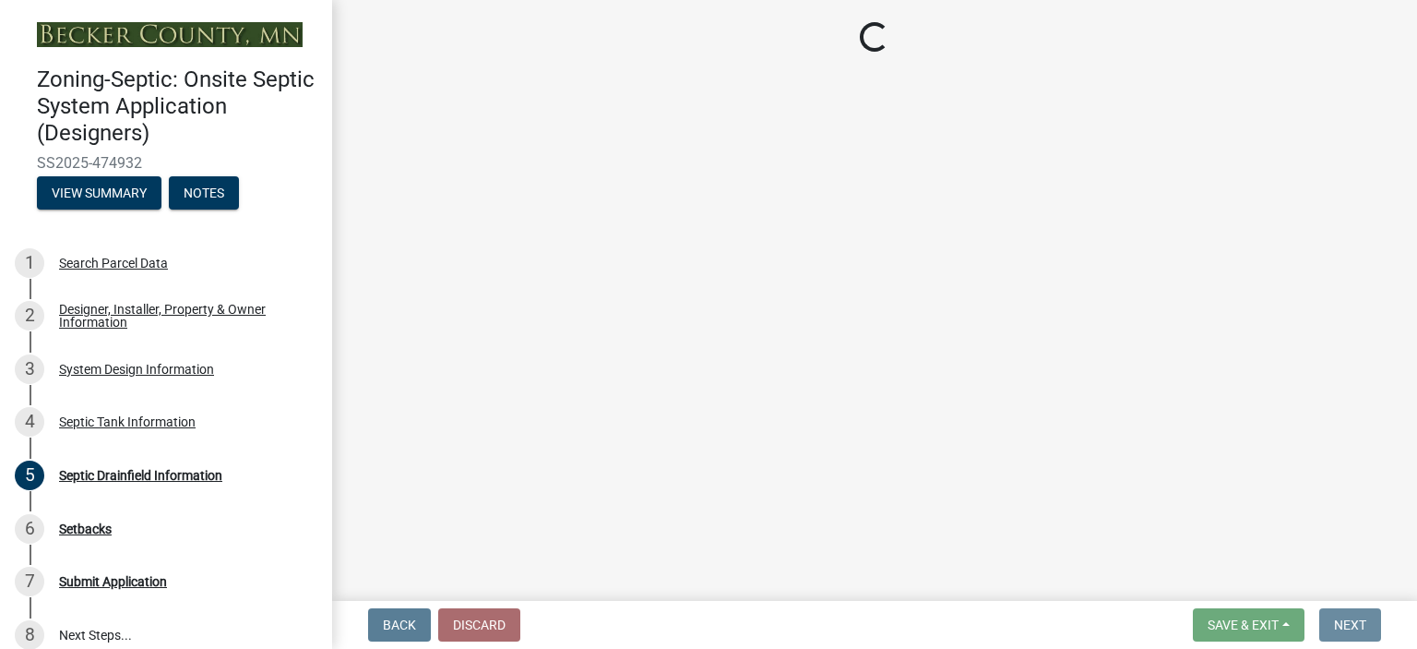
scroll to position [0, 0]
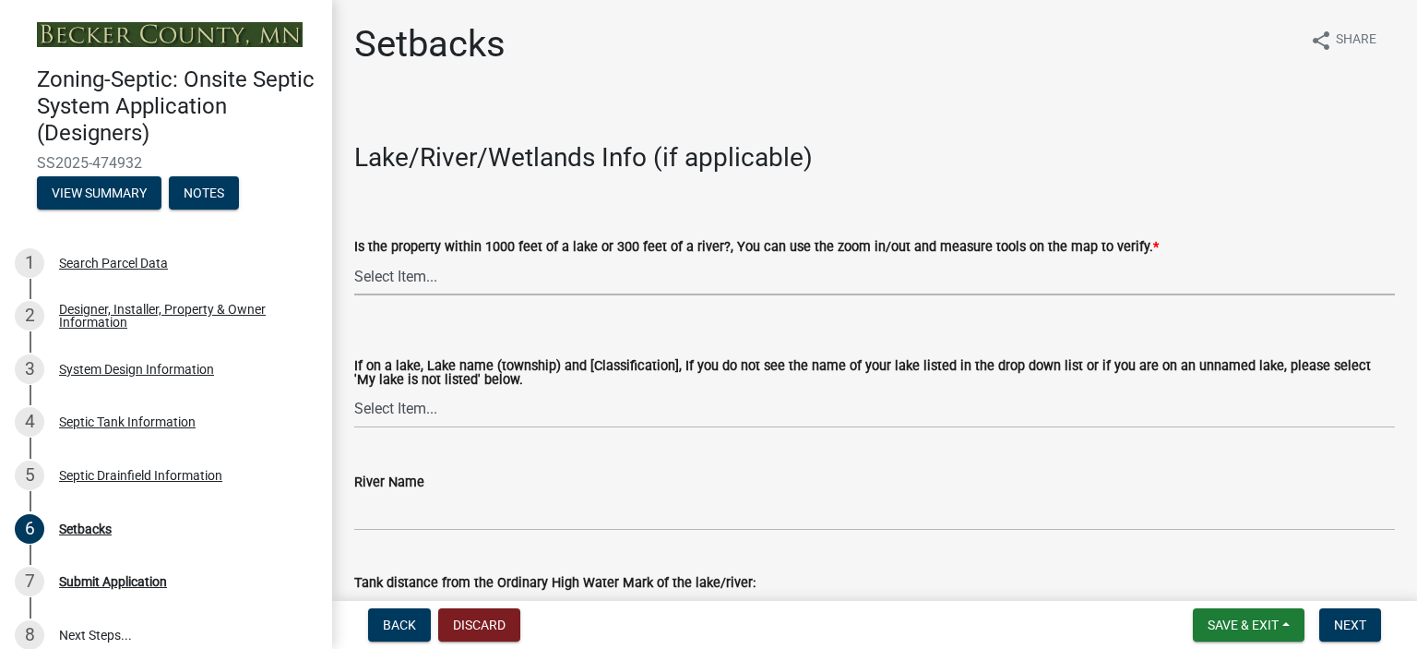
click at [427, 276] on select "Select Item... Yes No" at bounding box center [874, 276] width 1041 height 38
click at [354, 257] on select "Select Item... Yes No" at bounding box center [874, 276] width 1041 height 38
select select "c245ec0d-8d6f-4710-ab2b-b3aa70611708"
click at [410, 410] on select "Select Item... [GEOGRAPHIC_DATA] is not listed below [GEOGRAPHIC_DATA] ([GEOGRA…" at bounding box center [874, 409] width 1041 height 38
click at [708, 407] on select "Select Item... [GEOGRAPHIC_DATA] is not listed below [GEOGRAPHIC_DATA] ([GEOGRA…" at bounding box center [874, 409] width 1041 height 38
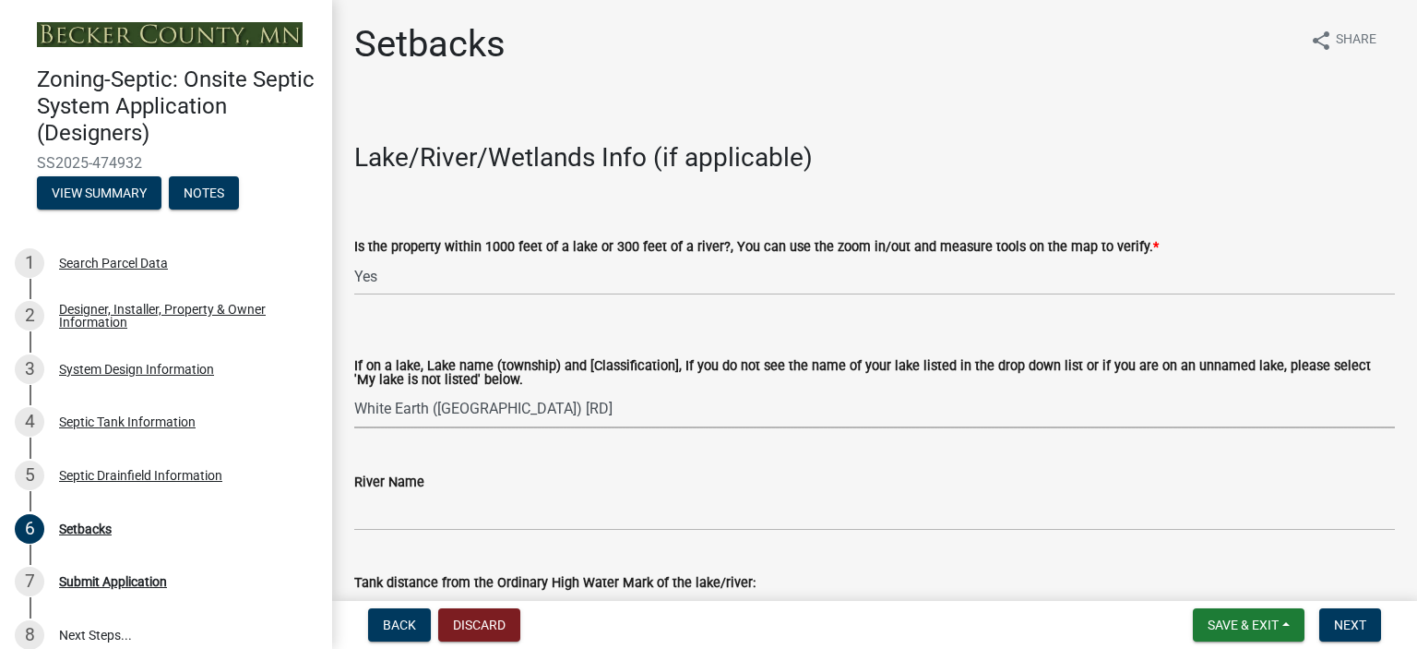
click at [354, 390] on select "Select Item... [GEOGRAPHIC_DATA] is not listed below [GEOGRAPHIC_DATA] ([GEOGRA…" at bounding box center [874, 409] width 1041 height 38
select select "4fd80b23-4f94-4801-992d-64449dc8e32e"
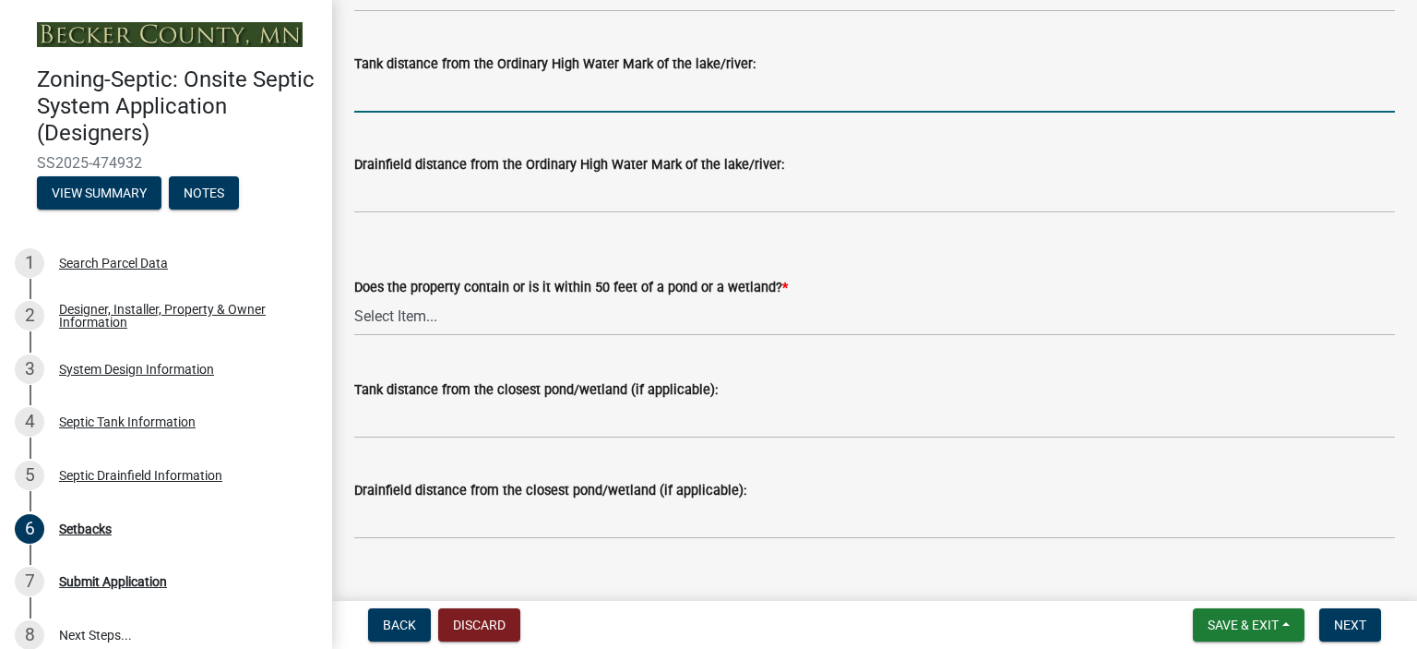
click at [493, 92] on input "Tank distance from the Ordinary High Water Mark of the lake/river:" at bounding box center [874, 94] width 1041 height 38
type input "+100'"
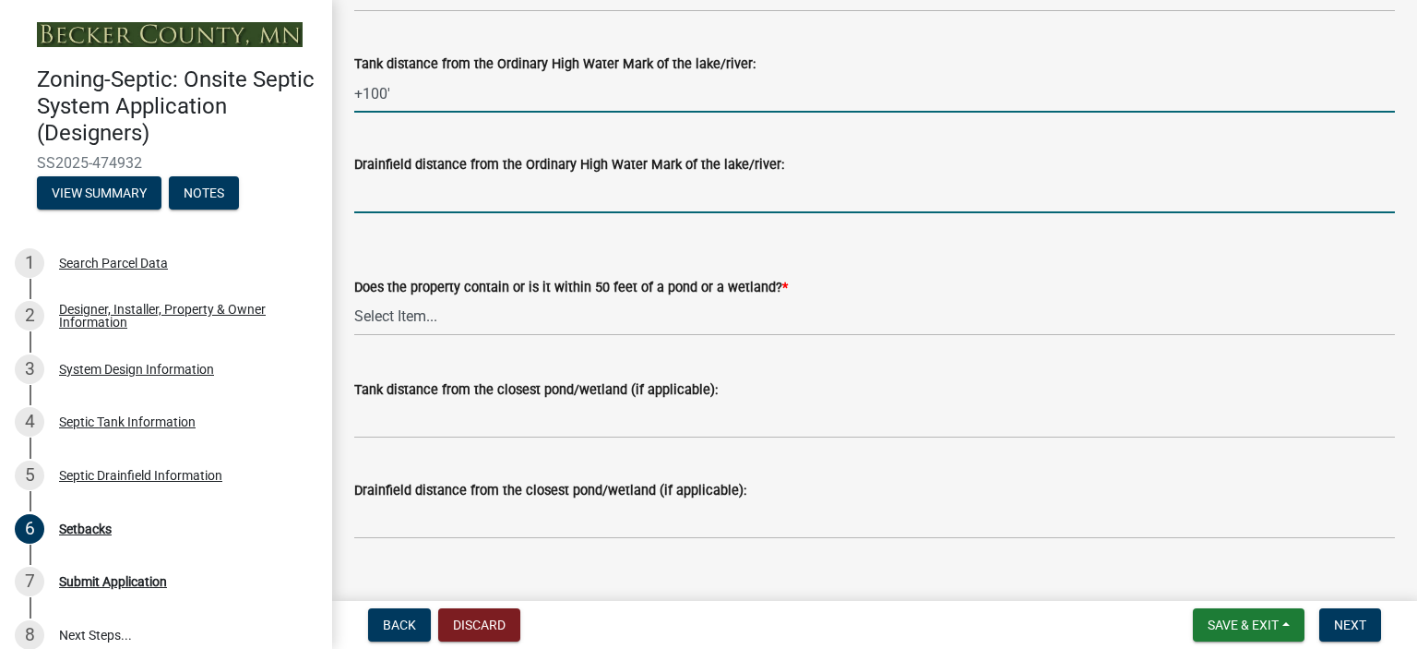
click at [495, 191] on input "Drainfield distance from the Ordinary High Water Mark of the lake/river:" at bounding box center [874, 194] width 1041 height 38
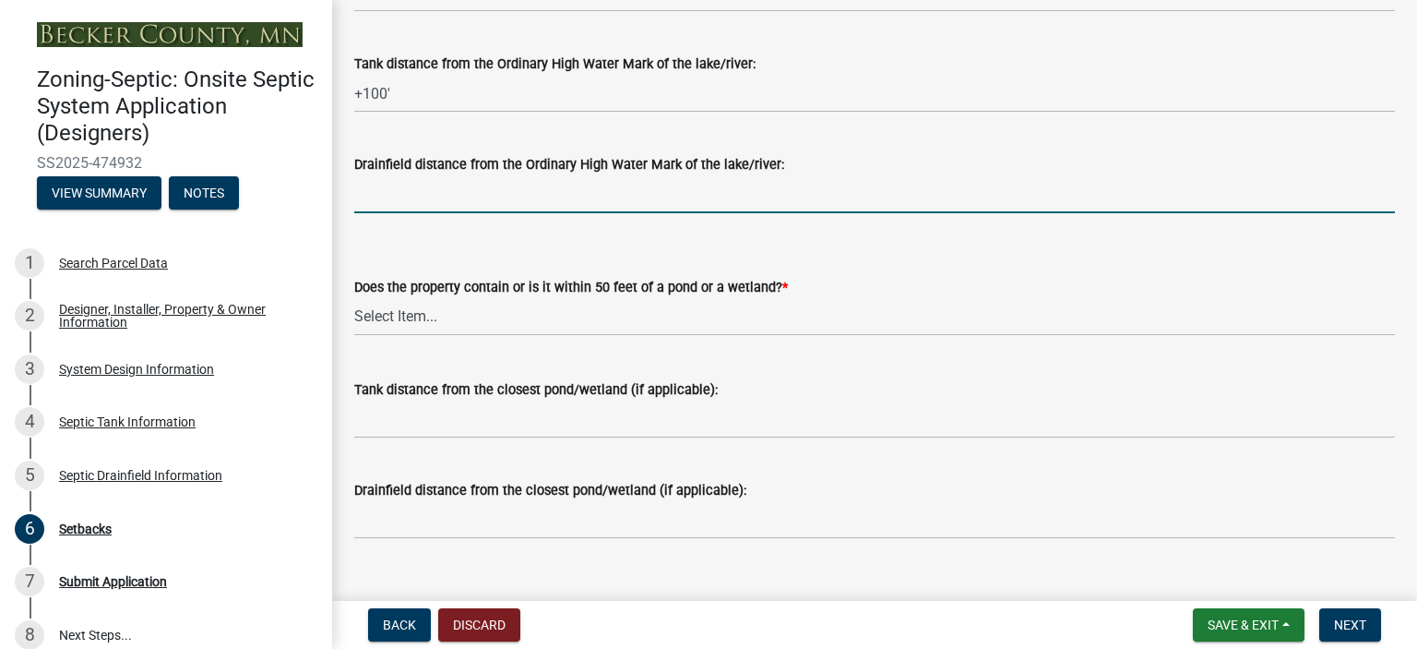
type input "+100'"
click at [473, 320] on select "Select Item... Yes No" at bounding box center [874, 317] width 1041 height 38
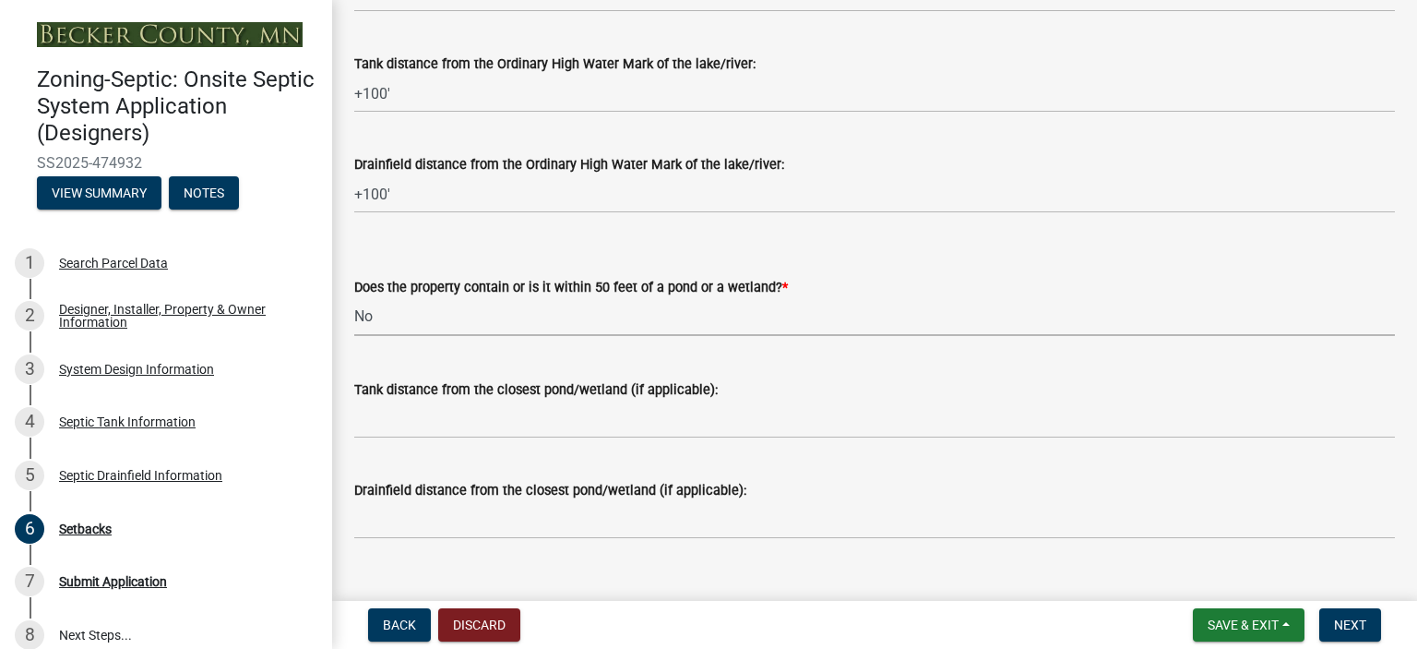
click at [354, 298] on select "Select Item... Yes No" at bounding box center [874, 317] width 1041 height 38
select select "23044af5-43bb-4cf5-8aef-2716db2ce5fc"
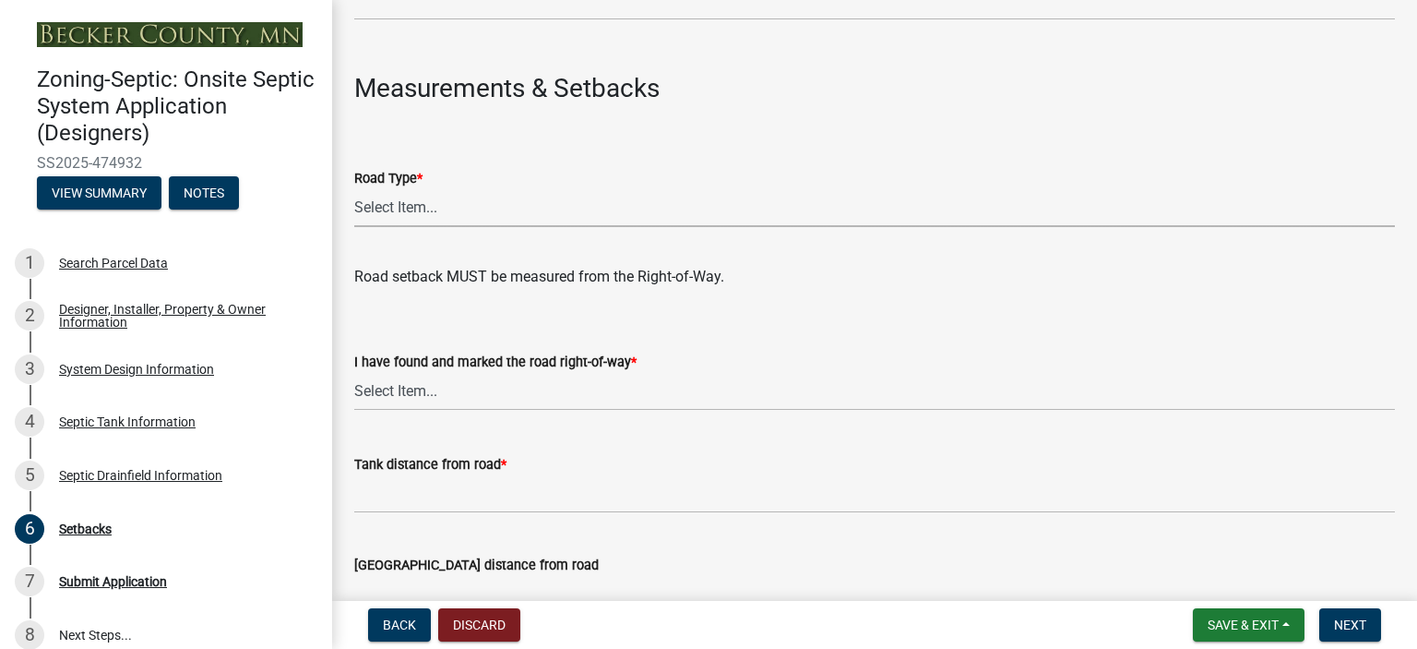
click at [631, 213] on select "Select Item... State County Public / Township Private Easement [GEOGRAPHIC_DATA]" at bounding box center [874, 208] width 1041 height 38
click at [354, 189] on select "Select Item... State County Public / Township Private Easement [GEOGRAPHIC_DATA]" at bounding box center [874, 208] width 1041 height 38
select select "21af9b93-f494-48c6-91ae-235d36c6c939"
click at [485, 396] on select "Select Item... Yes No" at bounding box center [874, 392] width 1041 height 38
click at [354, 373] on select "Select Item... Yes No" at bounding box center [874, 392] width 1041 height 38
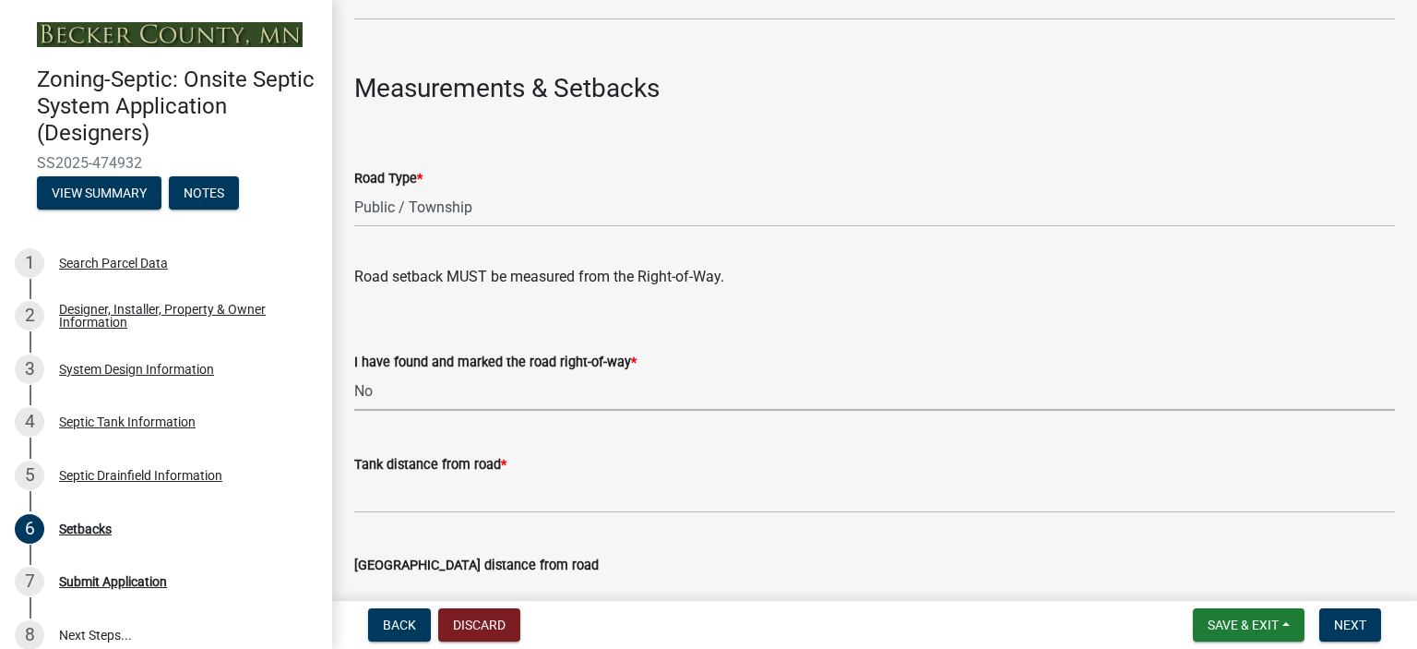
select select "2c0c9673-cfd8-4d5e-8ea6-73593e257713"
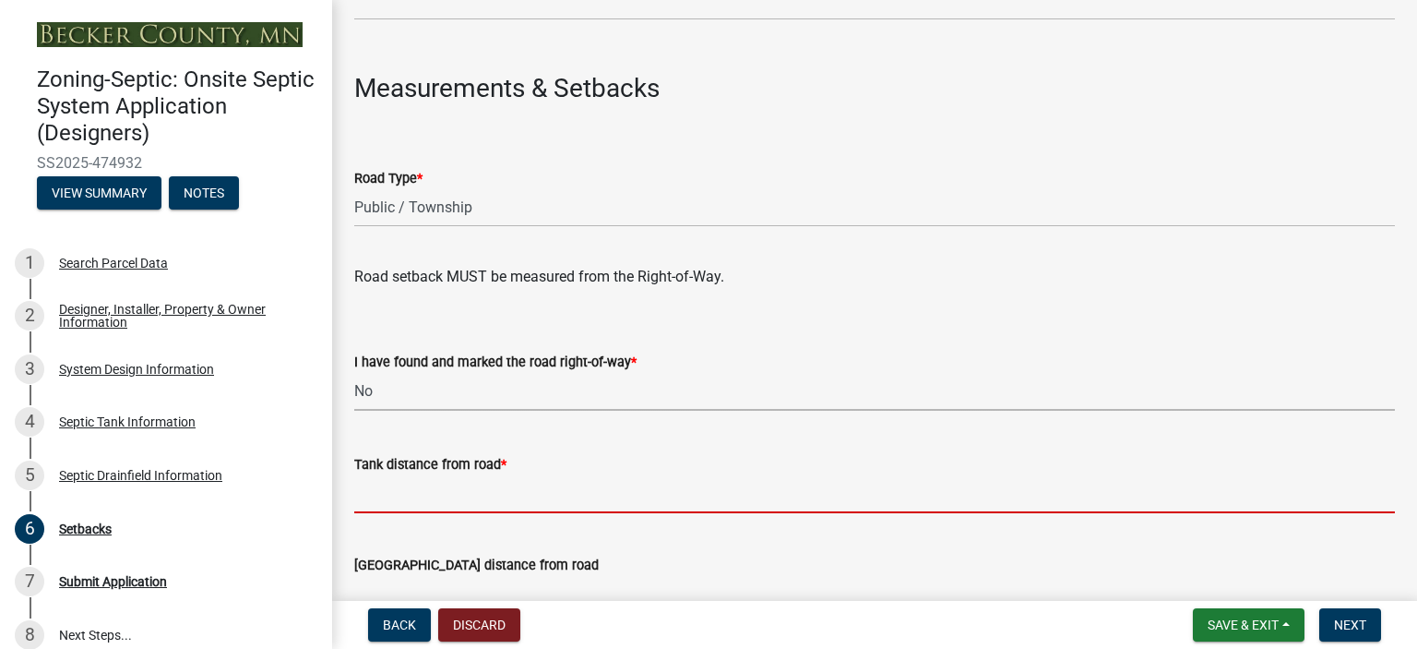
click at [452, 498] on input "Tank distance from road *" at bounding box center [874, 494] width 1041 height 38
type input "+50'"
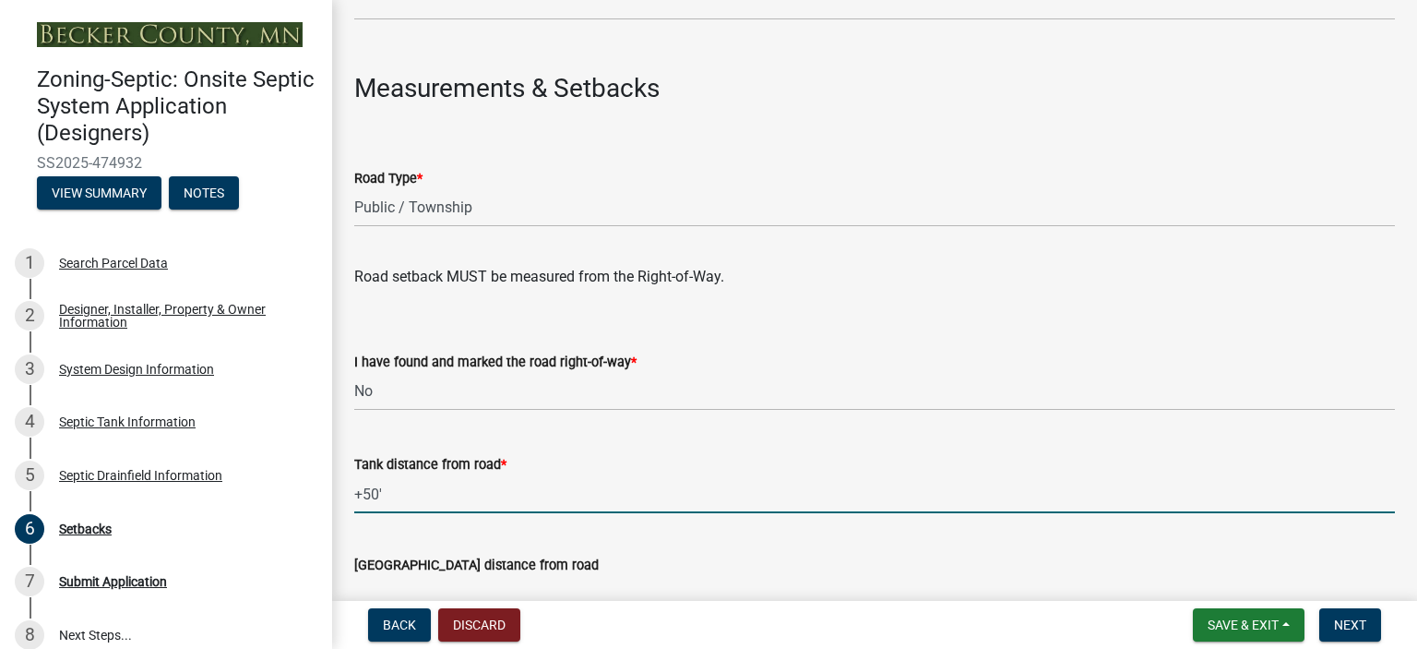
scroll to position [1557, 0]
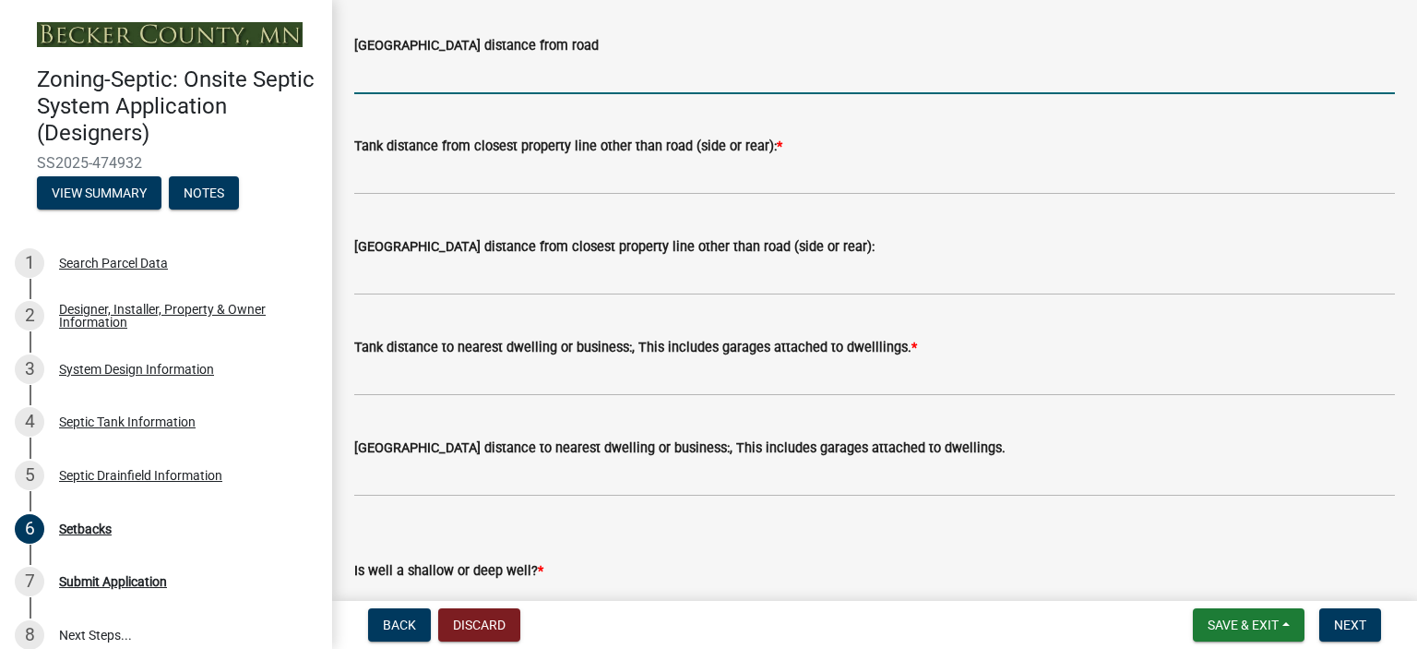
click at [385, 80] on input "[GEOGRAPHIC_DATA] distance from road" at bounding box center [874, 75] width 1041 height 38
type input "+10'"
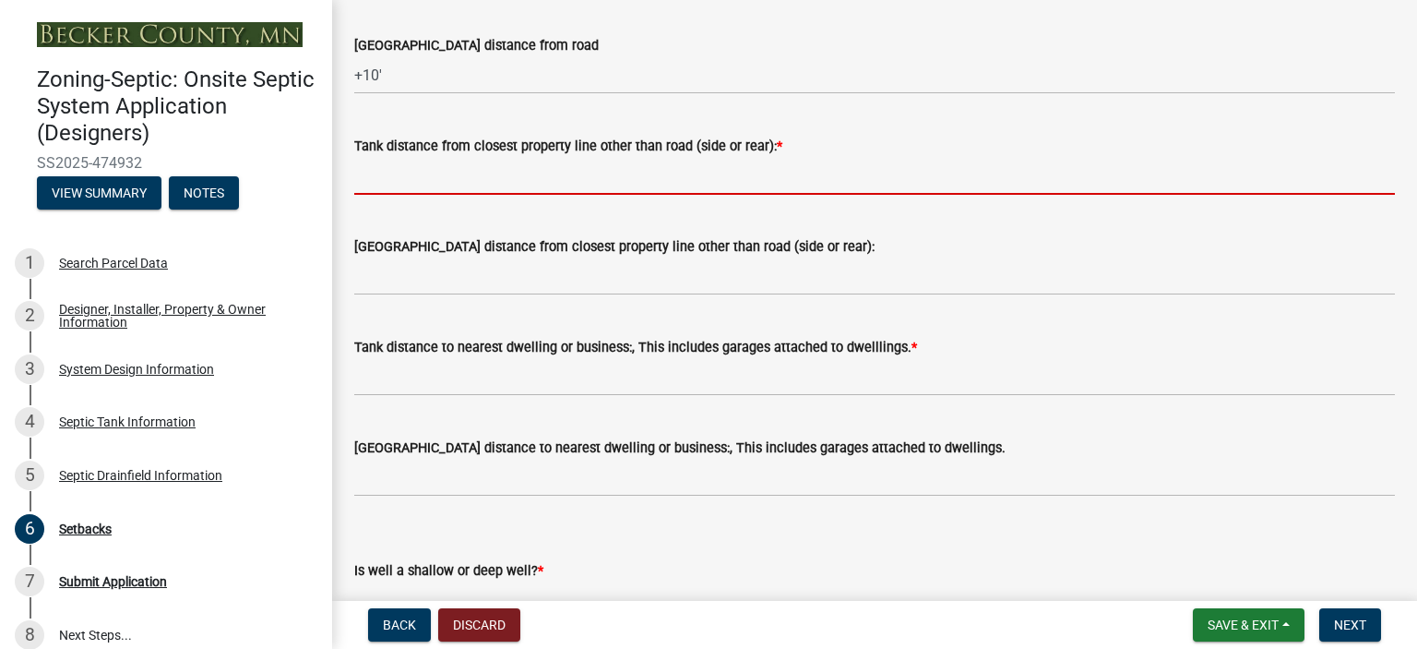
click at [508, 166] on input "Tank distance from closest property line other than road (side or rear): *" at bounding box center [874, 176] width 1041 height 38
type input "+10'"
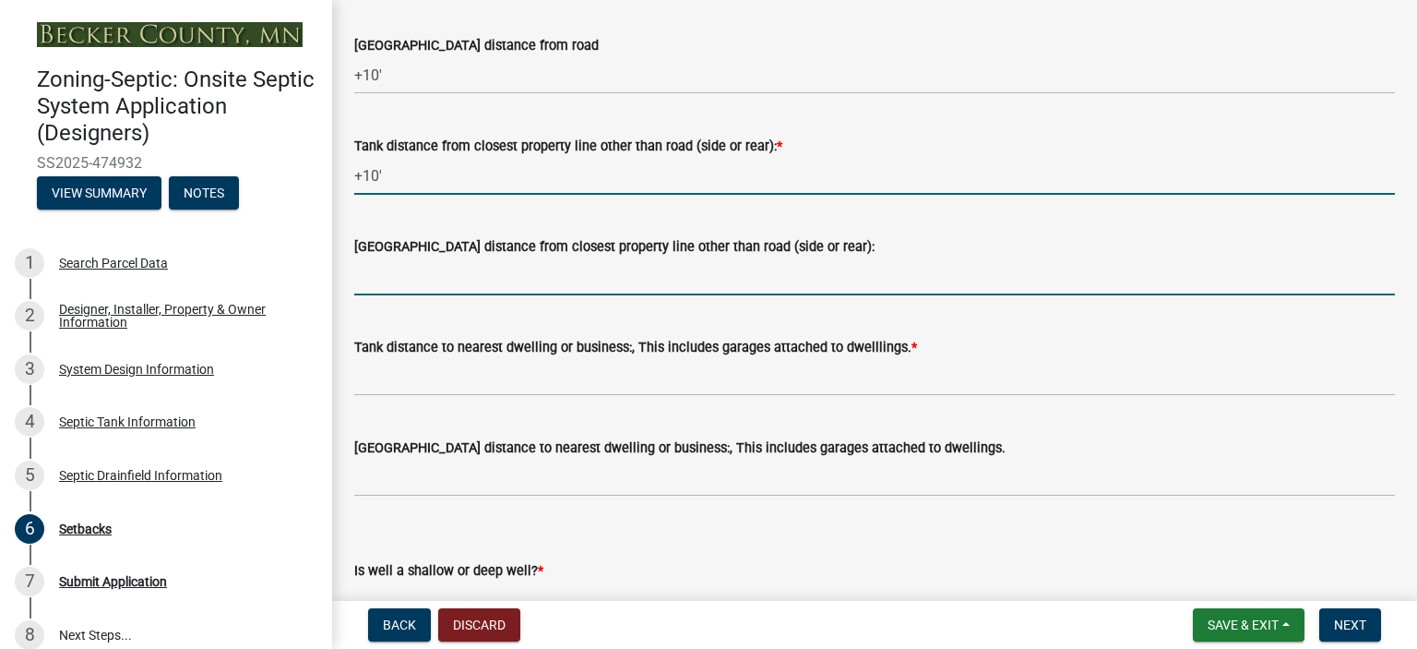
click at [491, 281] on input "[GEOGRAPHIC_DATA] distance from closest property line other than road (side or …" at bounding box center [874, 276] width 1041 height 38
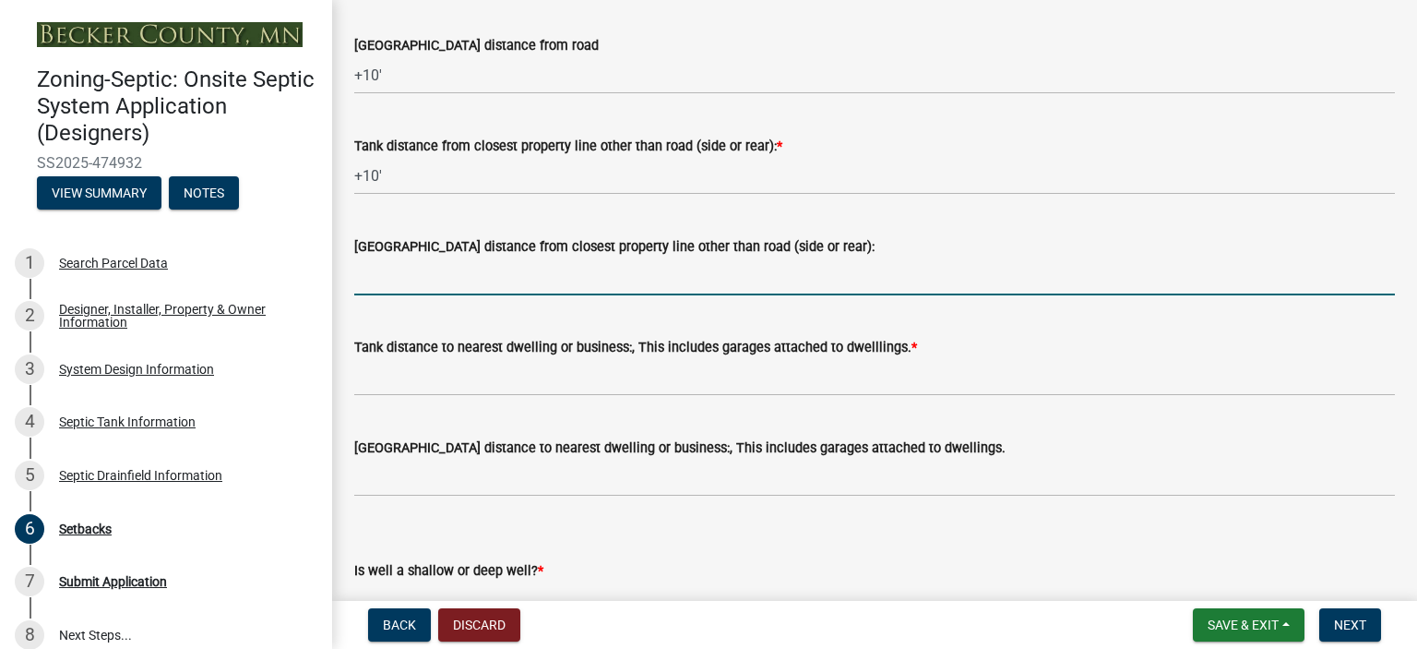
type input "+10'"
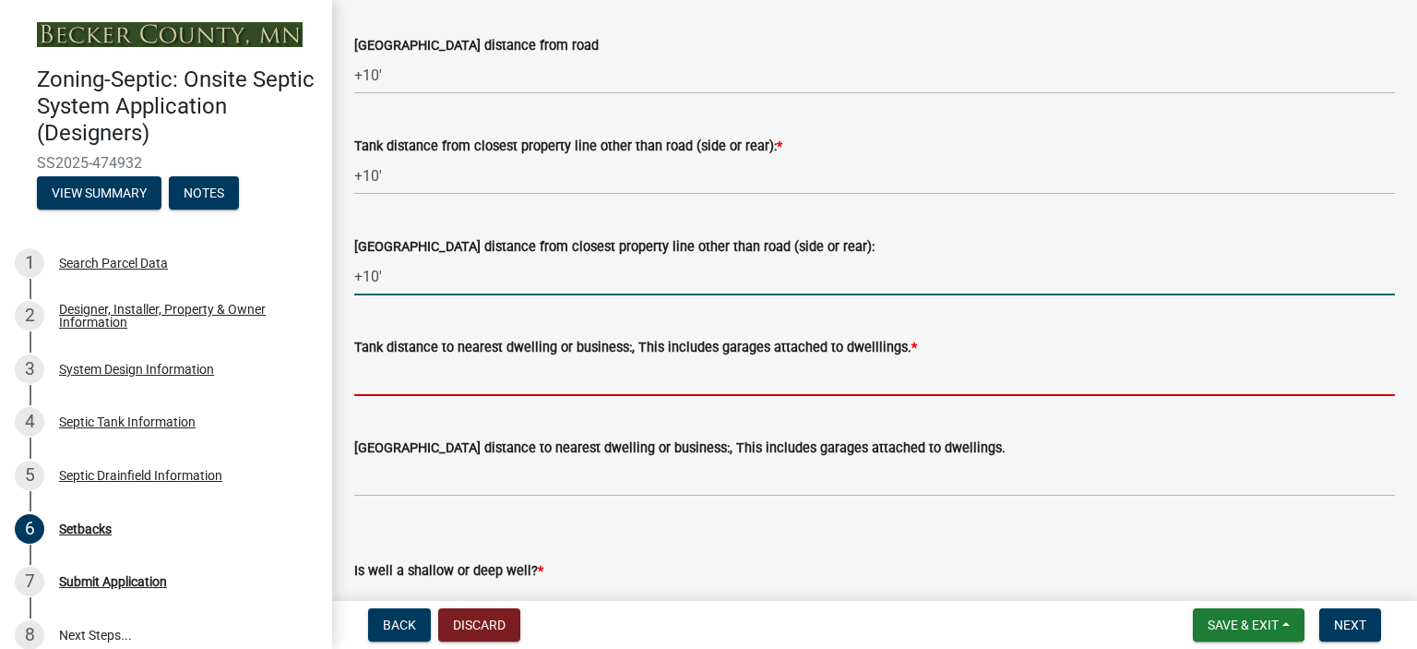
click at [495, 377] on input "Tank distance to nearest dwelling or business:, This includes garages attached …" at bounding box center [874, 377] width 1041 height 38
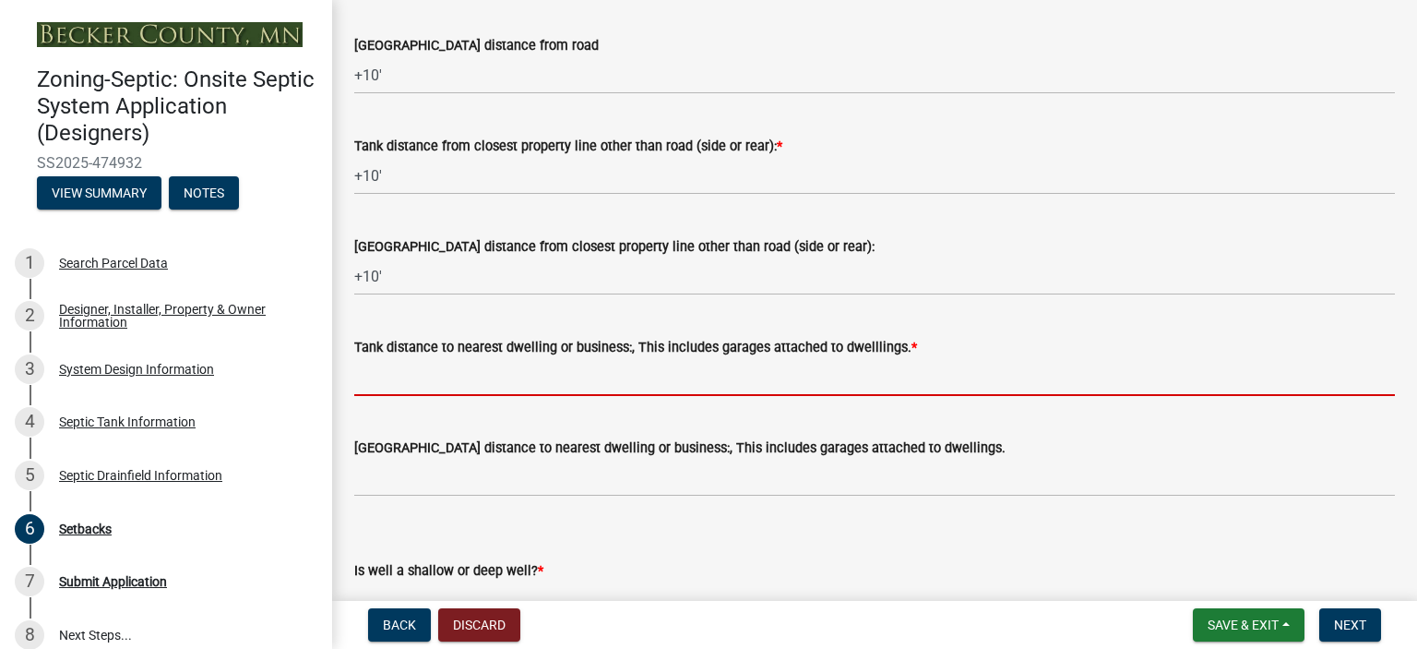
type input "+10'"
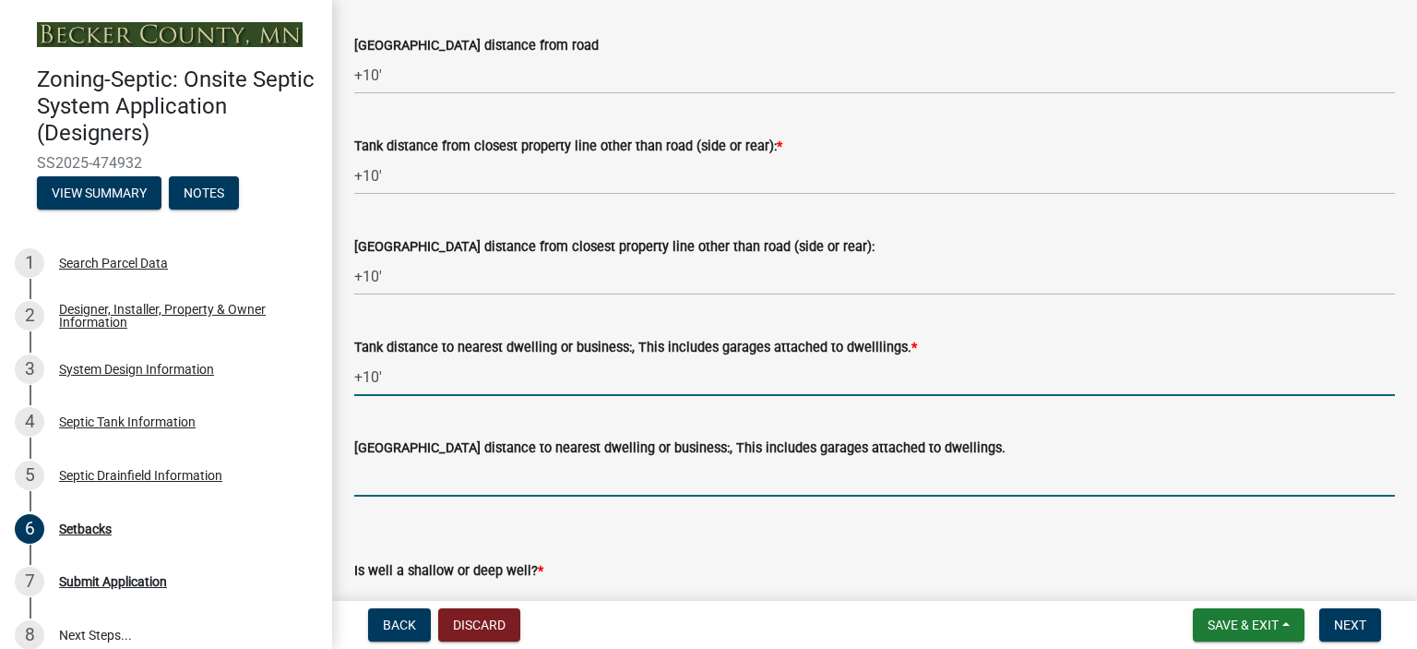
click at [469, 468] on input "[GEOGRAPHIC_DATA] distance to nearest dwelling or business:, This includes gara…" at bounding box center [874, 478] width 1041 height 38
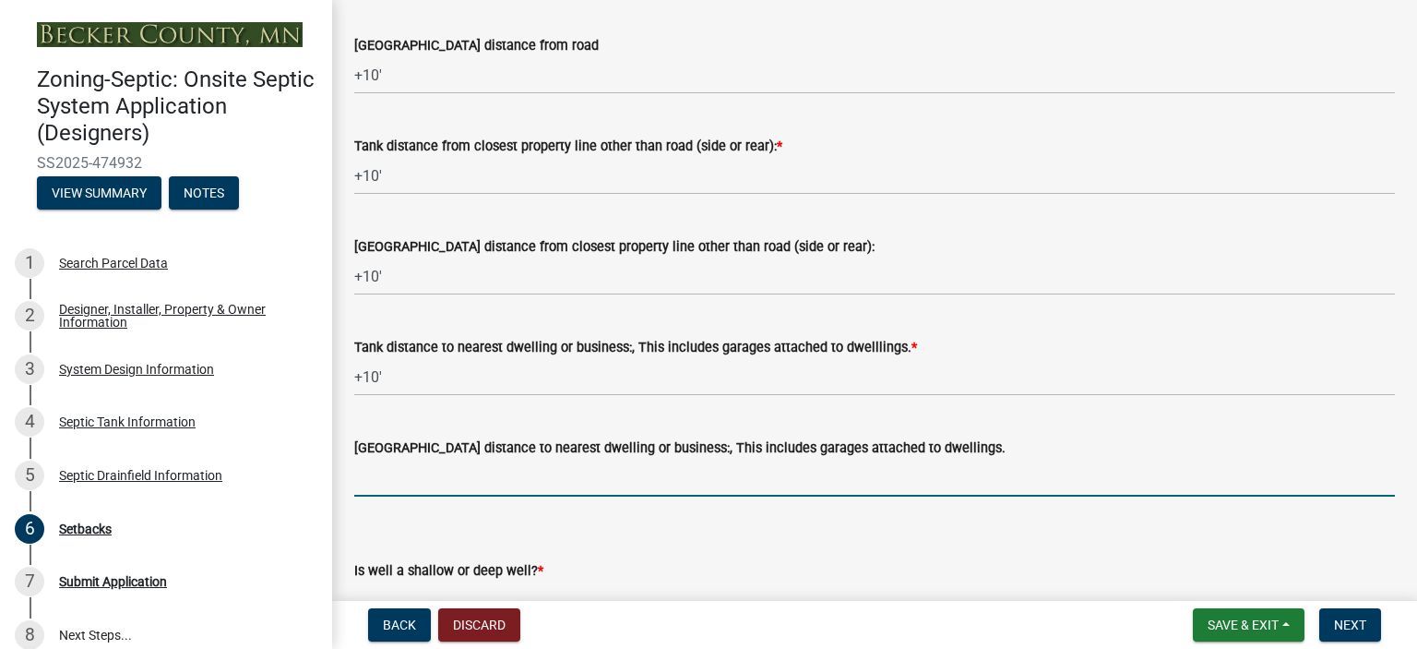
type input "+10'"
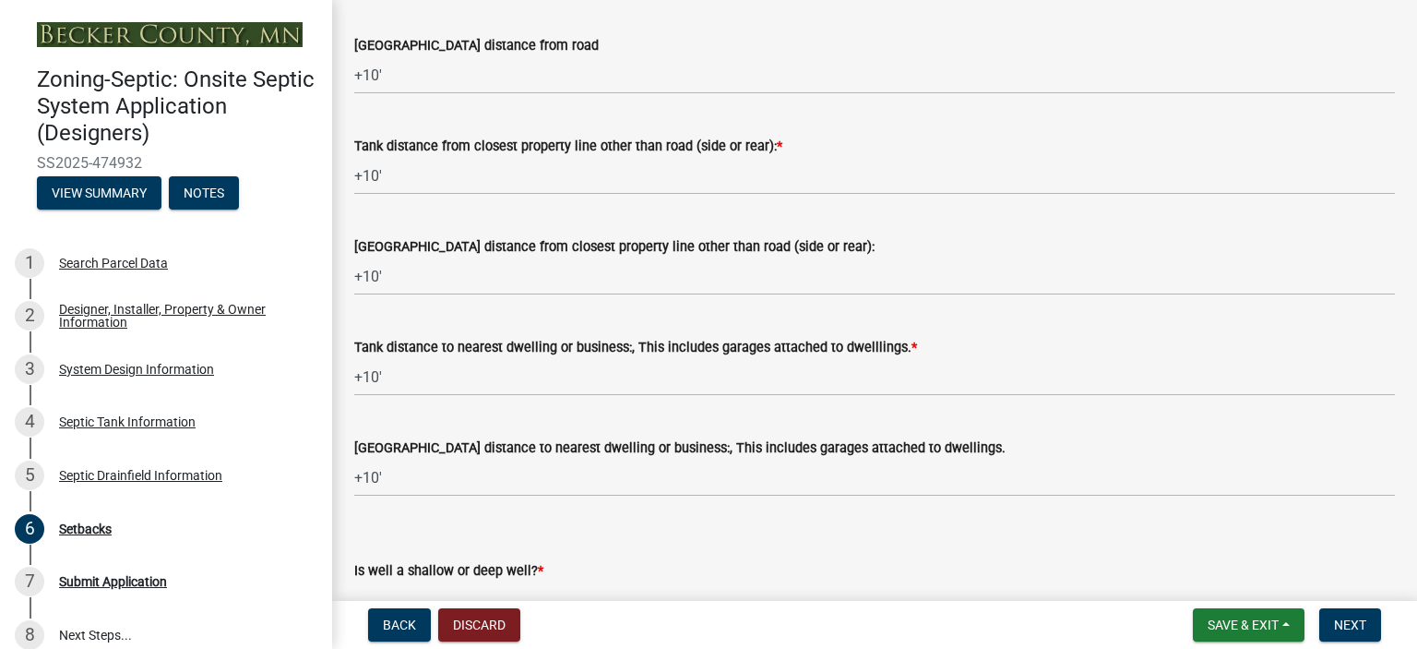
scroll to position [1871, 0]
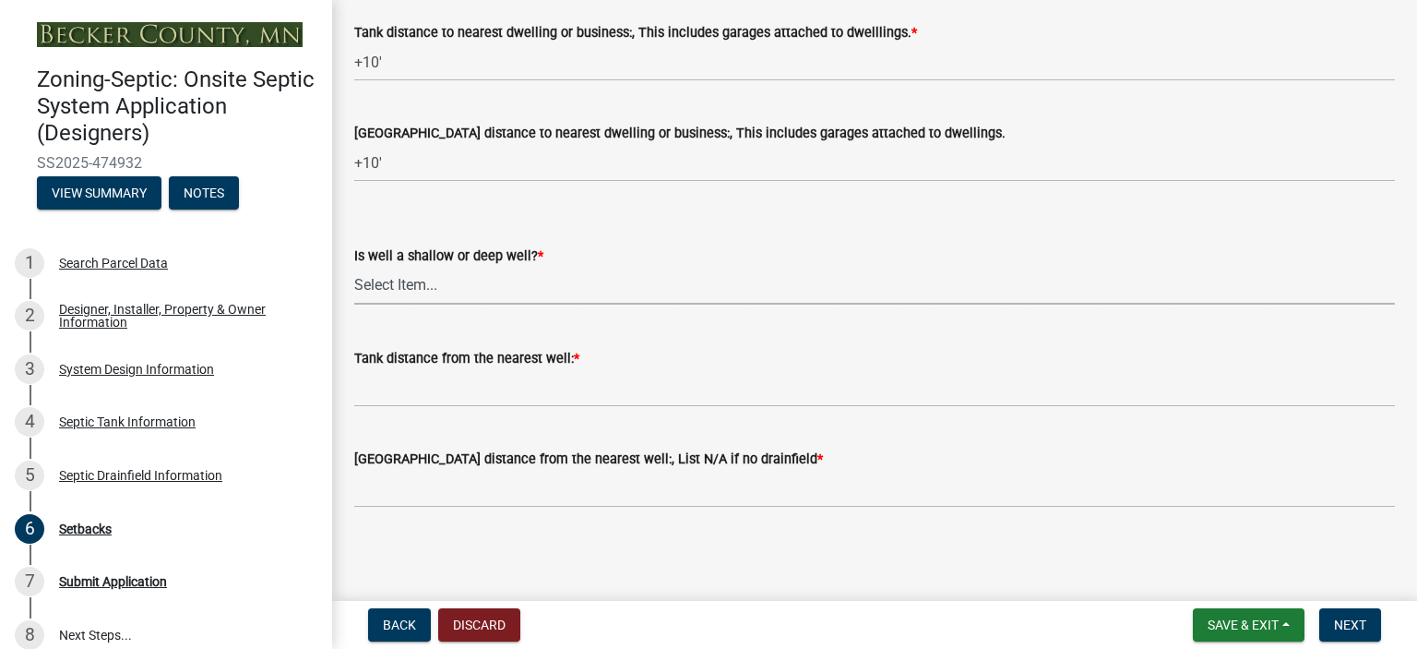
click at [447, 281] on select "Select Item... Deep Well Shallow Well No Well - Connected or to be connected to…" at bounding box center [874, 286] width 1041 height 38
click at [354, 267] on select "Select Item... Deep Well Shallow Well No Well - Connected or to be connected to…" at bounding box center [874, 286] width 1041 height 38
select select "cf78f1da-f066-4305-88a2-864abad1fa52"
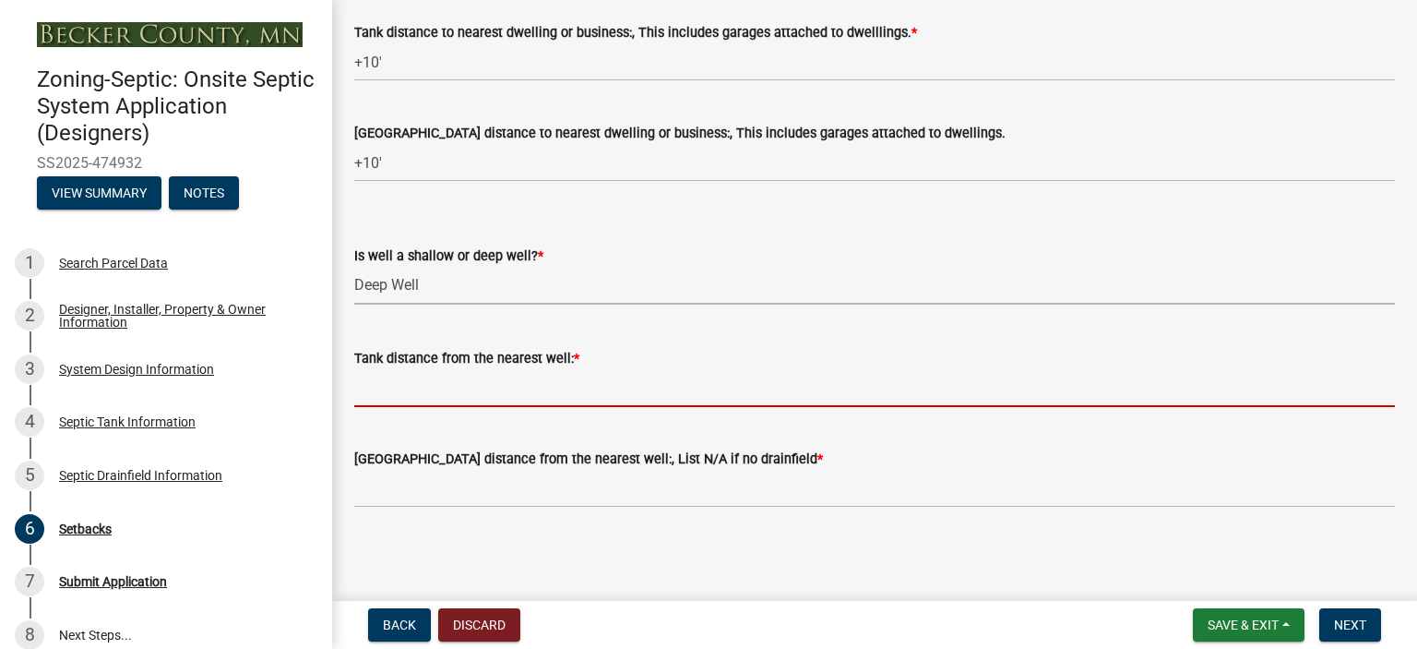
click at [449, 378] on input "Tank distance from the nearest well: *" at bounding box center [874, 388] width 1041 height 38
type input "+50'"
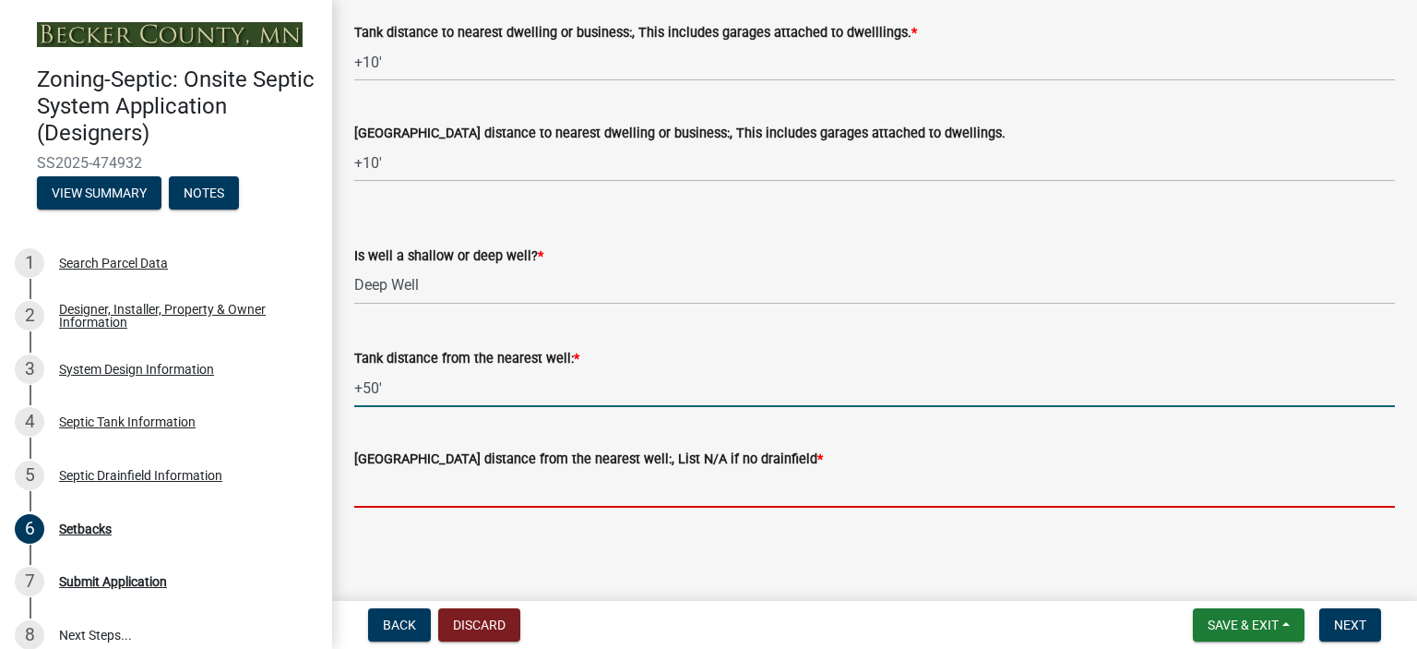
click at [448, 490] on input "[GEOGRAPHIC_DATA] distance from the nearest well:, List N/A if no drainfield *" at bounding box center [874, 489] width 1041 height 38
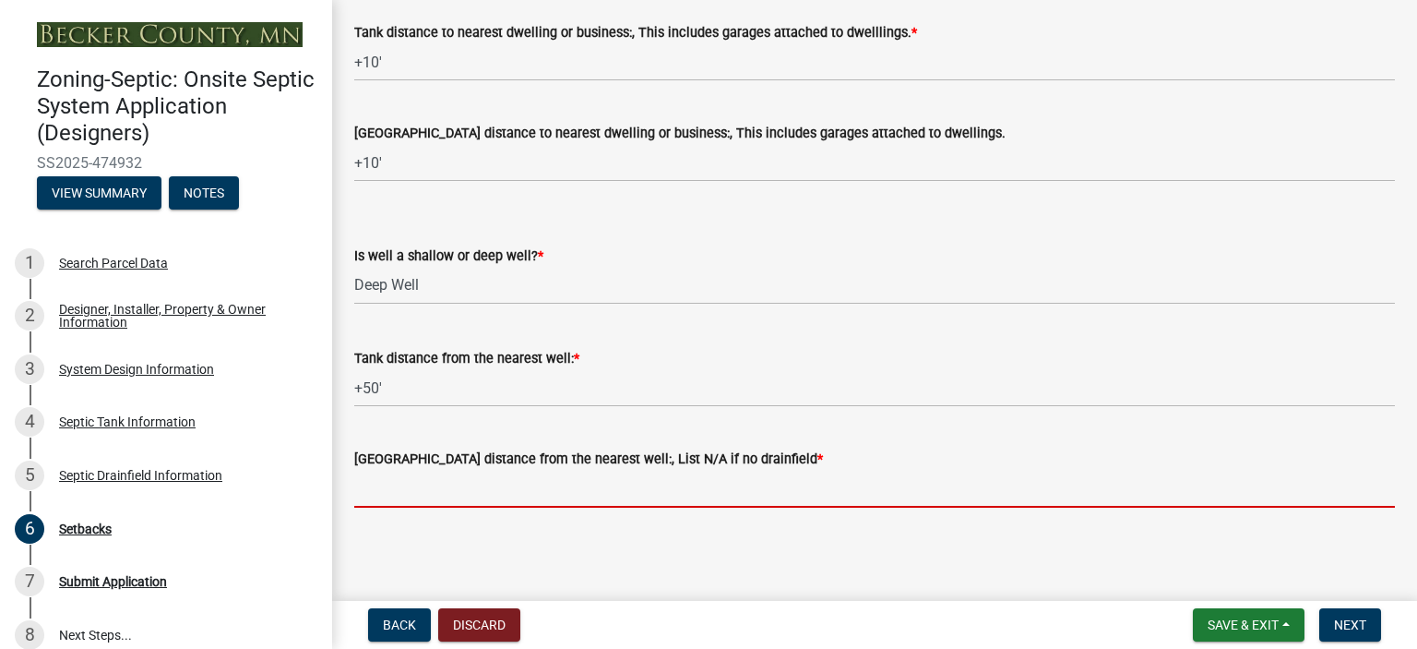
type input "+50'"
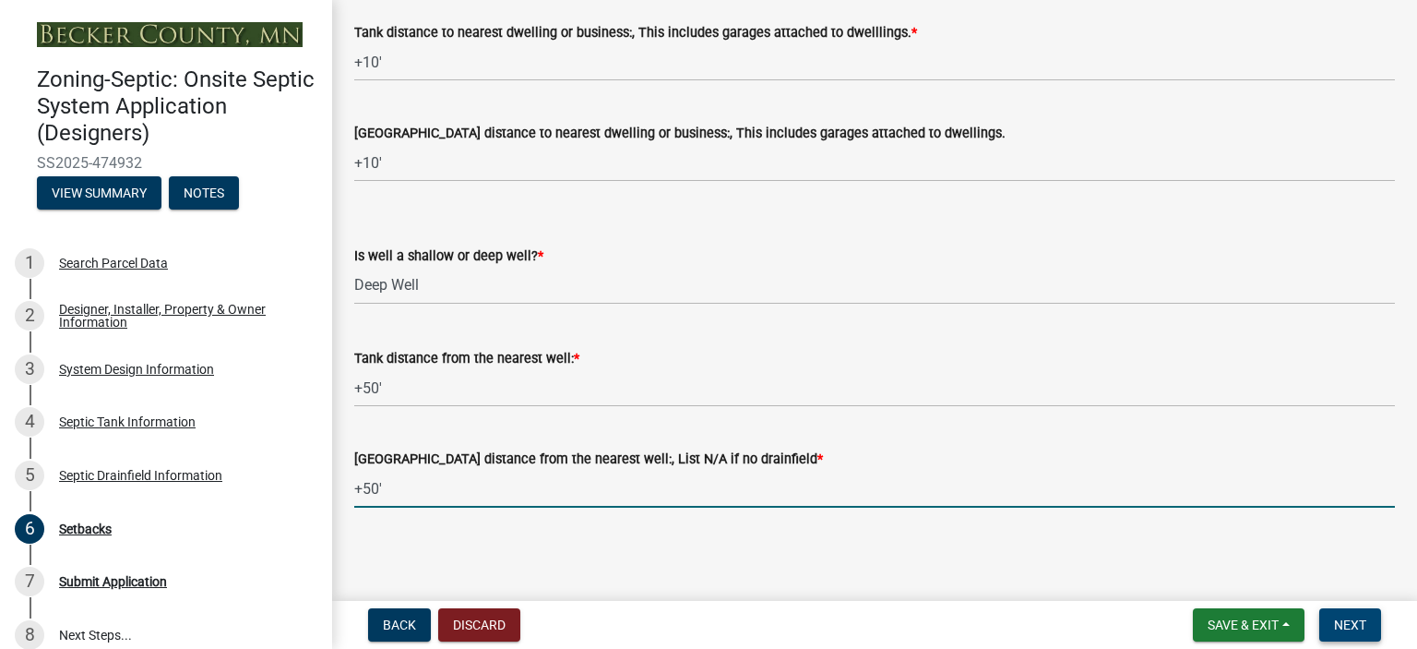
click at [1340, 623] on span "Next" at bounding box center [1350, 624] width 32 height 15
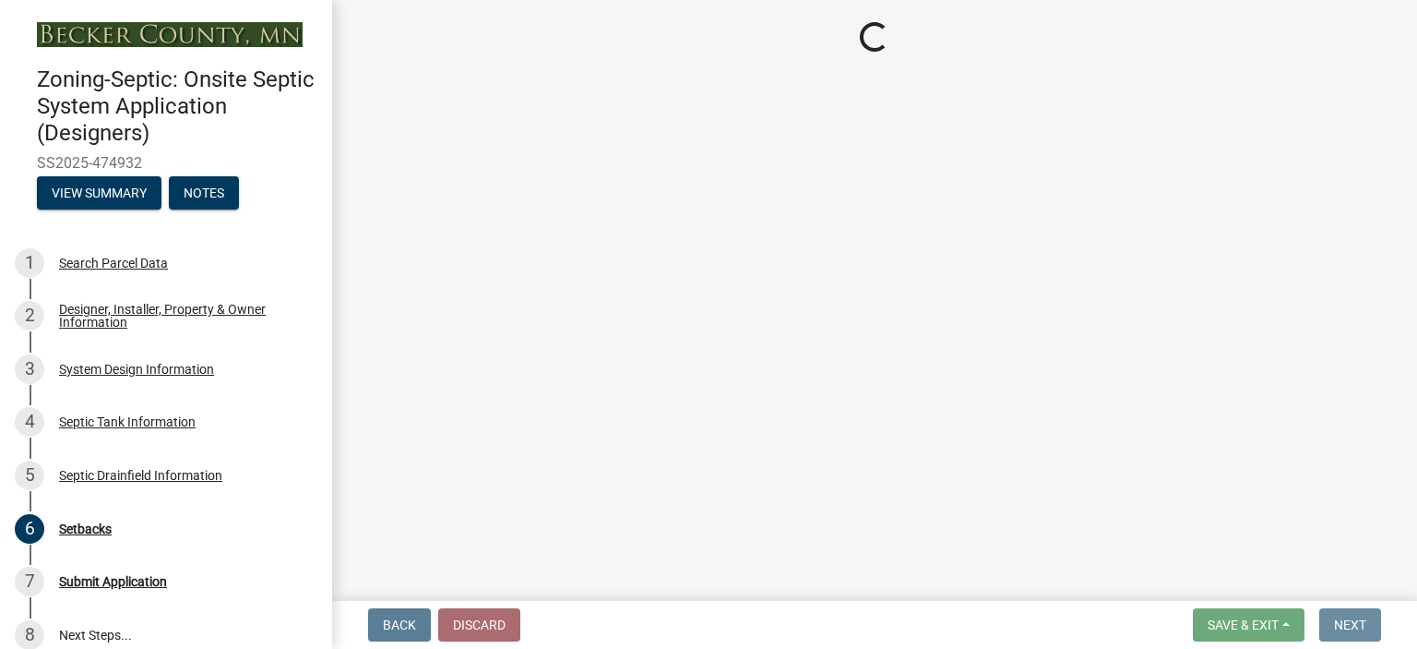
scroll to position [0, 0]
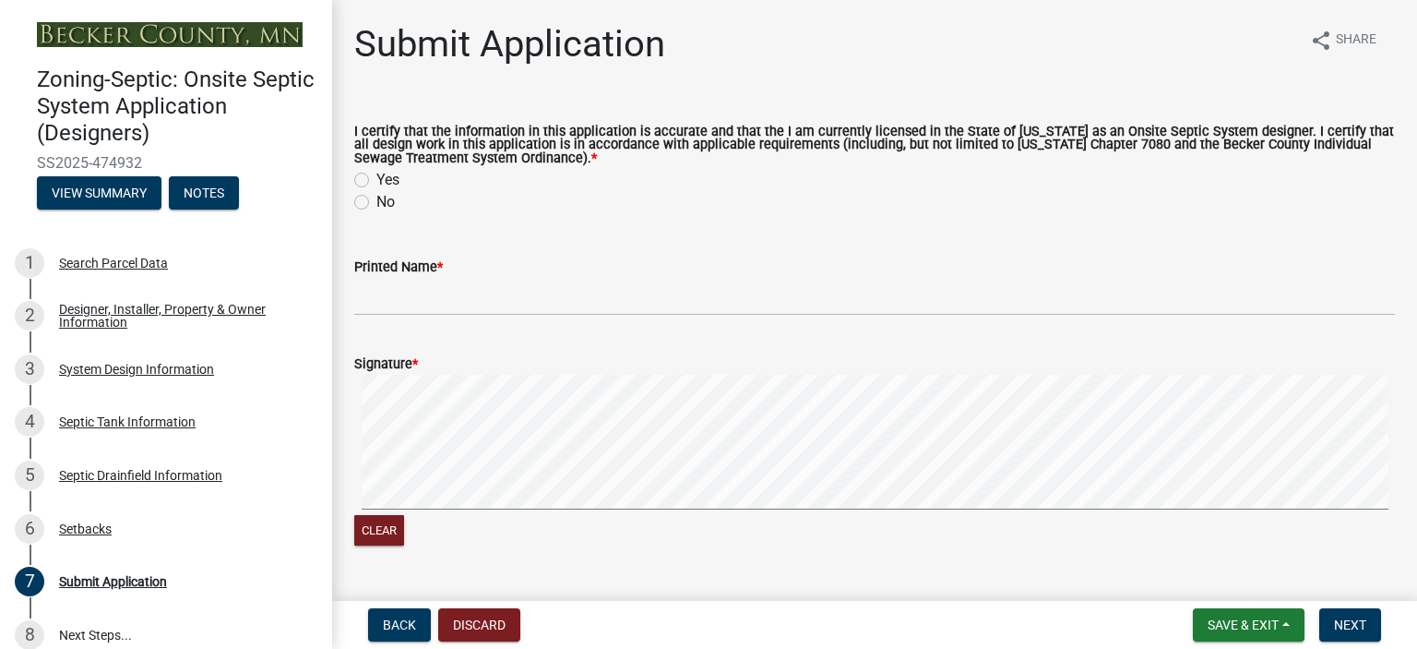
click at [376, 181] on label "Yes" at bounding box center [387, 180] width 23 height 22
click at [376, 181] on input "Yes" at bounding box center [382, 175] width 12 height 12
radio input "true"
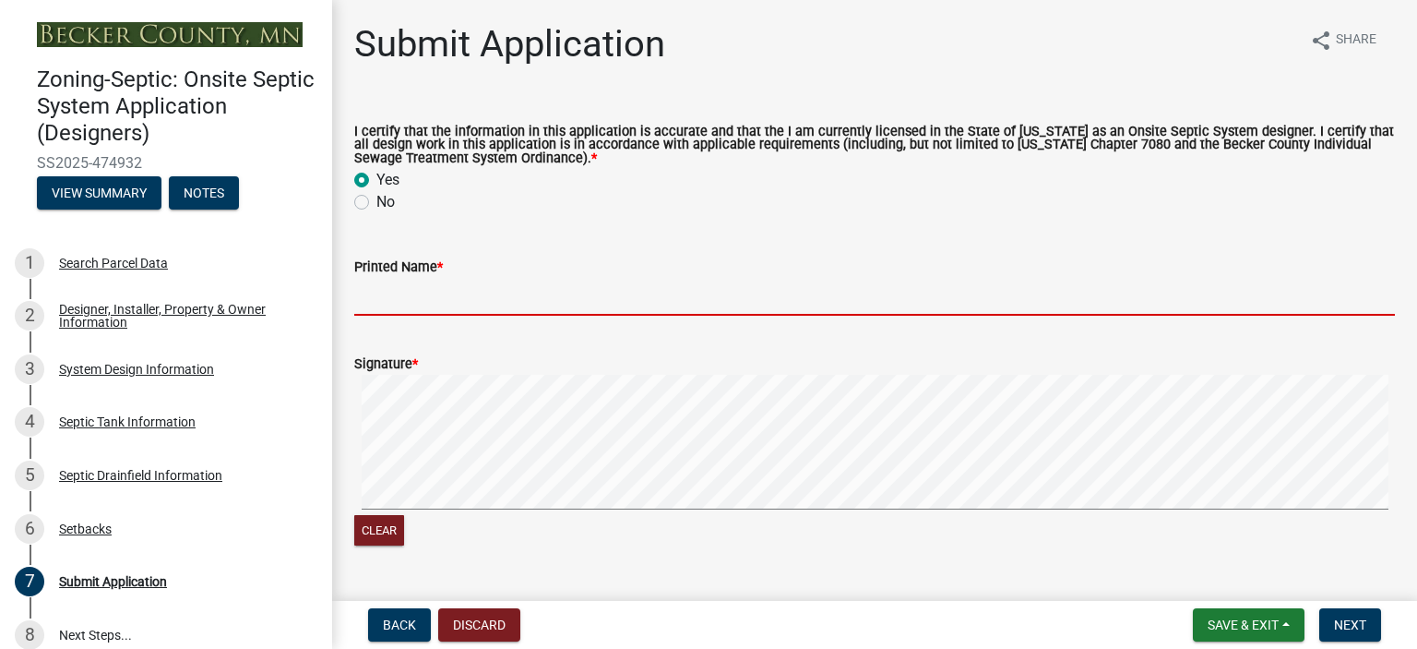
click at [488, 299] on input "Printed Name *" at bounding box center [874, 297] width 1041 height 38
type input "[PERSON_NAME]"
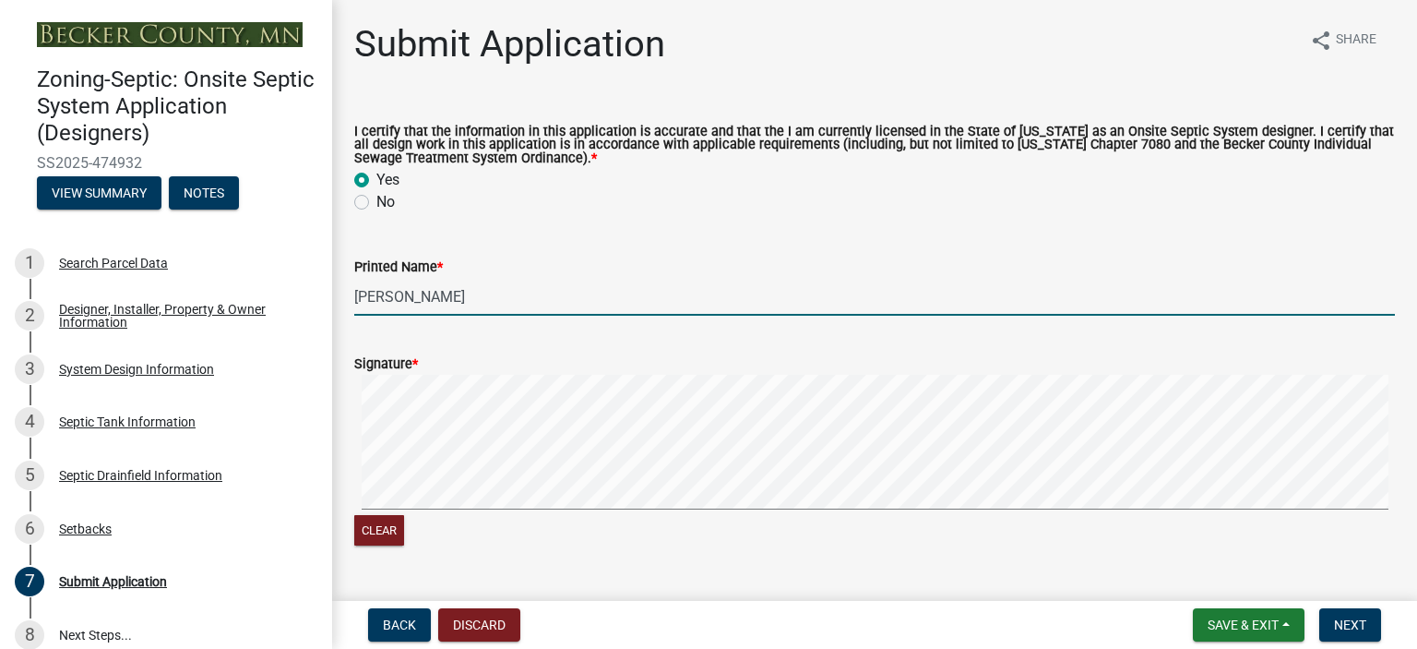
click at [482, 509] on signature-pad at bounding box center [874, 445] width 1041 height 140
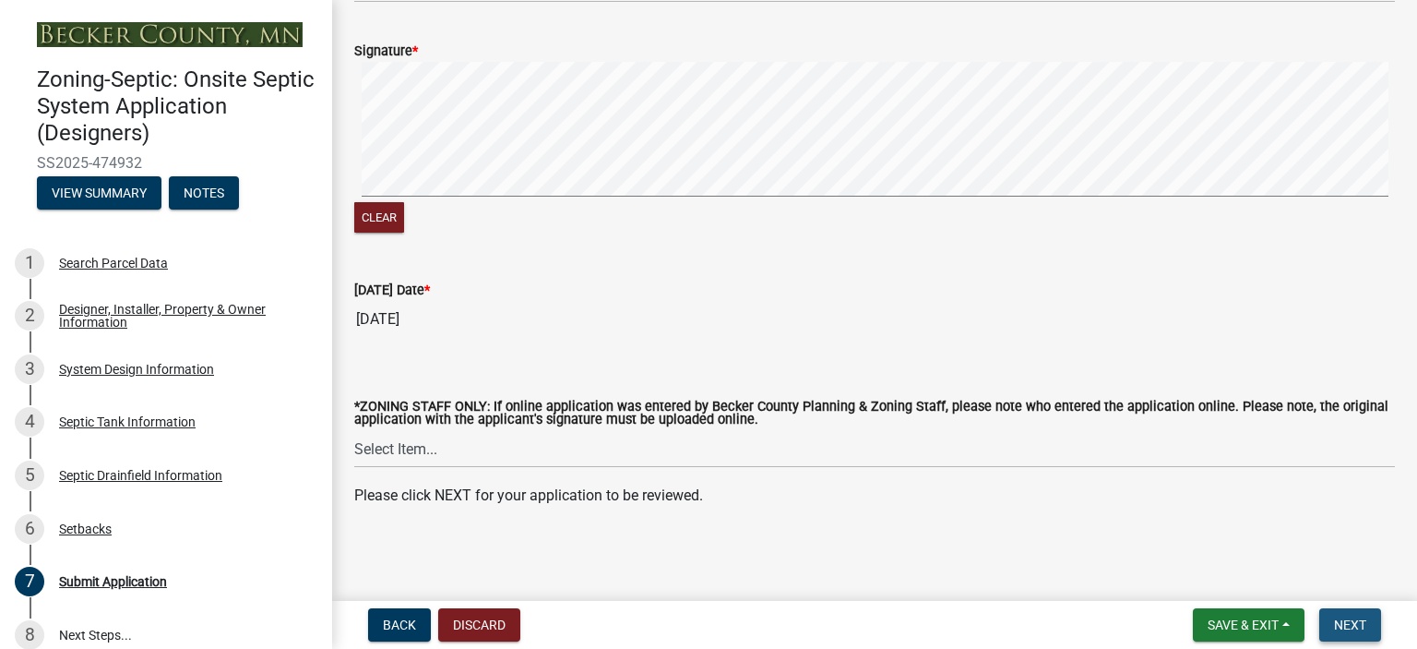
click at [1346, 615] on button "Next" at bounding box center [1351, 624] width 62 height 33
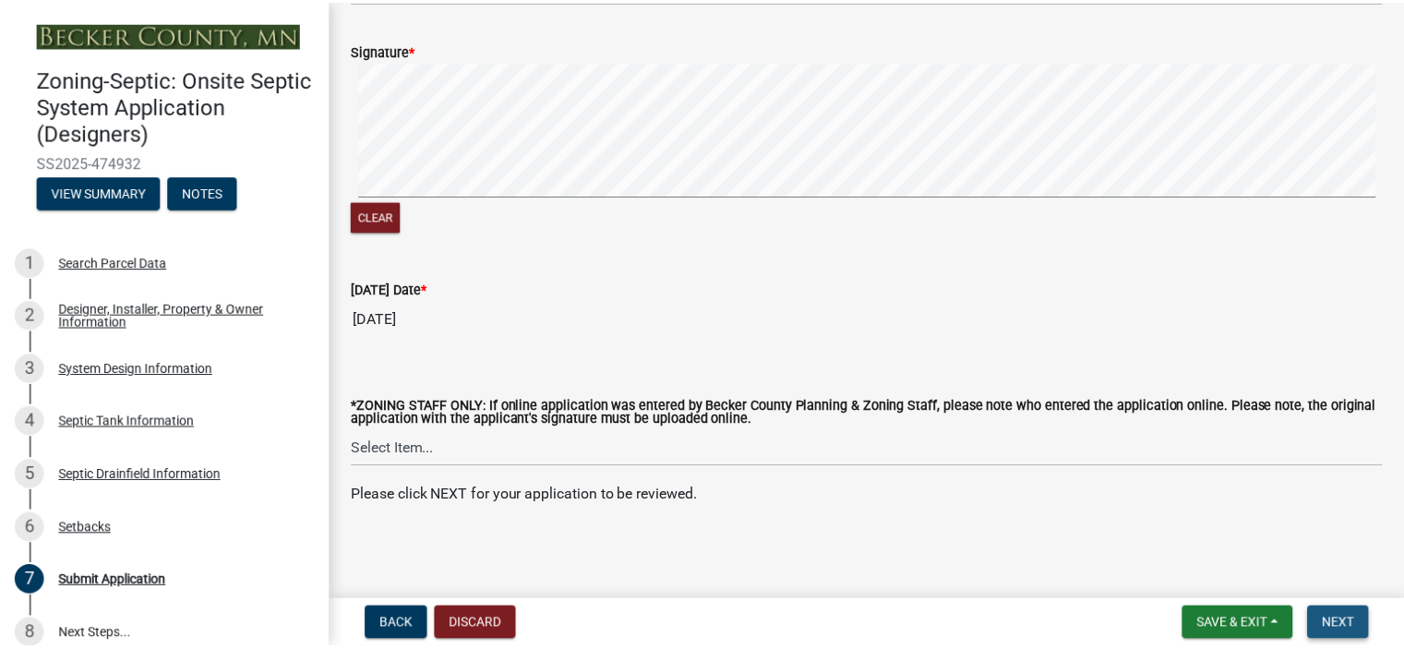
scroll to position [0, 0]
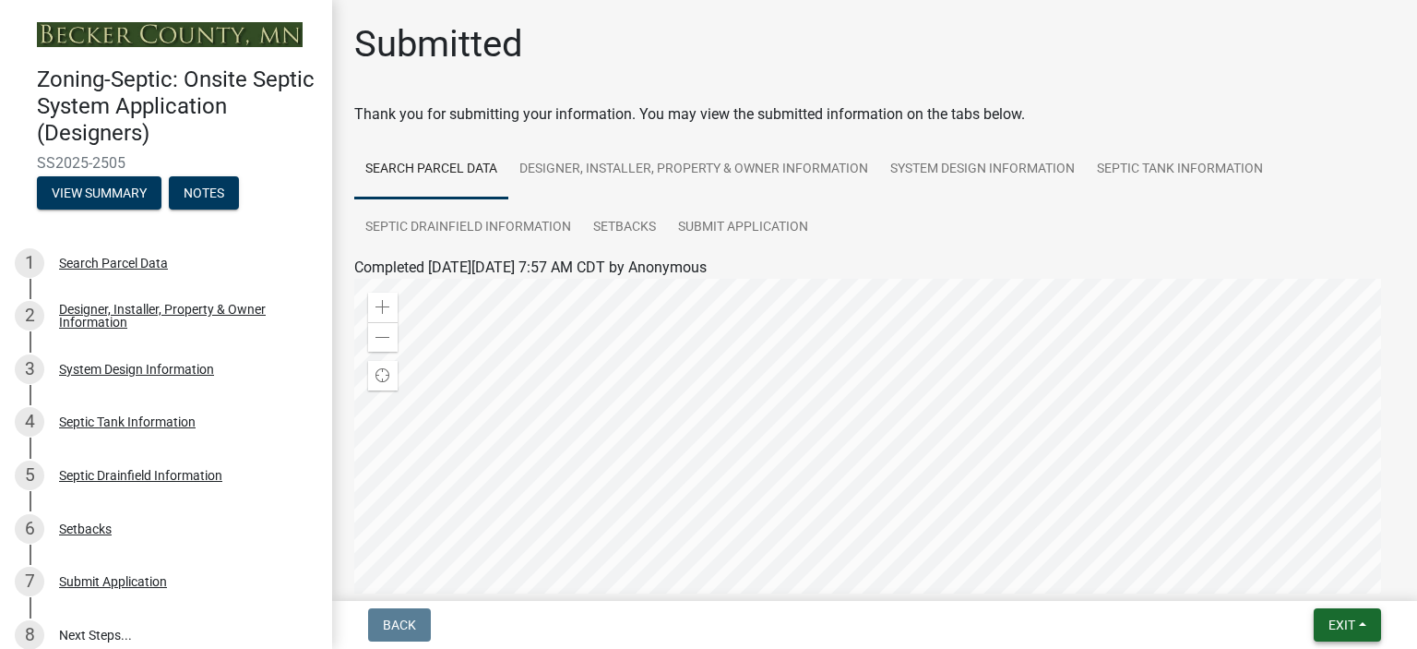
click at [1350, 617] on span "Exit" at bounding box center [1342, 624] width 27 height 15
click at [1315, 581] on button "Save & Exit" at bounding box center [1309, 577] width 148 height 44
